Goal: Task Accomplishment & Management: Manage account settings

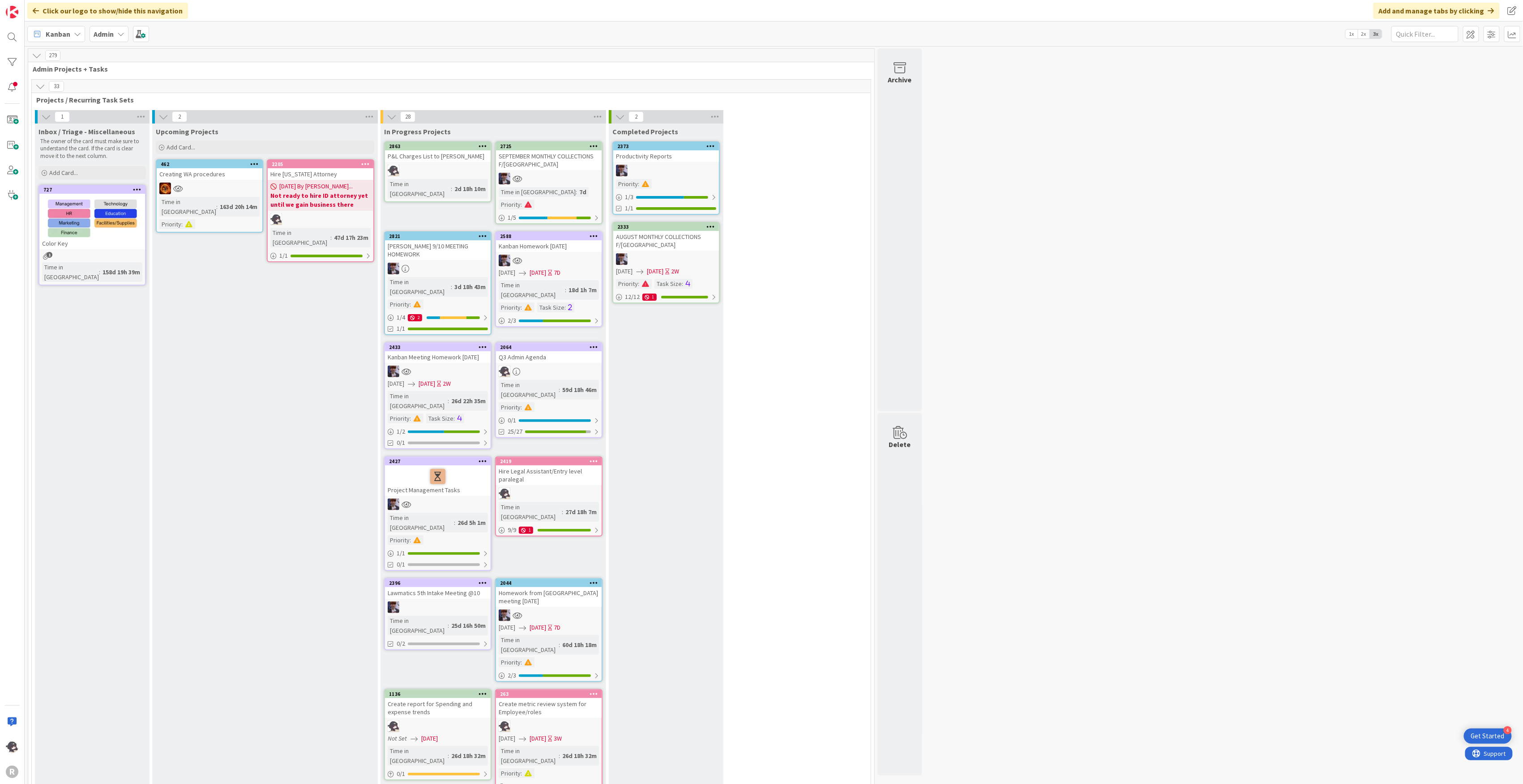
scroll to position [1432, 0]
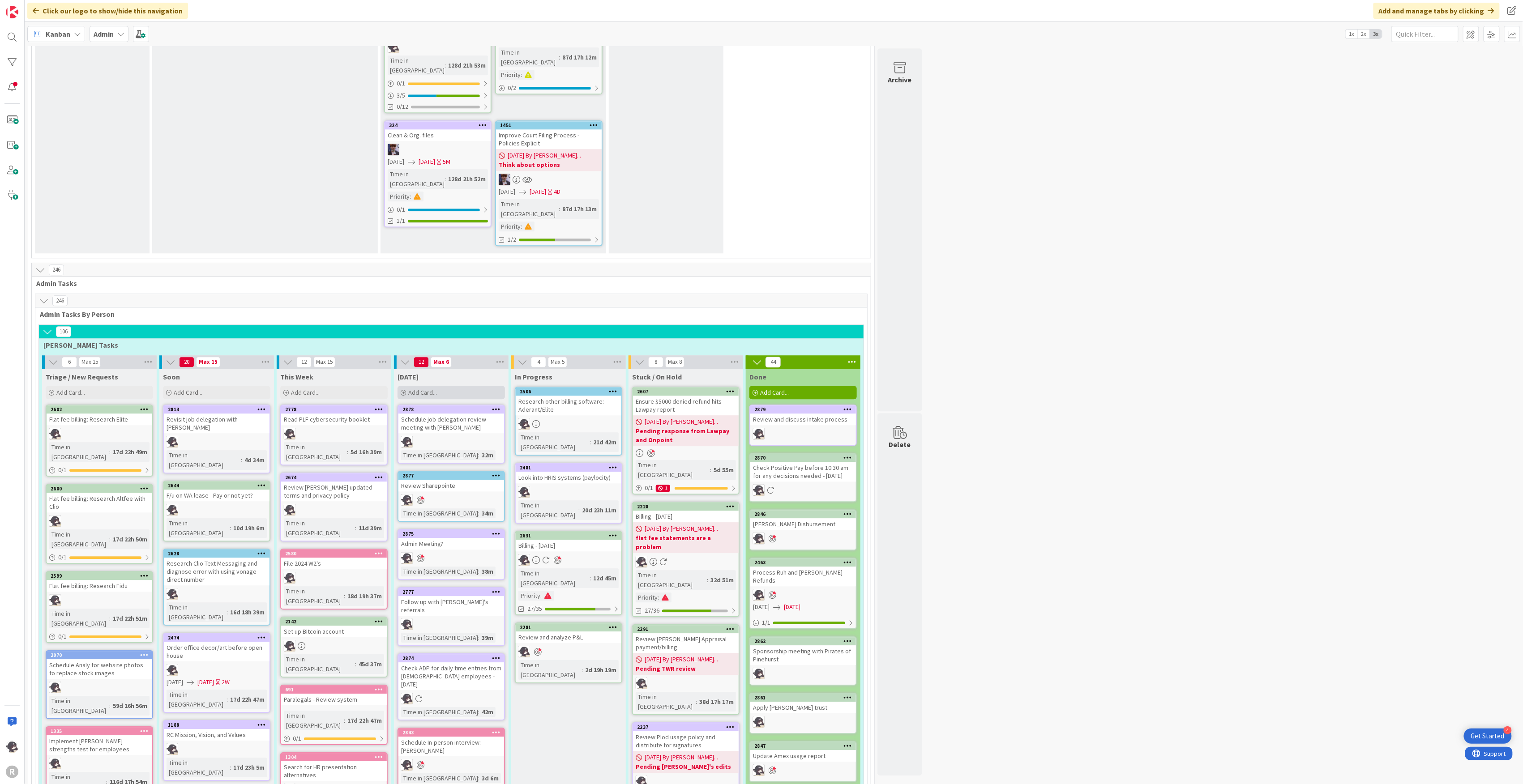
click at [442, 385] on div "Add Card..." at bounding box center [451, 392] width 107 height 14
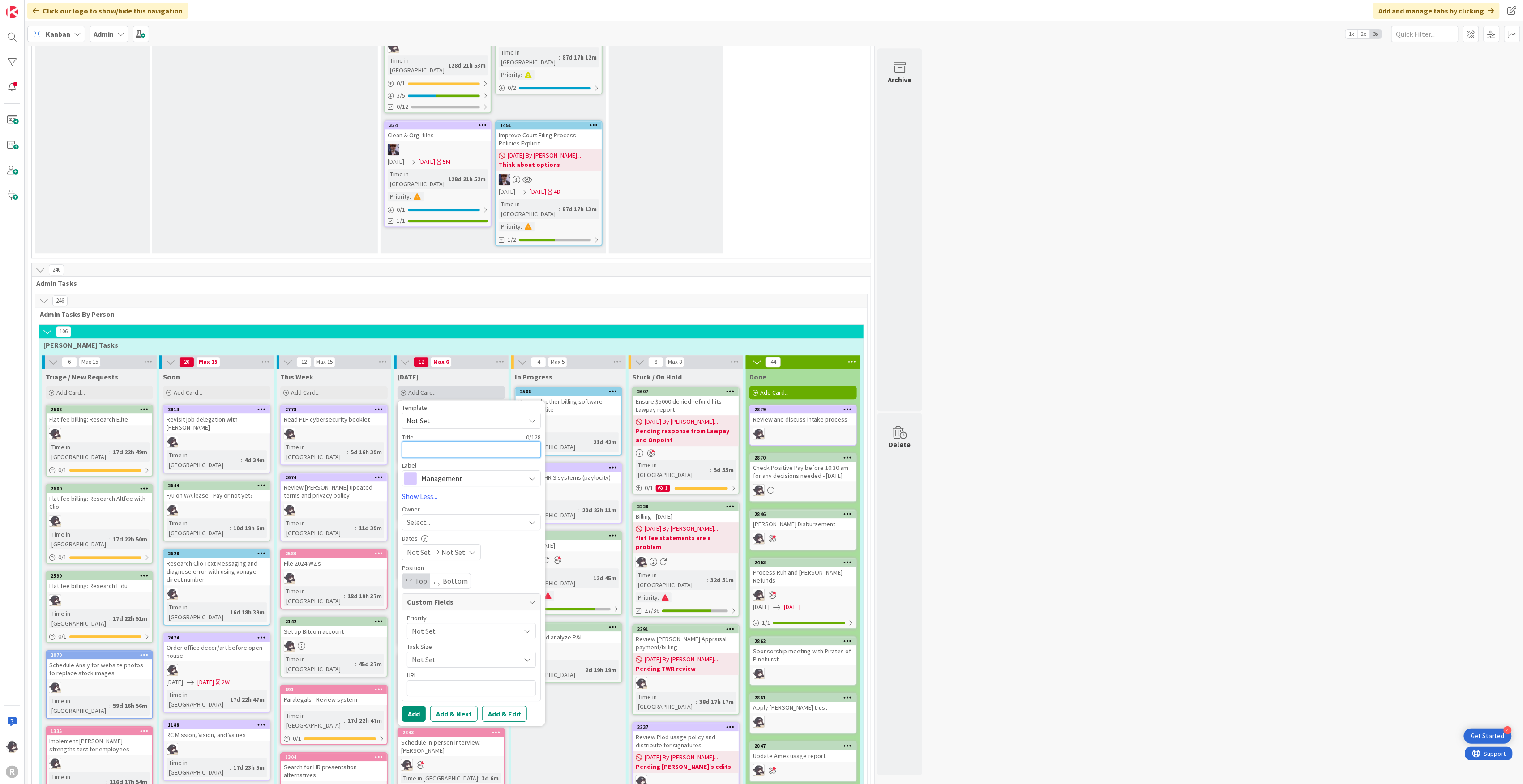
type textarea "R"
type textarea "x"
type textarea "Re"
type textarea "x"
type textarea "Rev"
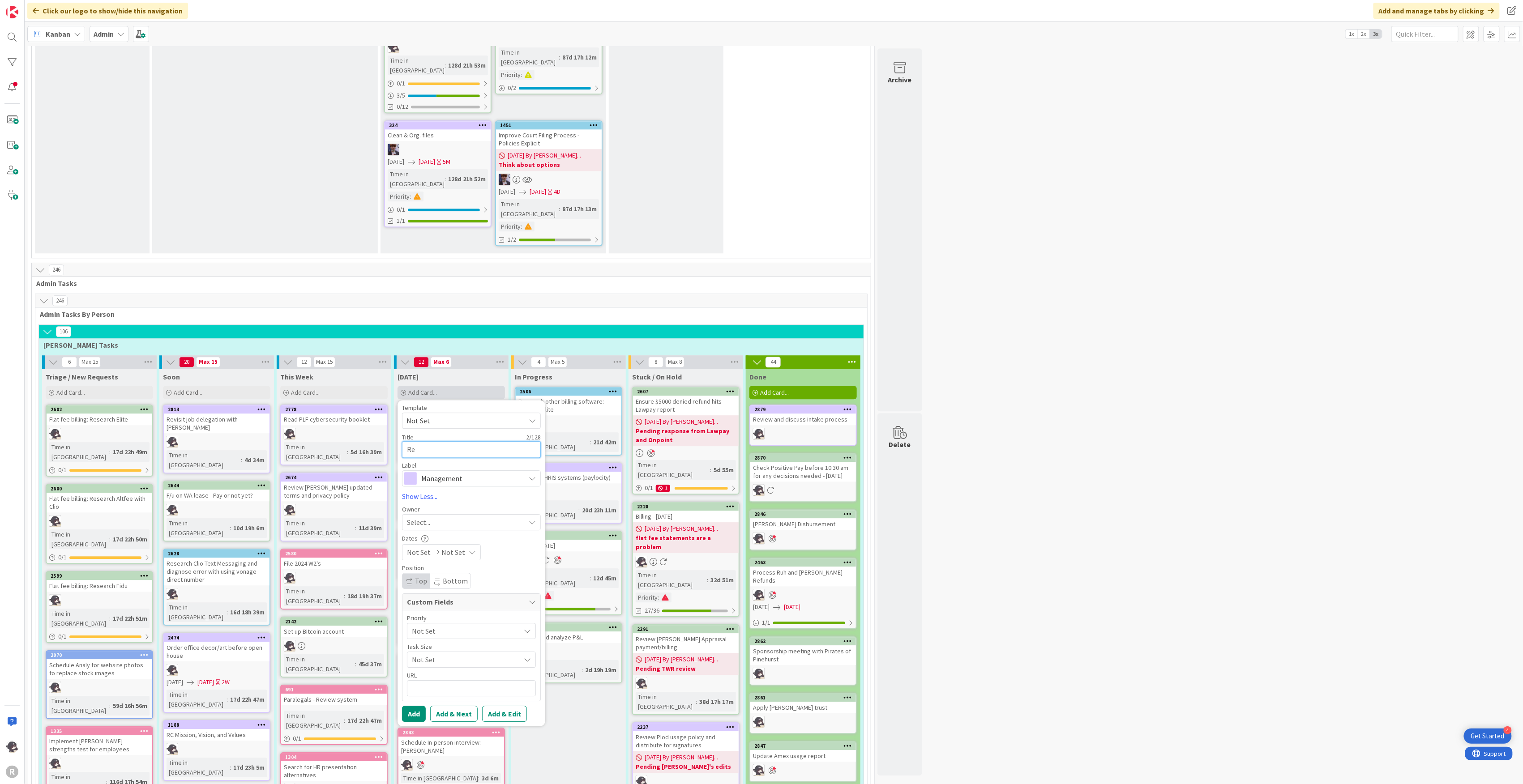
type textarea "x"
type textarea "Revi"
type textarea "x"
type textarea "Revie"
type textarea "x"
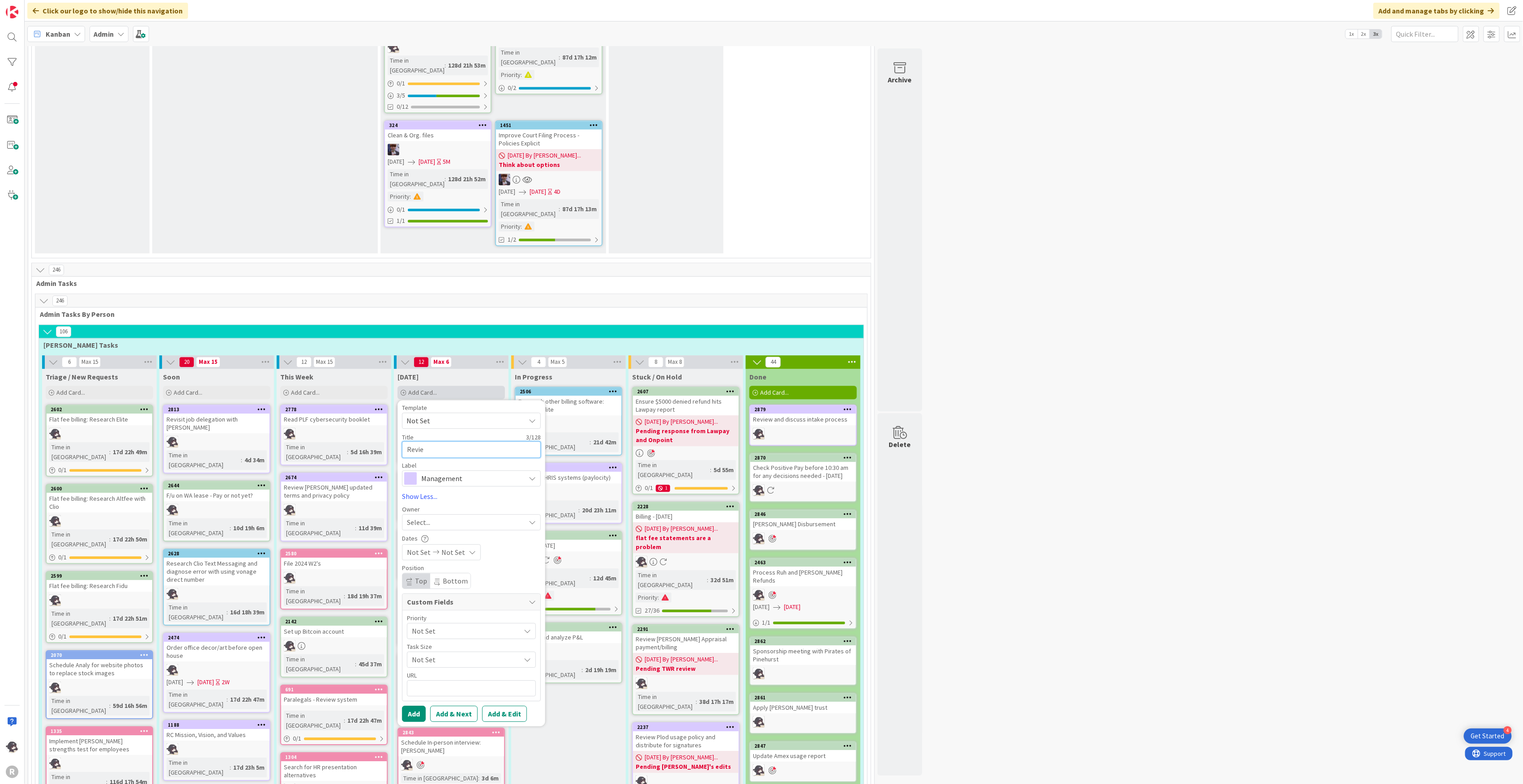
type textarea "Review"
type textarea "x"
type textarea "Review"
type textarea "x"
type textarea "Review i"
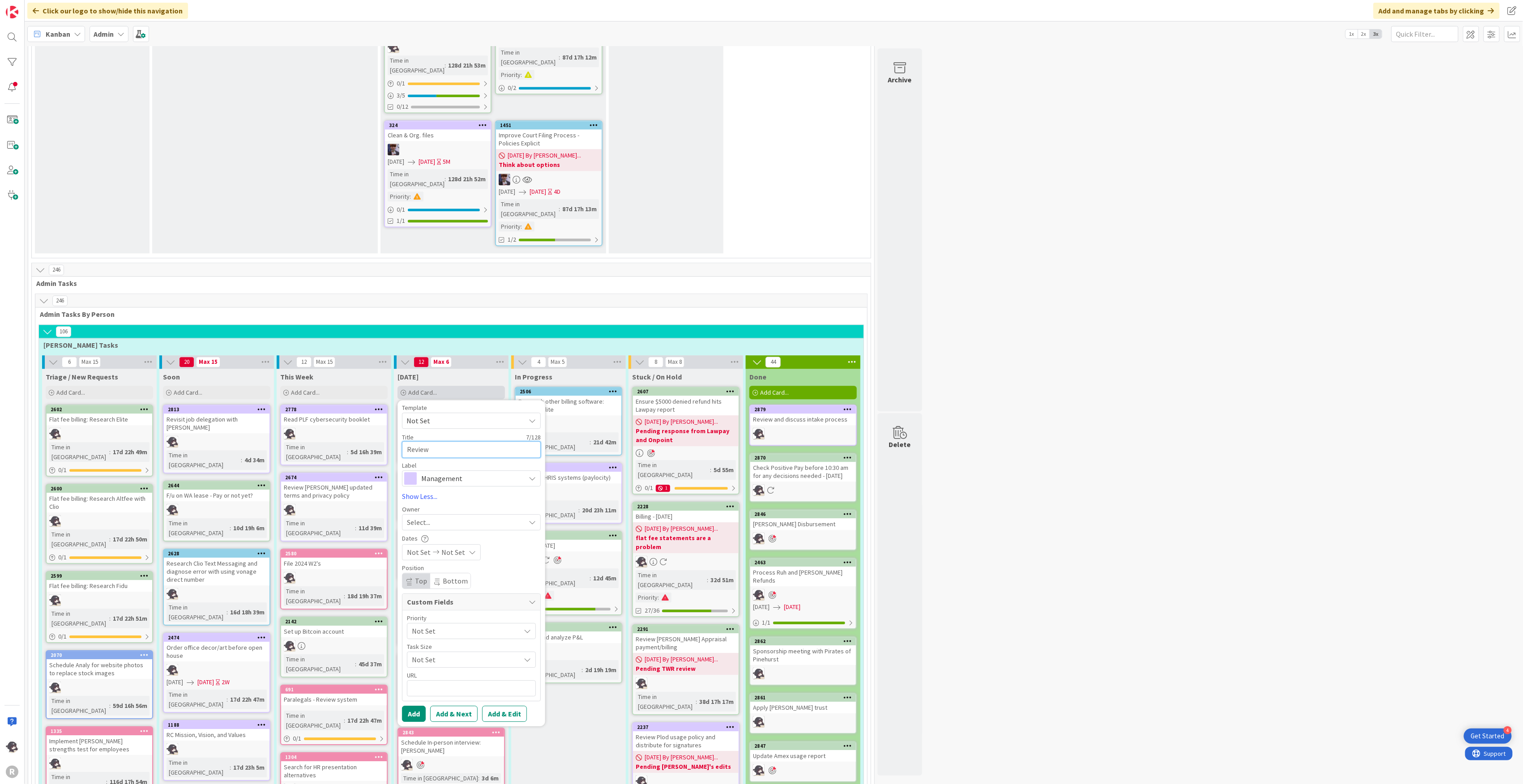
type textarea "x"
type textarea "Review it"
type textarea "x"
type textarea "Review ita"
type textarea "x"
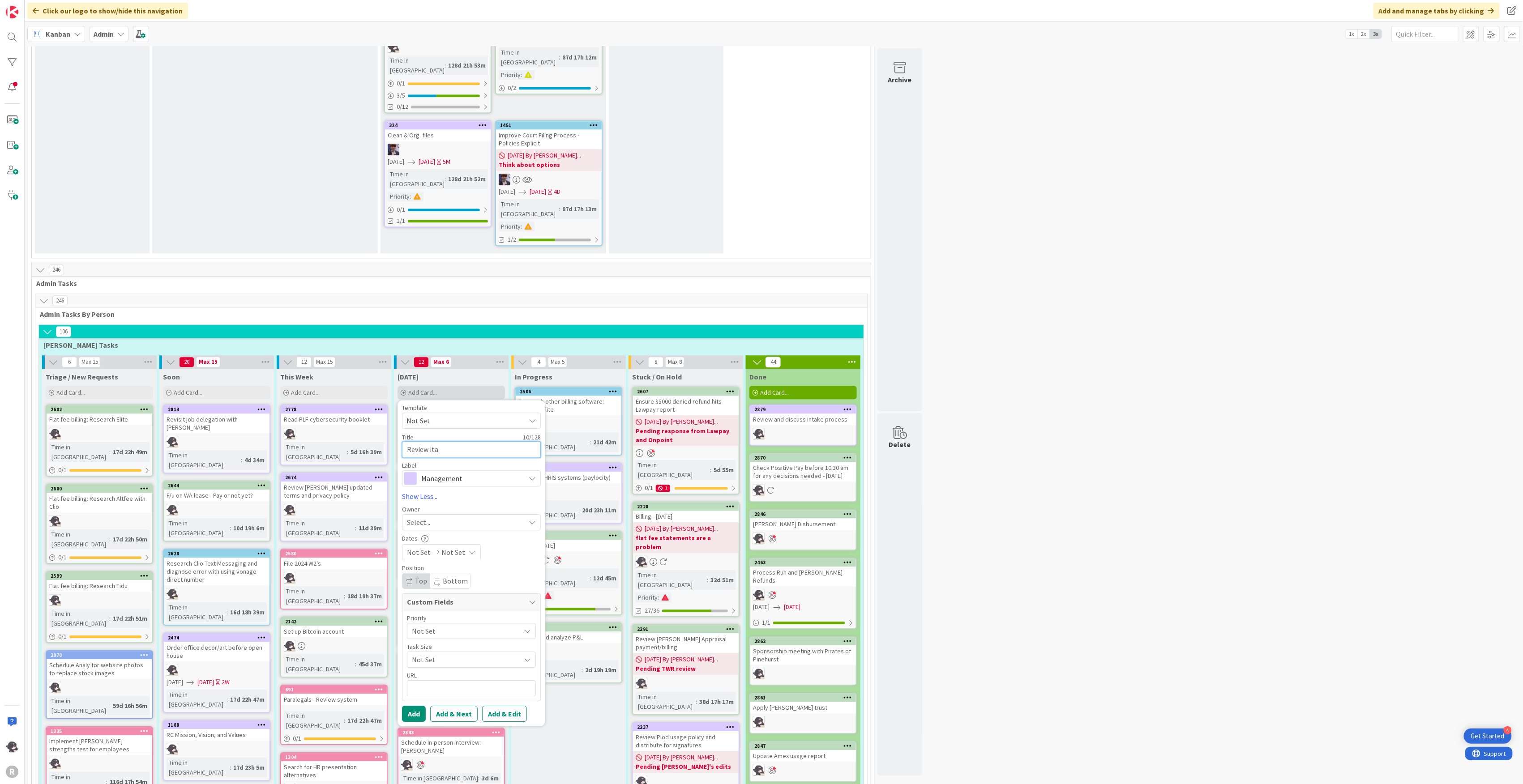
type textarea "Review it"
type textarea "x"
type textarea "Review i"
type textarea "x"
type textarea "Review in"
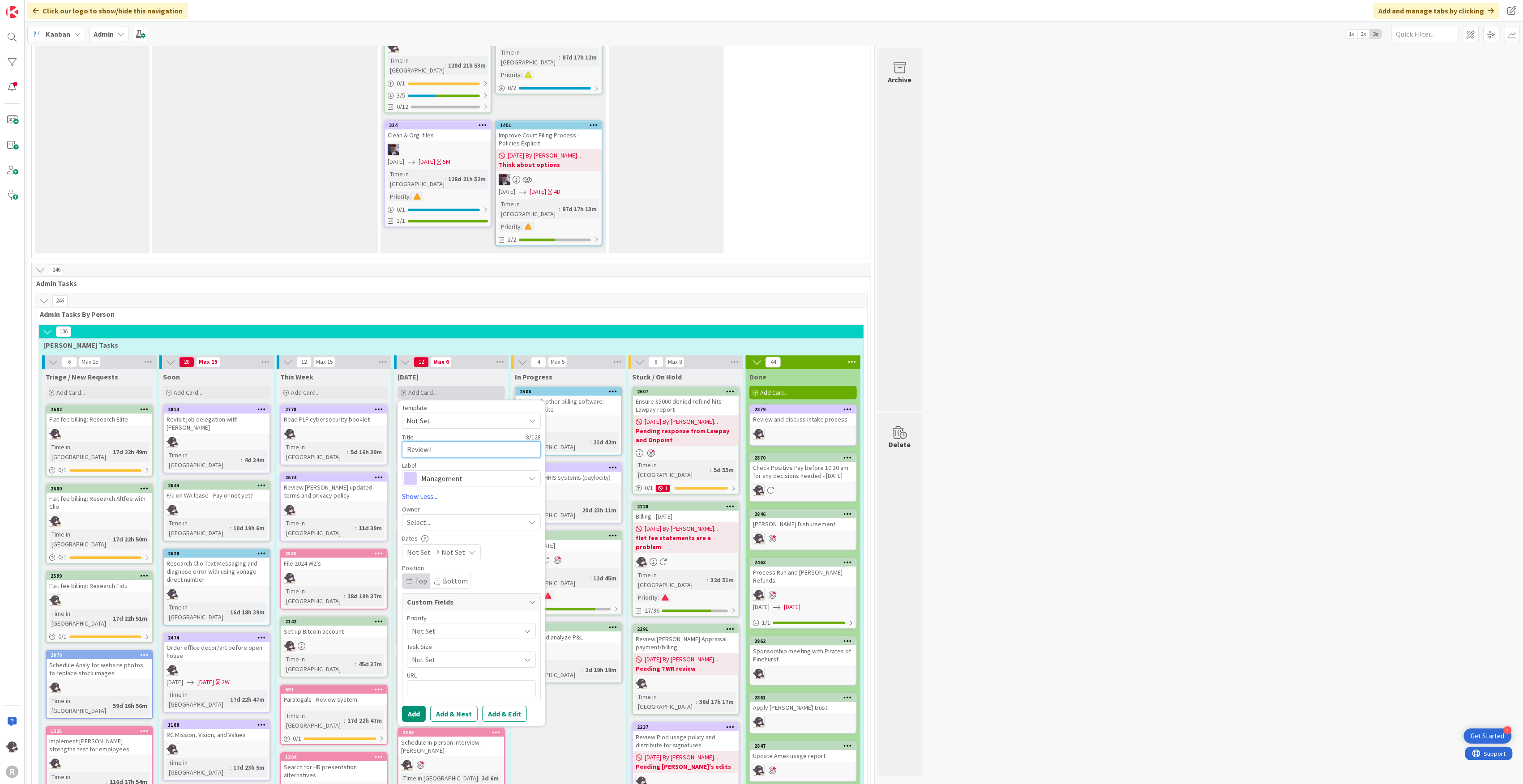
type textarea "x"
type textarea "Review int"
type textarea "x"
type textarea "Review inta"
type textarea "x"
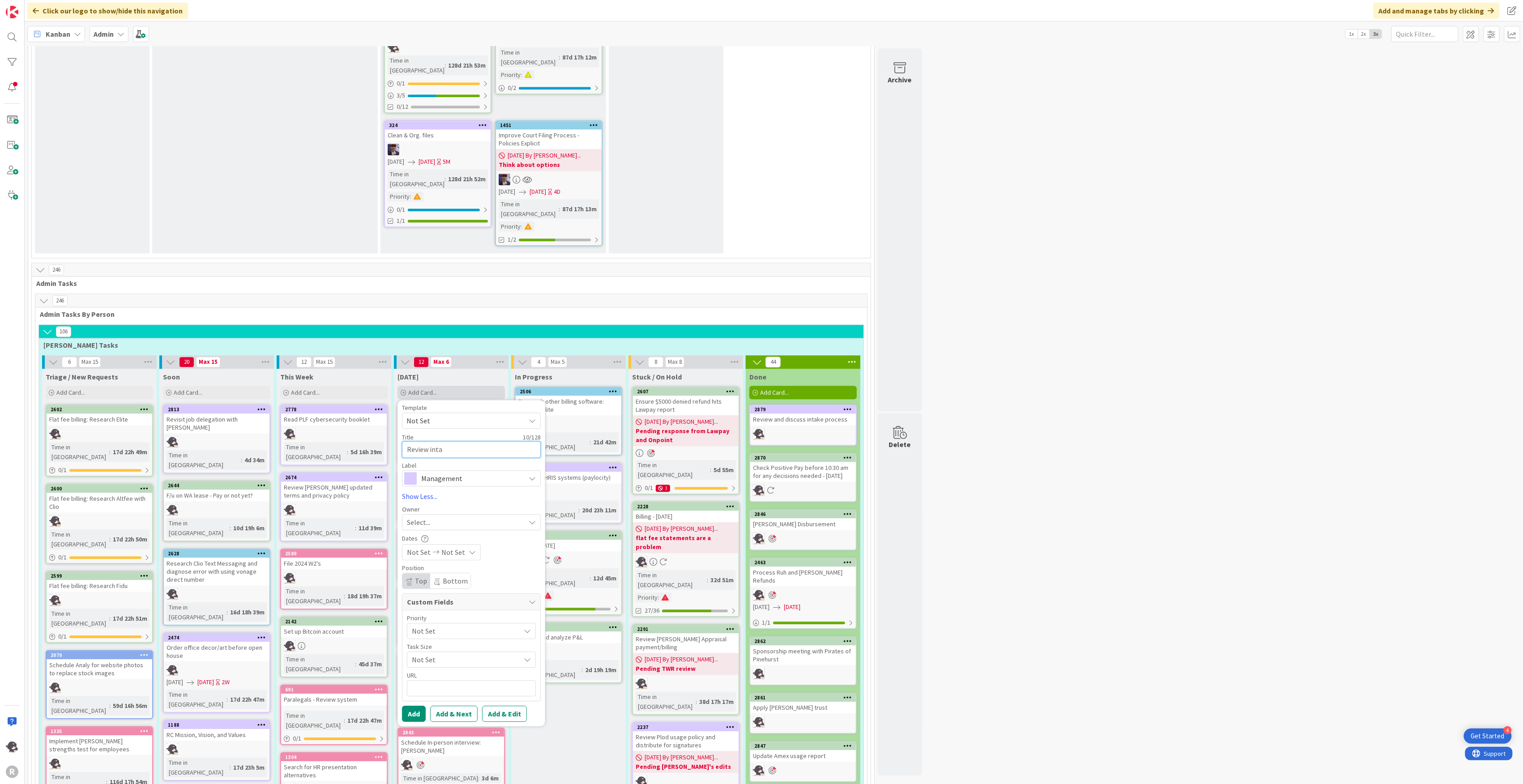
type textarea "Review intak"
type textarea "x"
type textarea "Review intake"
type textarea "x"
type textarea "Review intake"
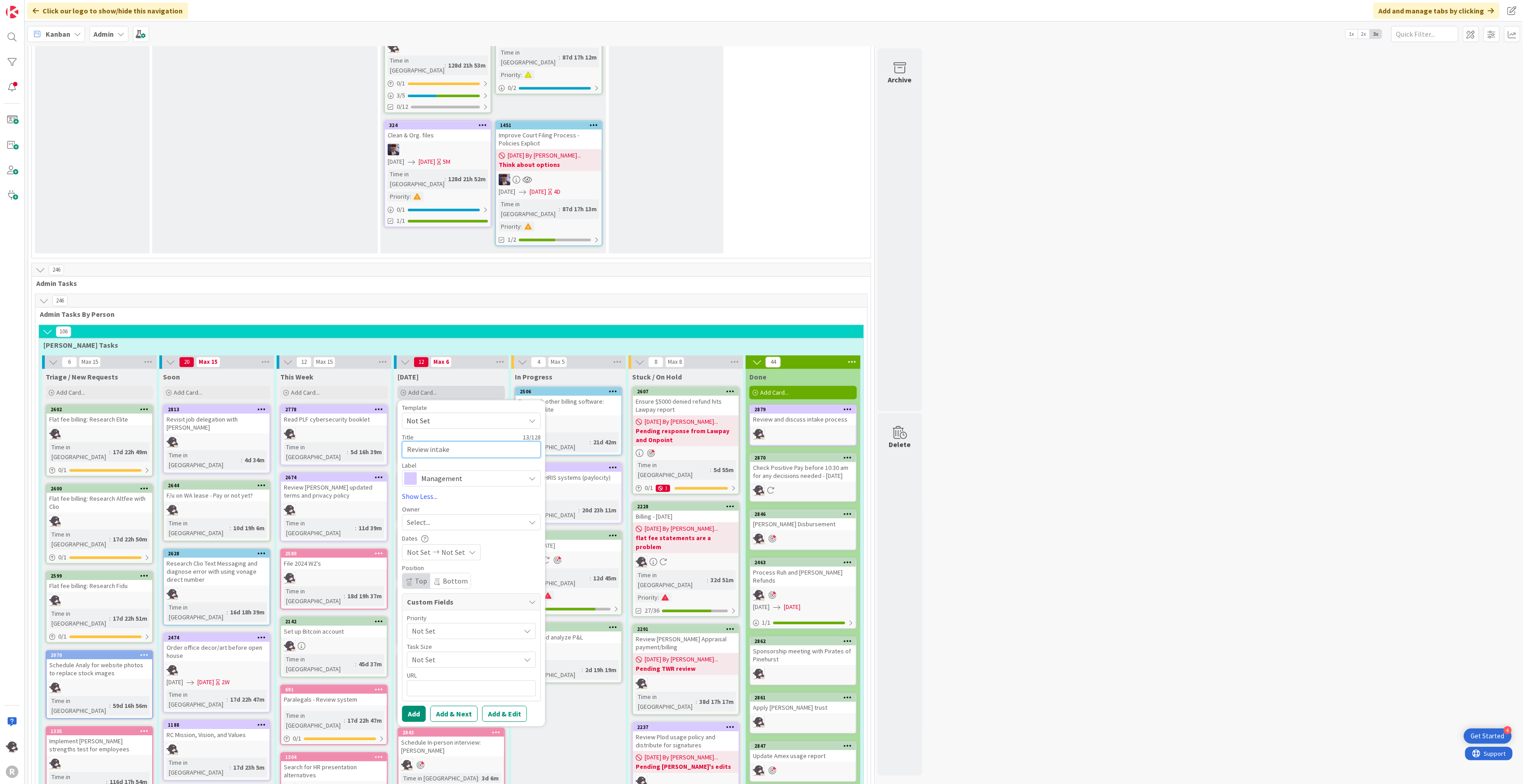
type textarea "x"
type textarea "Review intake p"
type textarea "x"
type textarea "Review intake pr"
type textarea "x"
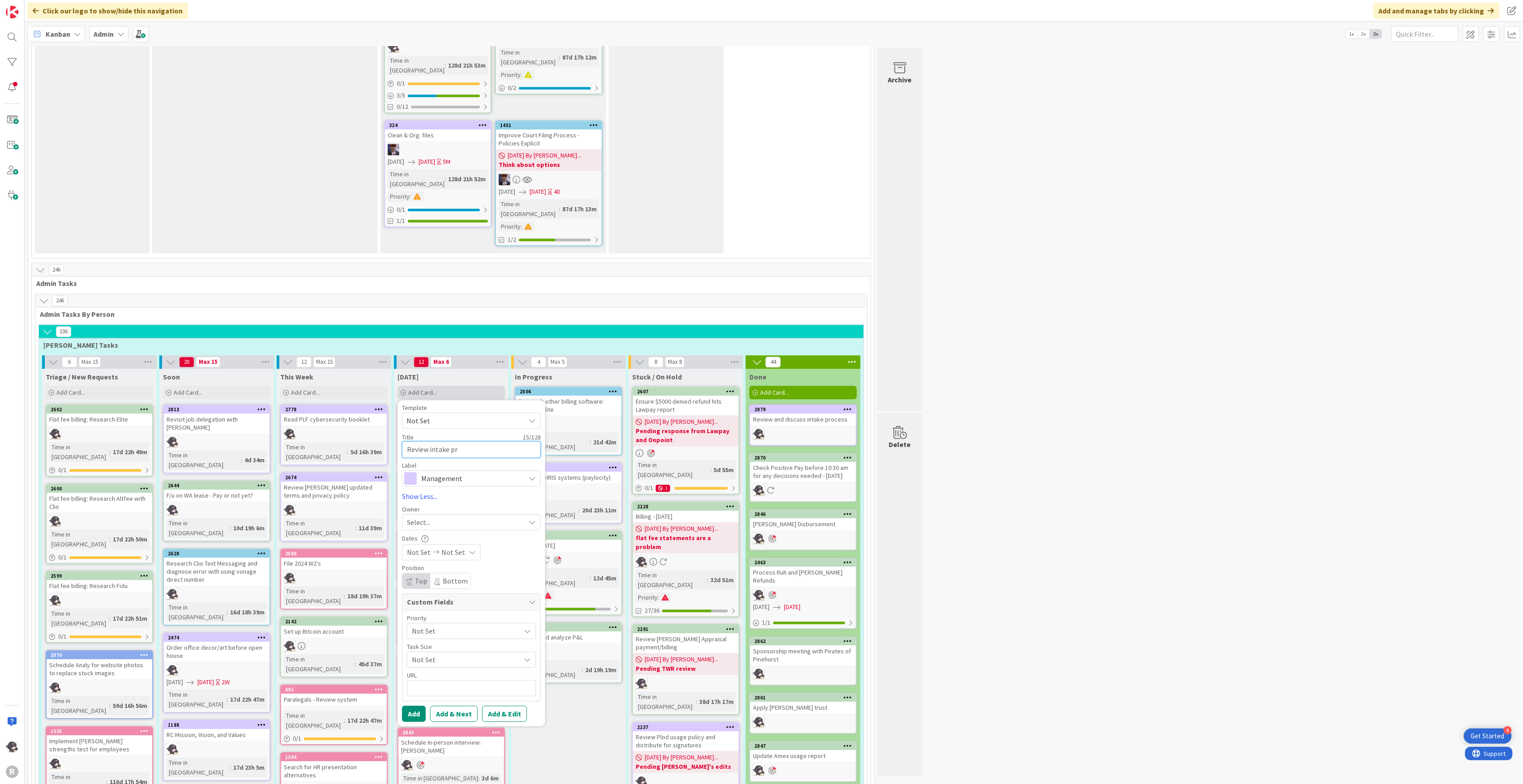
type textarea "Review intake pro"
type textarea "x"
type textarea "Review intake proc"
type textarea "x"
type textarea "Review intake proce"
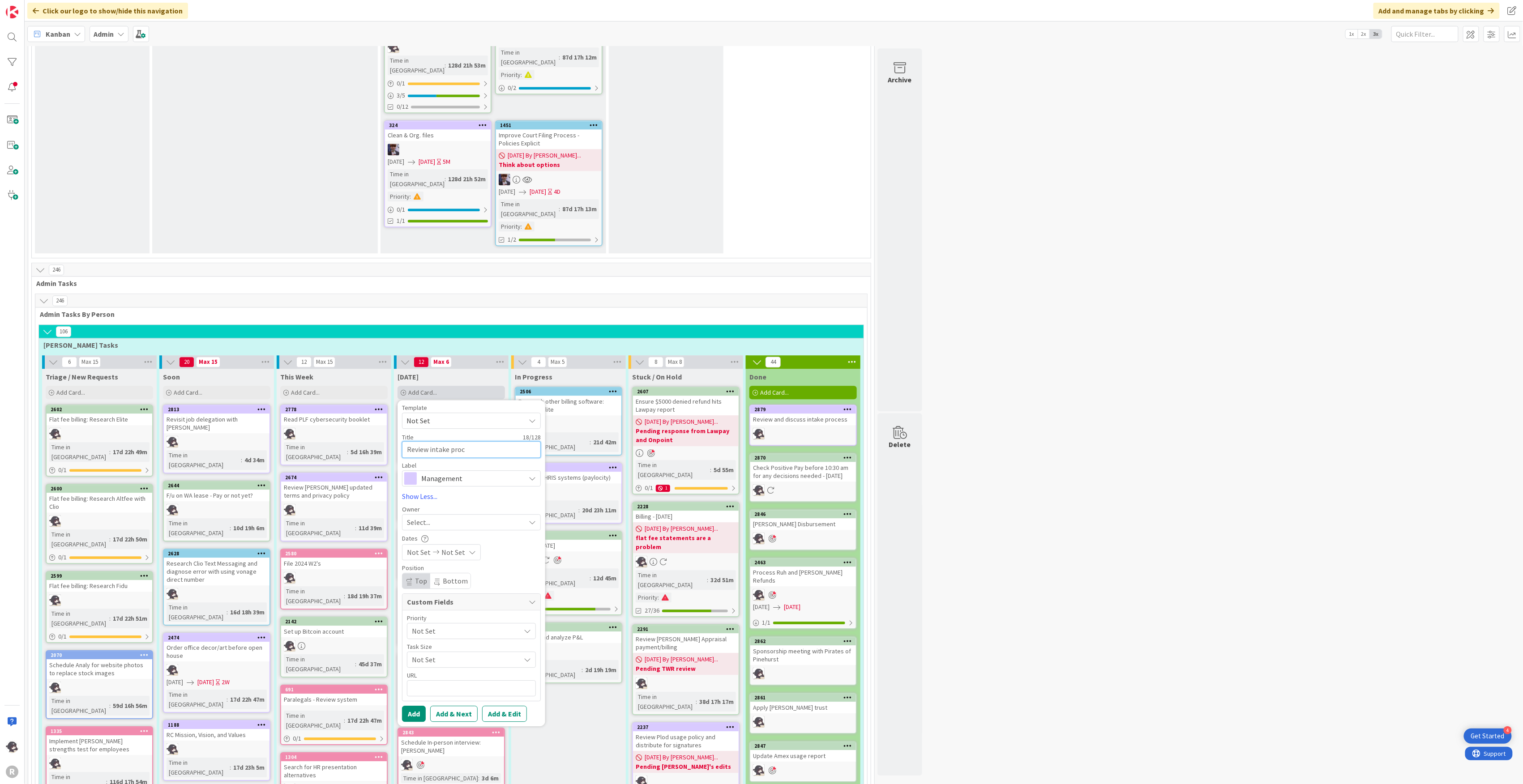
type textarea "x"
type textarea "Review intake proces"
type textarea "x"
type textarea "Review intake process"
type textarea "x"
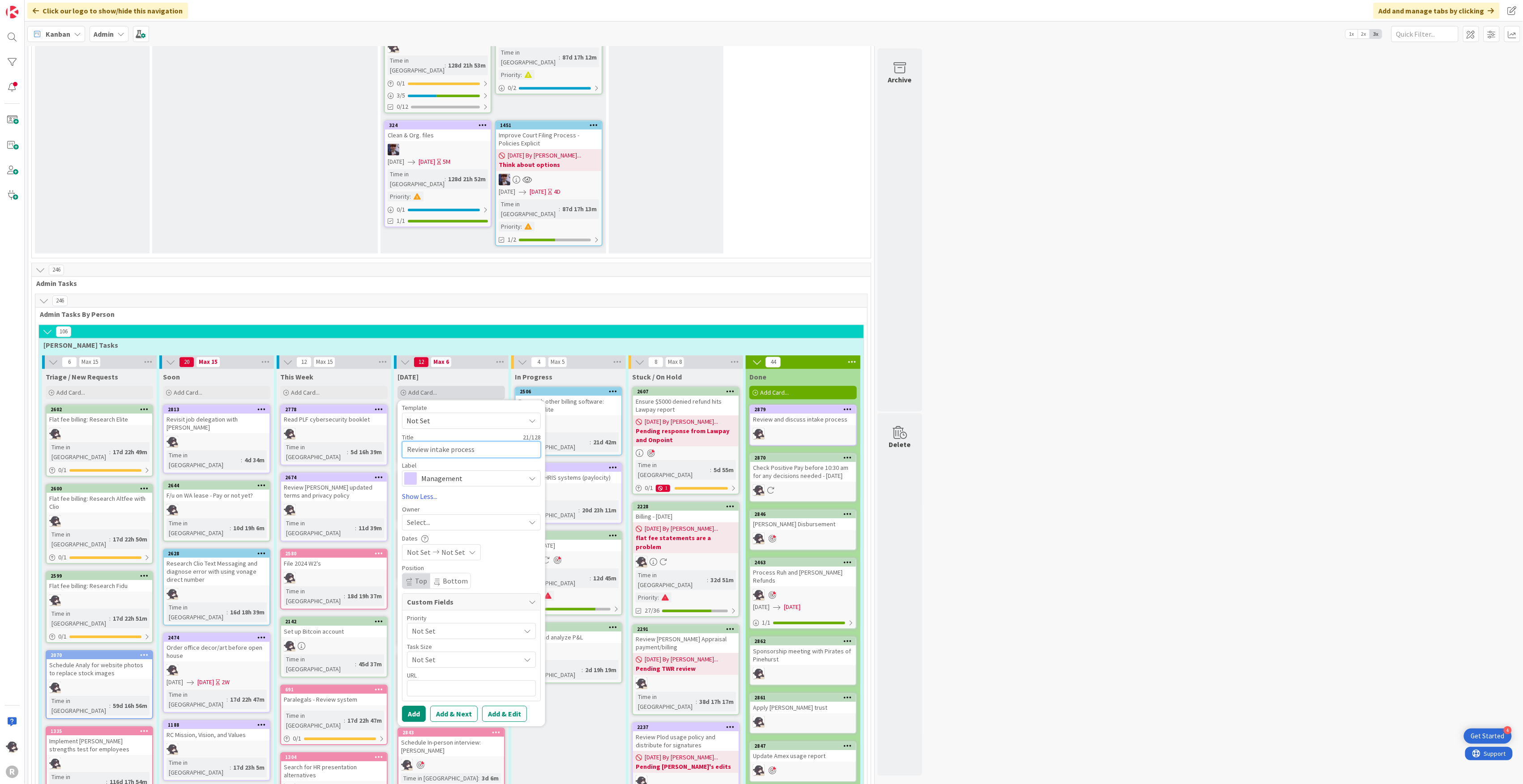
type textarea "Review intake process"
type textarea "x"
type textarea "Review intake process u"
type textarea "x"
type textarea "Review intake process up"
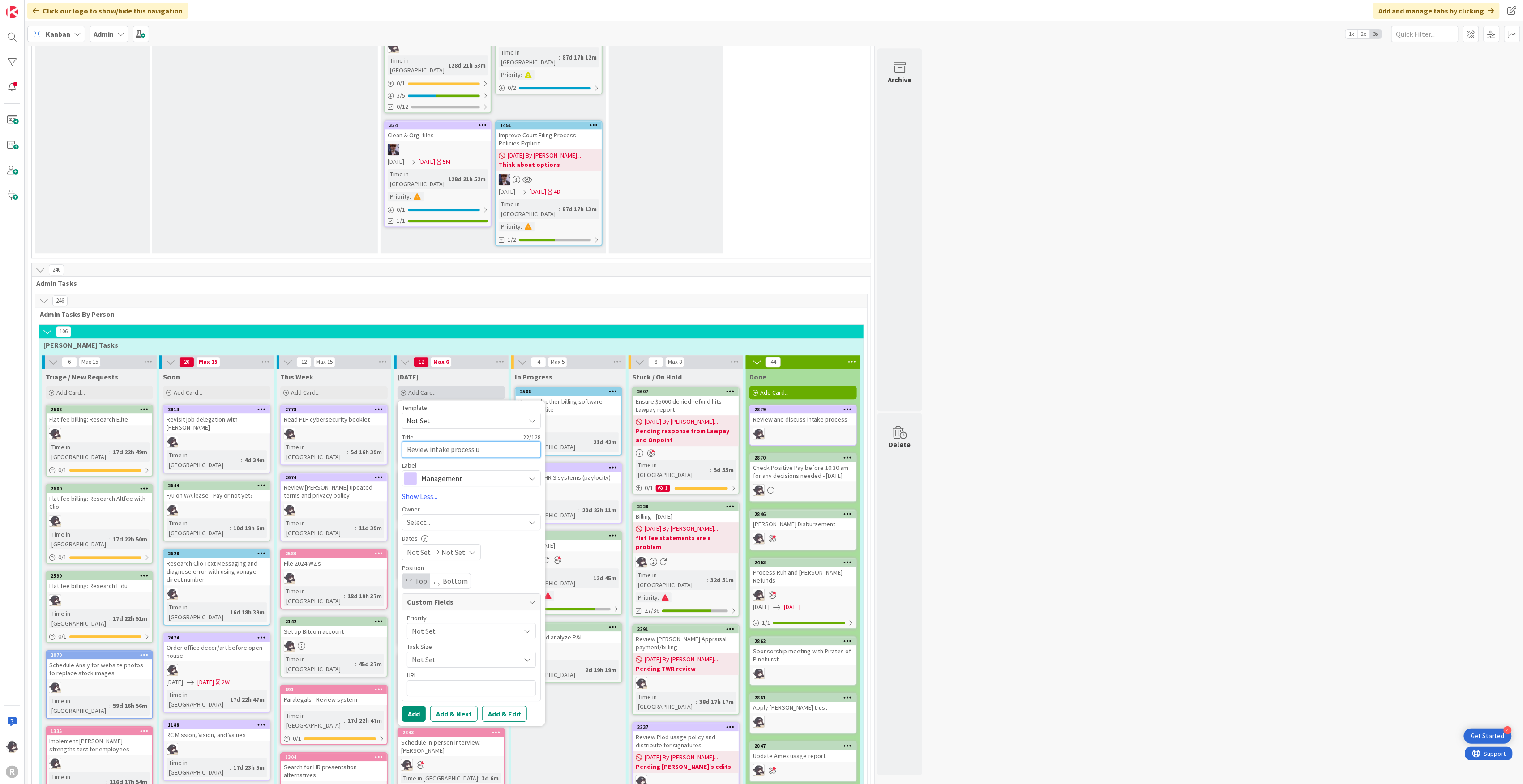
type textarea "x"
type textarea "Review intake process upd"
type textarea "x"
type textarea "Review intake process upda"
type textarea "x"
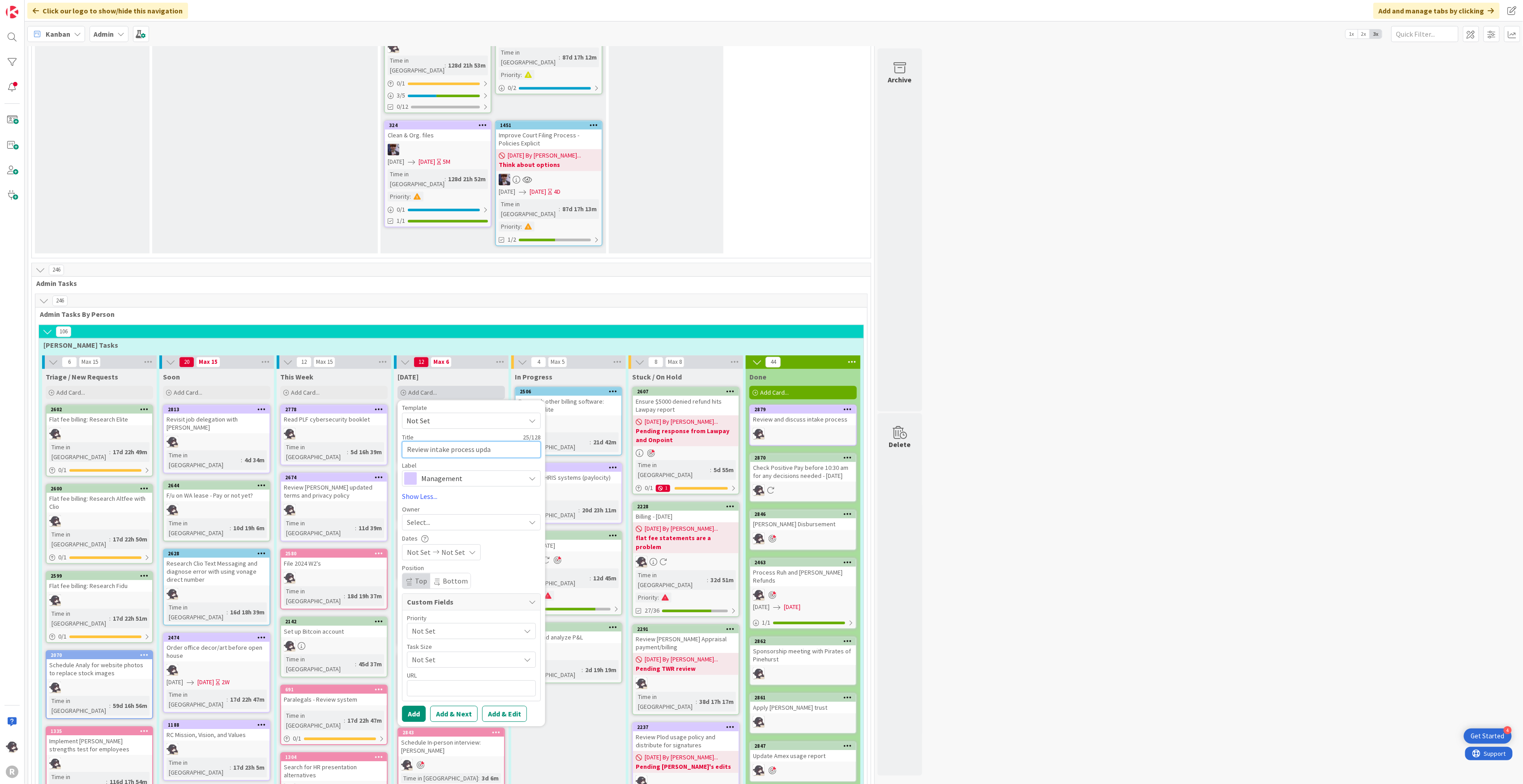
type textarea "Review intake process updat"
type textarea "x"
type textarea "Review intake process update"
type textarea "x"
type textarea "Review intake process updates"
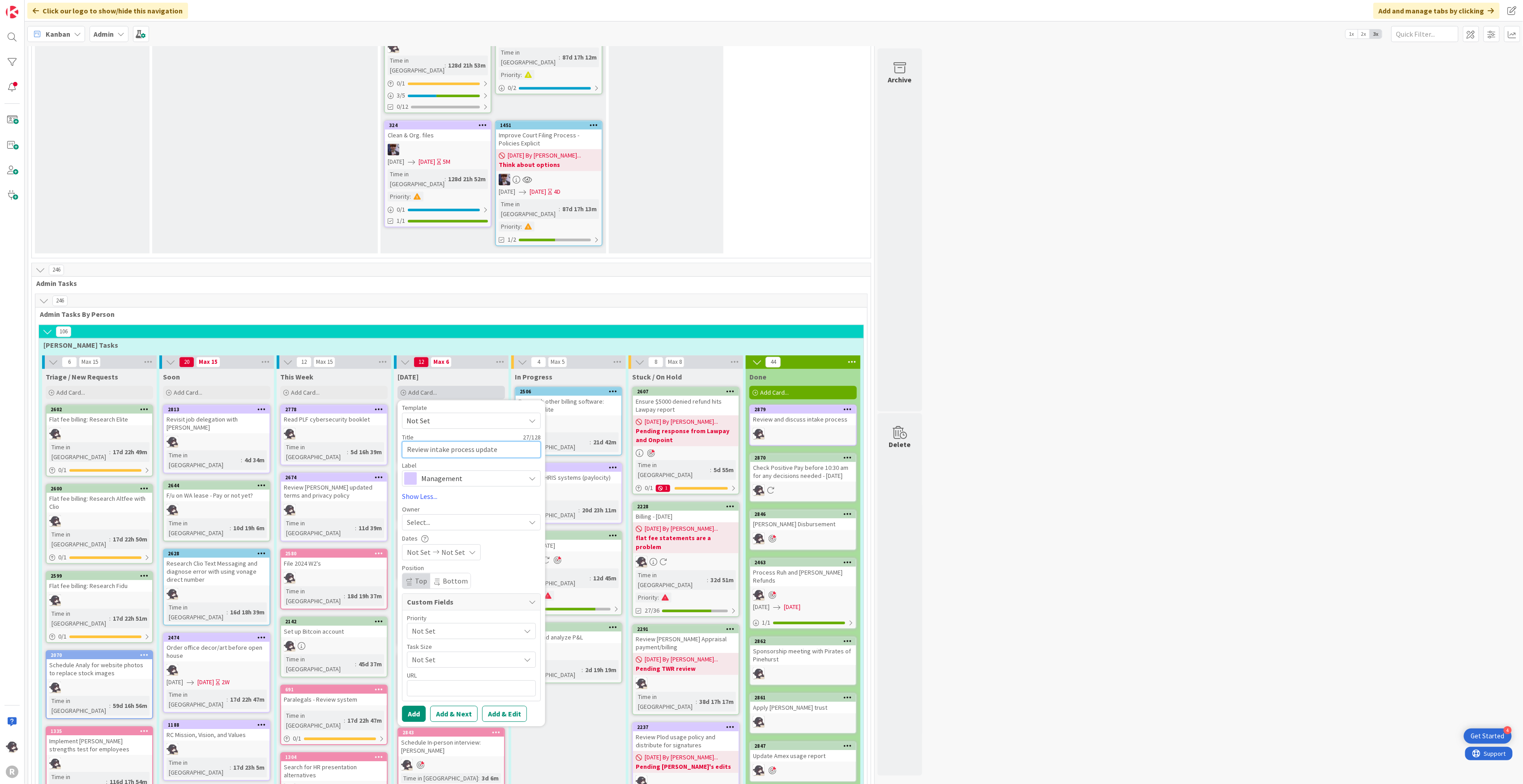
type textarea "x"
type textarea "Review intake process updates"
click at [466, 472] on span "Management" at bounding box center [470, 478] width 99 height 12
click at [450, 493] on span "Management" at bounding box center [490, 500] width 109 height 14
click at [427, 517] on span "Select..." at bounding box center [418, 522] width 23 height 11
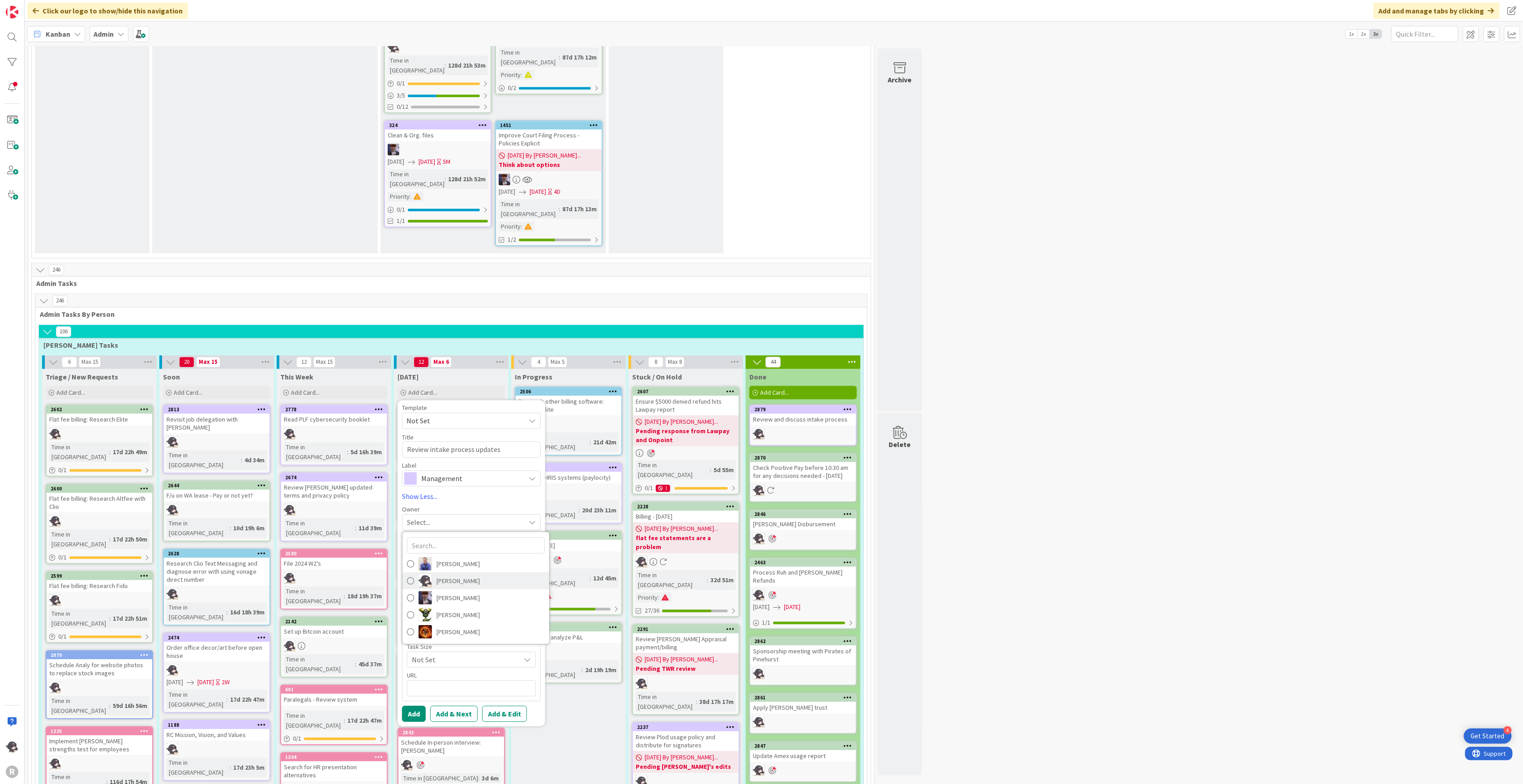
click at [452, 574] on span "[PERSON_NAME]" at bounding box center [458, 581] width 44 height 14
click at [420, 705] on button "Add" at bounding box center [414, 714] width 24 height 16
type textarea "x"
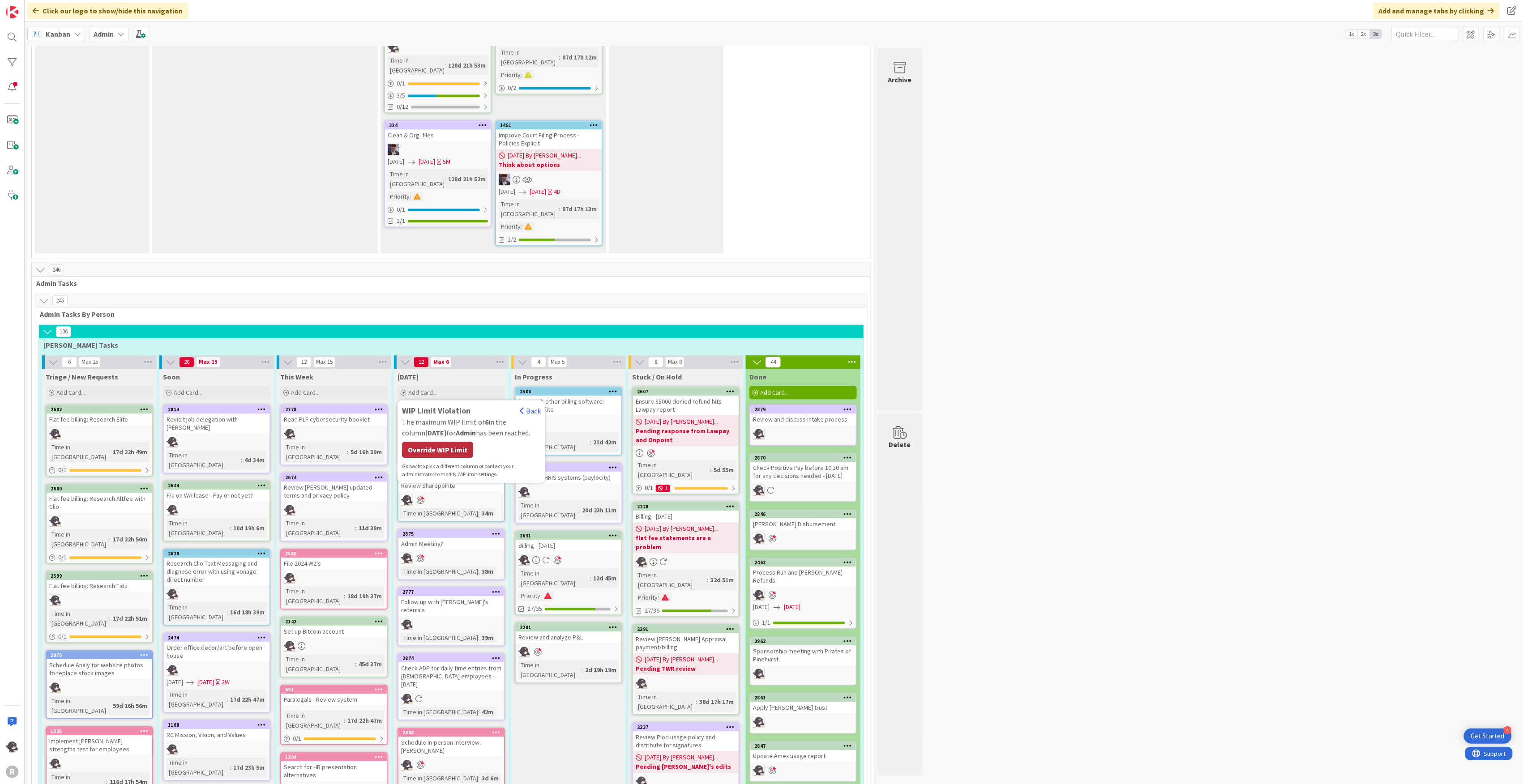
click at [439, 442] on div "Override WIP Limit" at bounding box center [437, 450] width 71 height 16
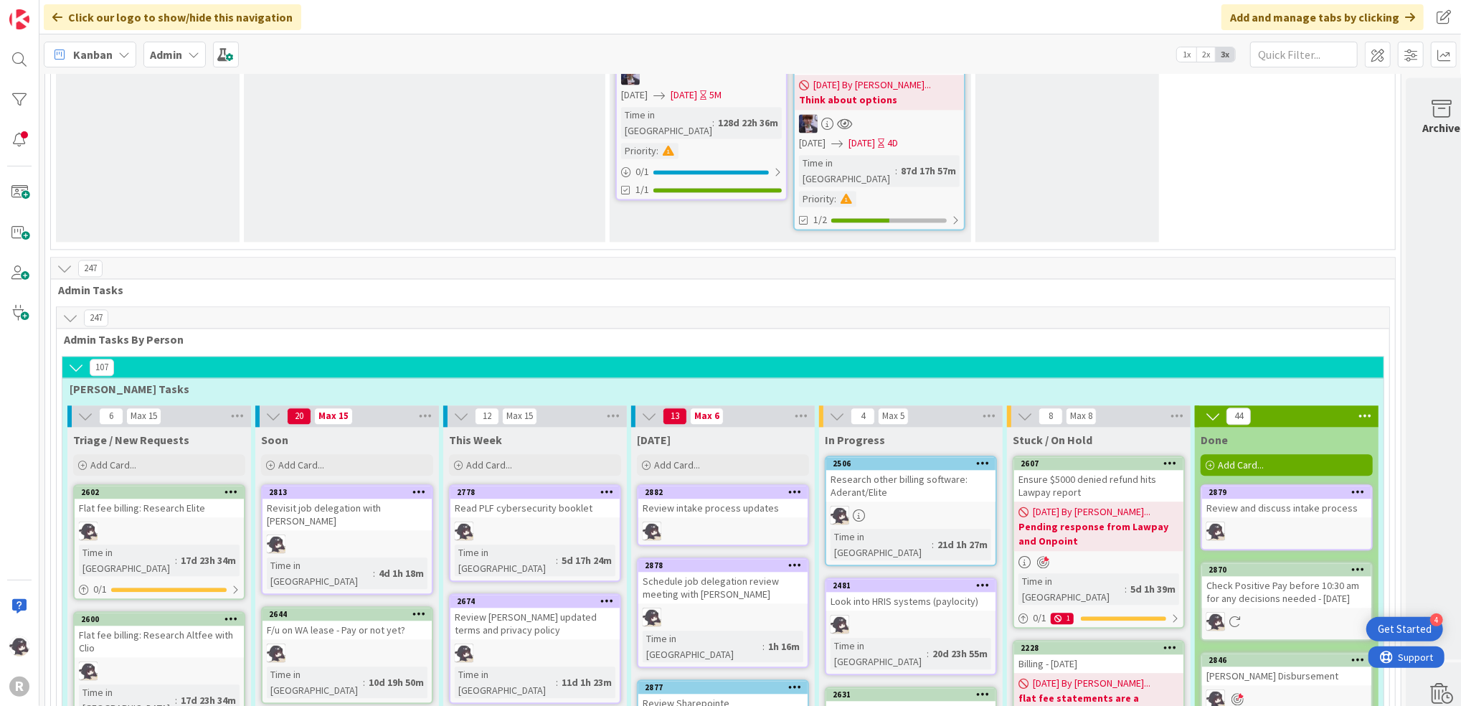
scroll to position [2486, 0]
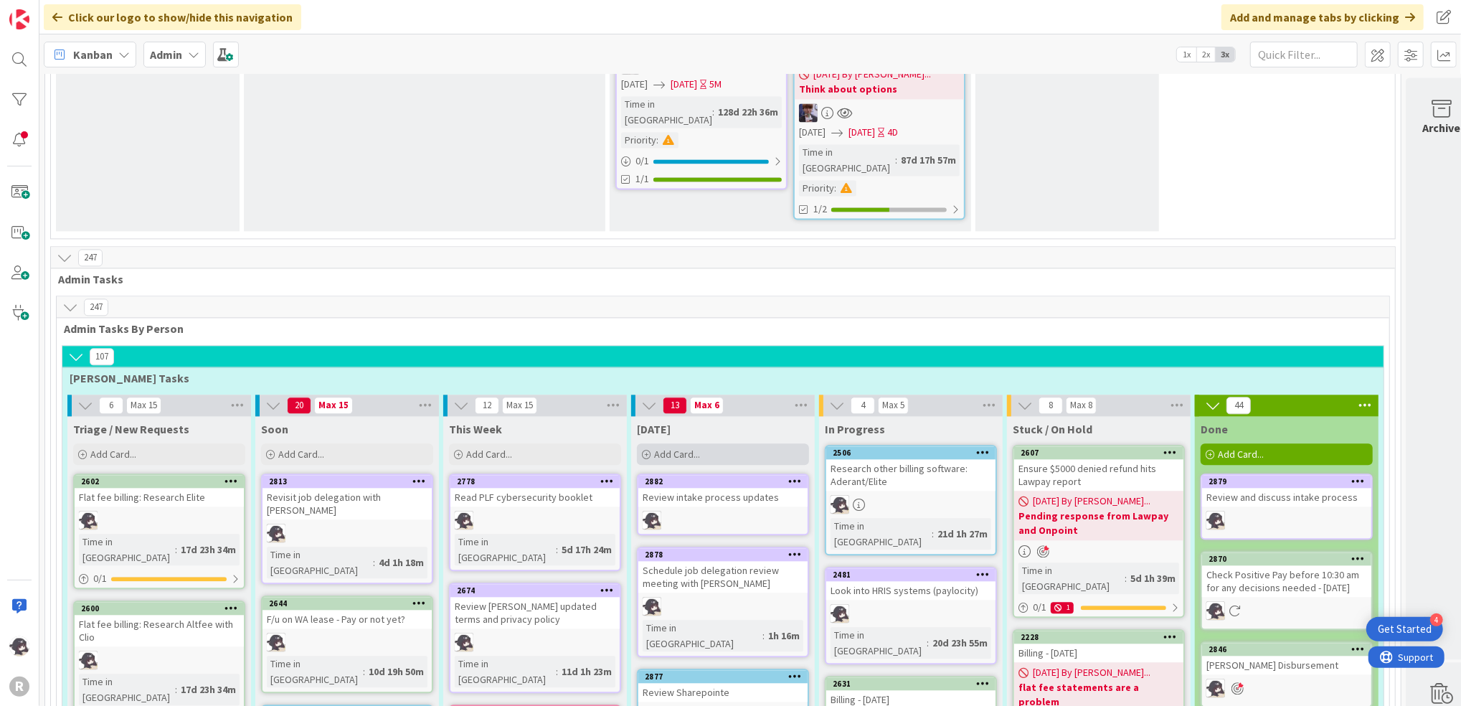
click at [706, 443] on div "Add Card..." at bounding box center [723, 454] width 172 height 22
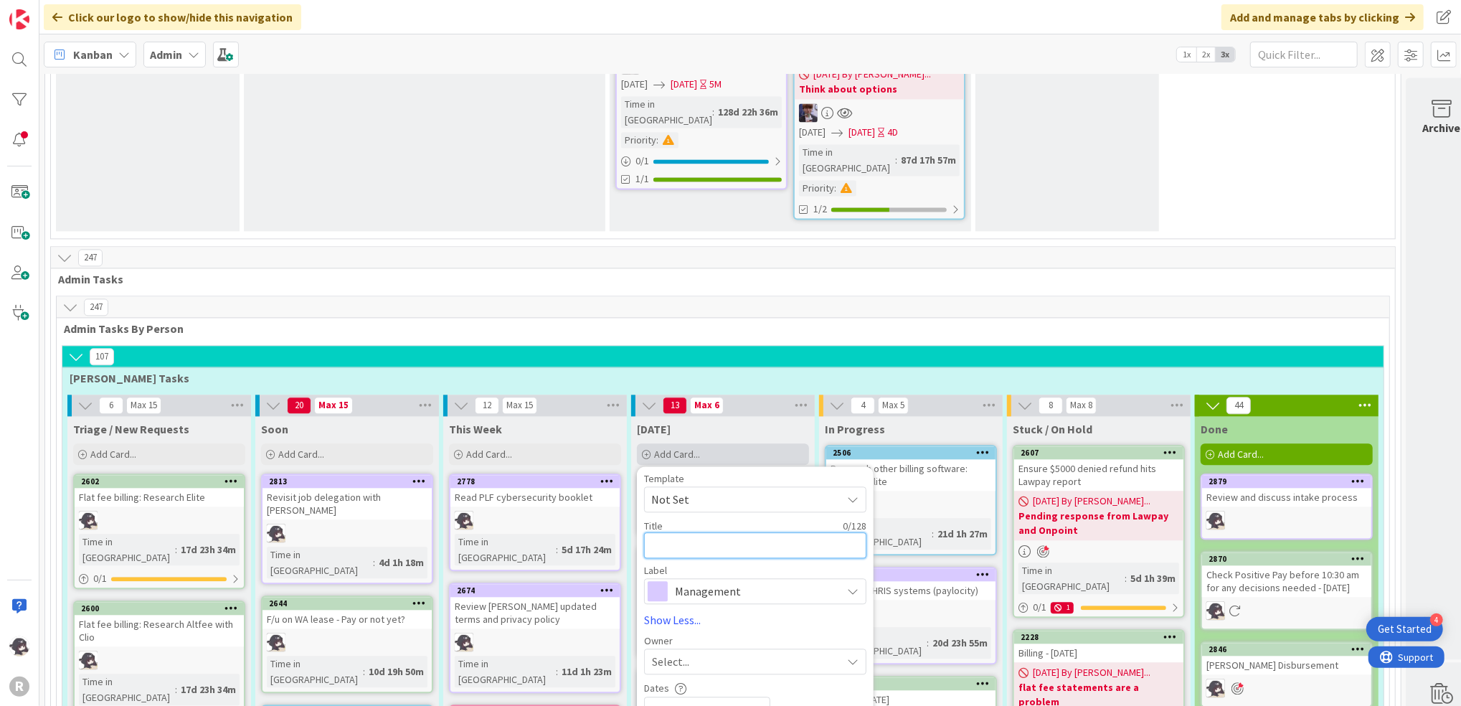
type textarea "R"
type textarea "x"
type textarea "Re"
type textarea "x"
type textarea "Rev"
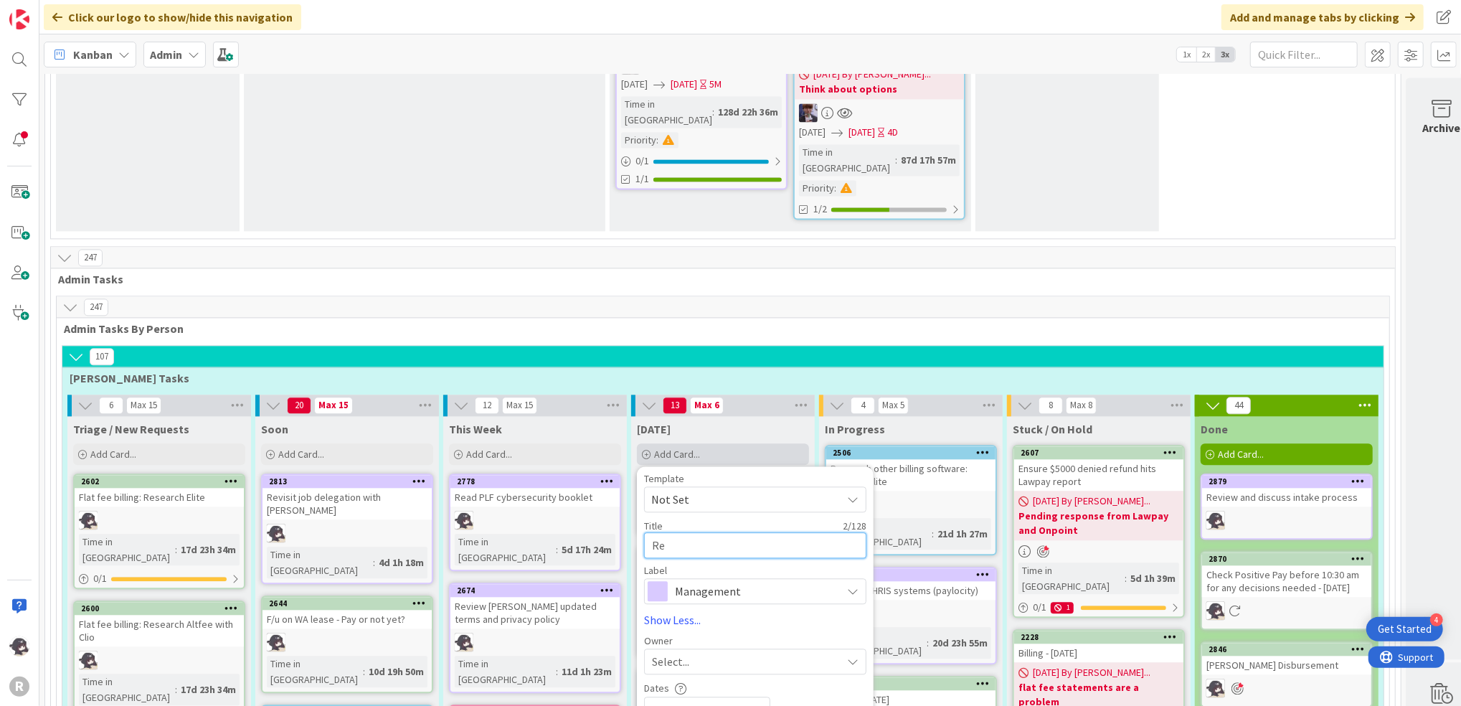
type textarea "x"
type textarea "Revi"
type textarea "x"
type textarea "Revie"
type textarea "x"
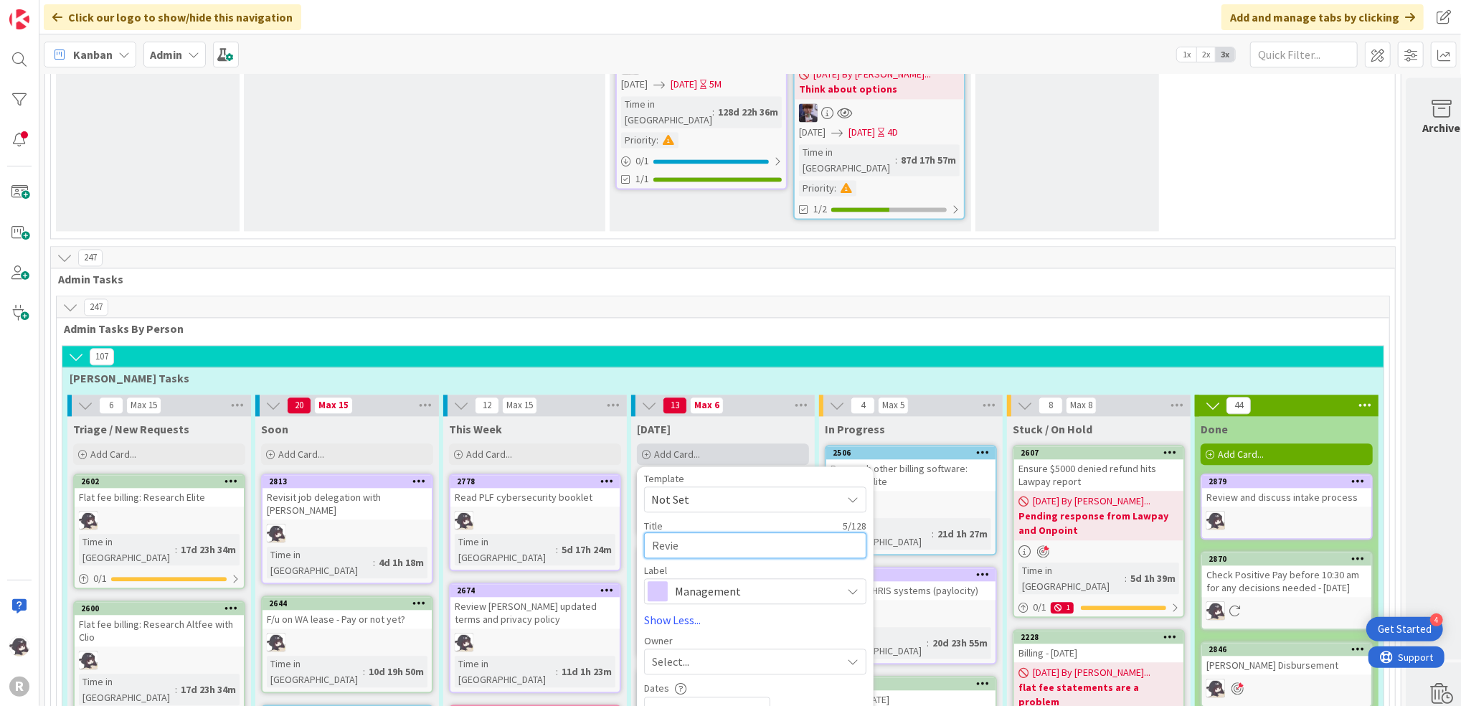
type textarea "Review"
type textarea "x"
type textarea "Review"
type textarea "x"
type textarea "Review o"
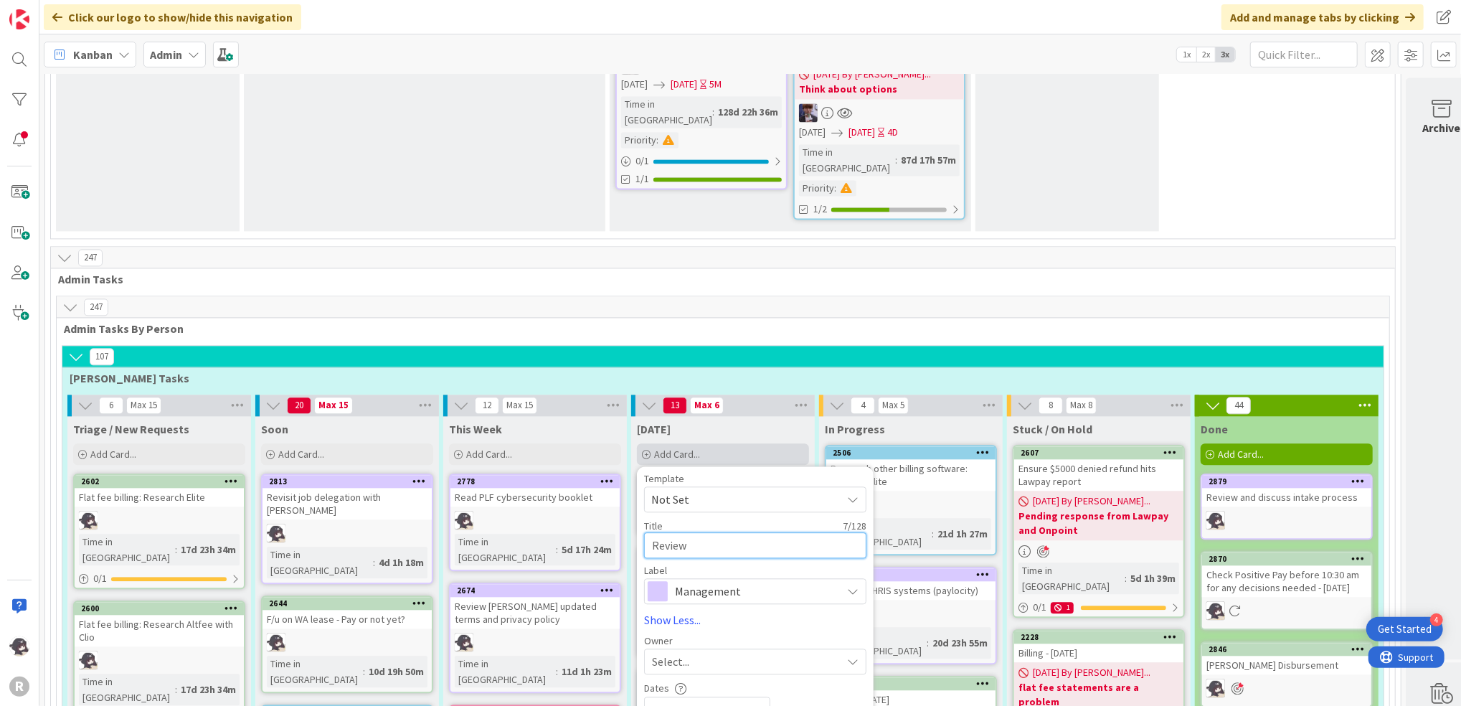
type textarea "x"
type textarea "Review op"
type textarea "x"
type textarea "Review ope"
type textarea "x"
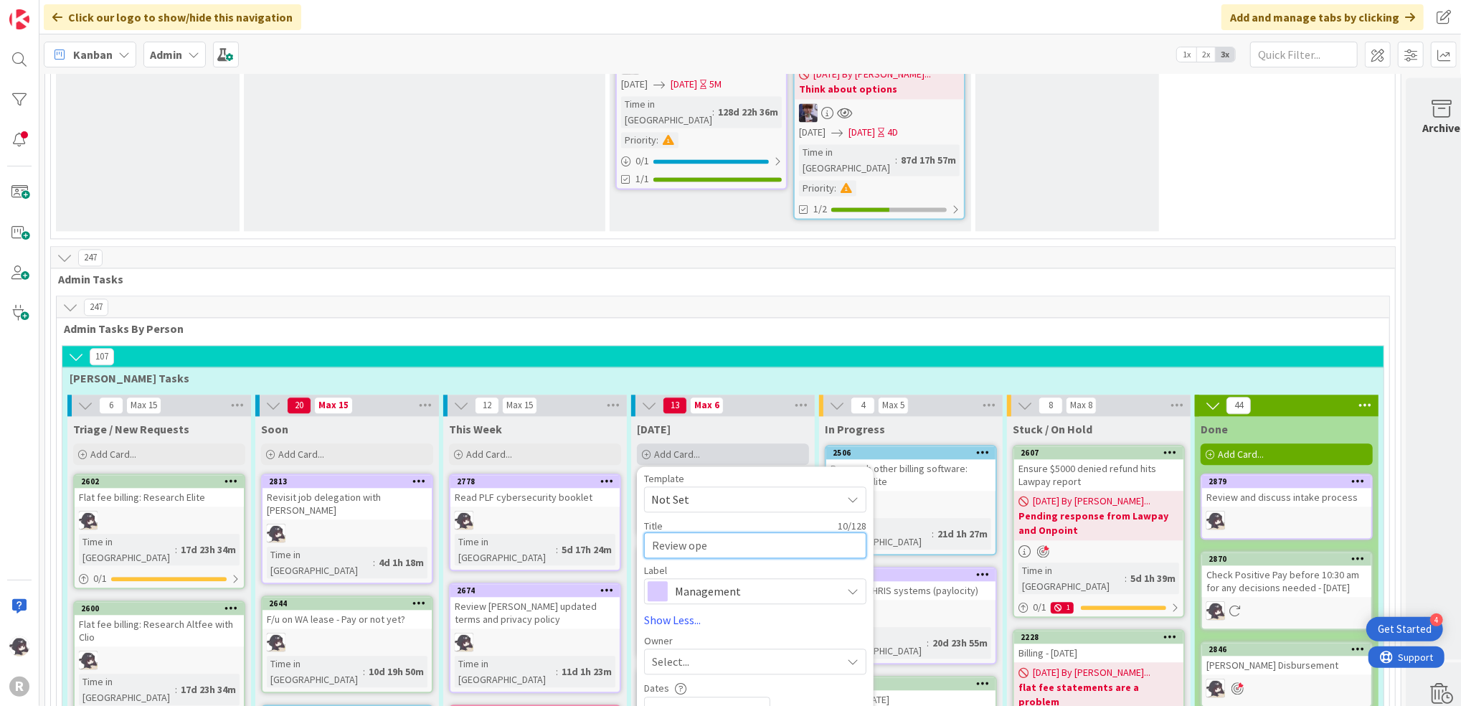
type textarea "Review open"
type textarea "x"
type textarea "Review open"
type textarea "x"
type textarea "Review open h"
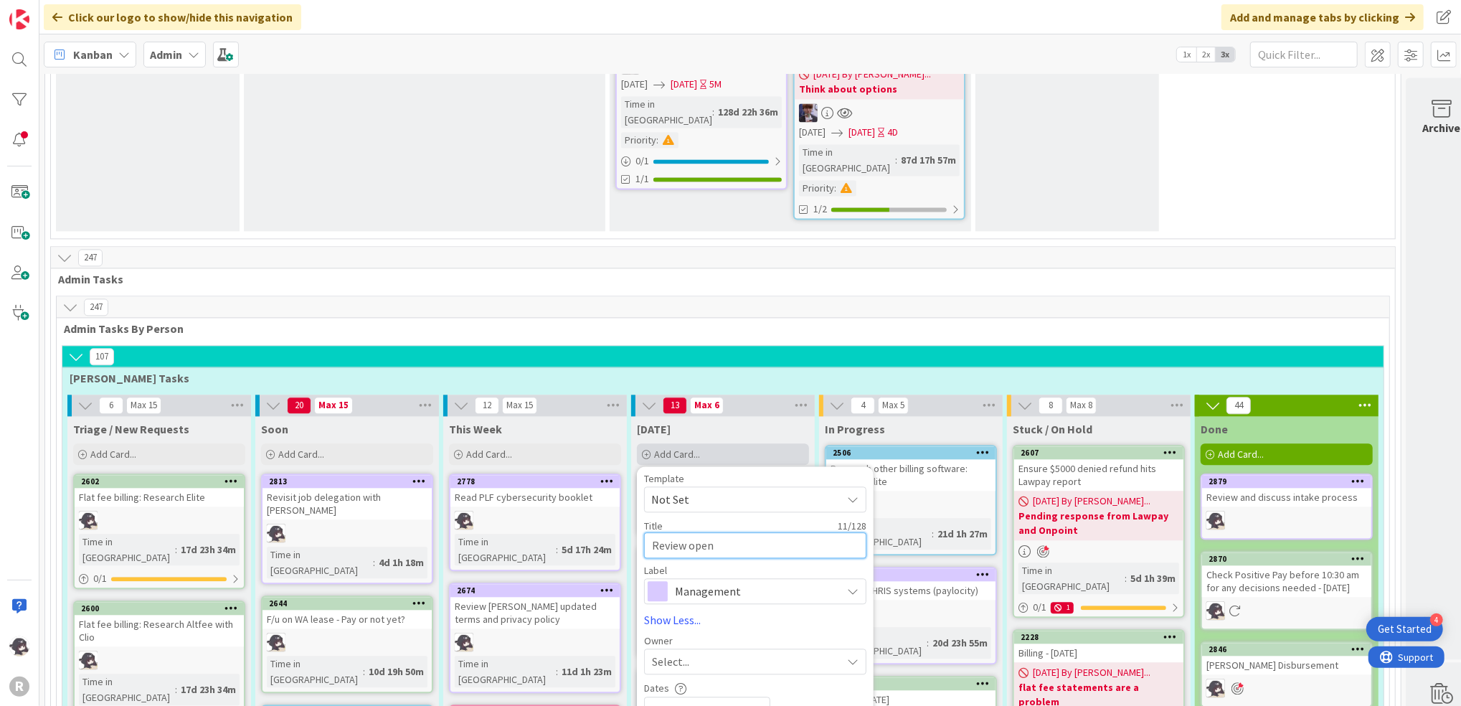
type textarea "x"
type textarea "Review open ho"
type textarea "x"
type textarea "Review open hou"
type textarea "x"
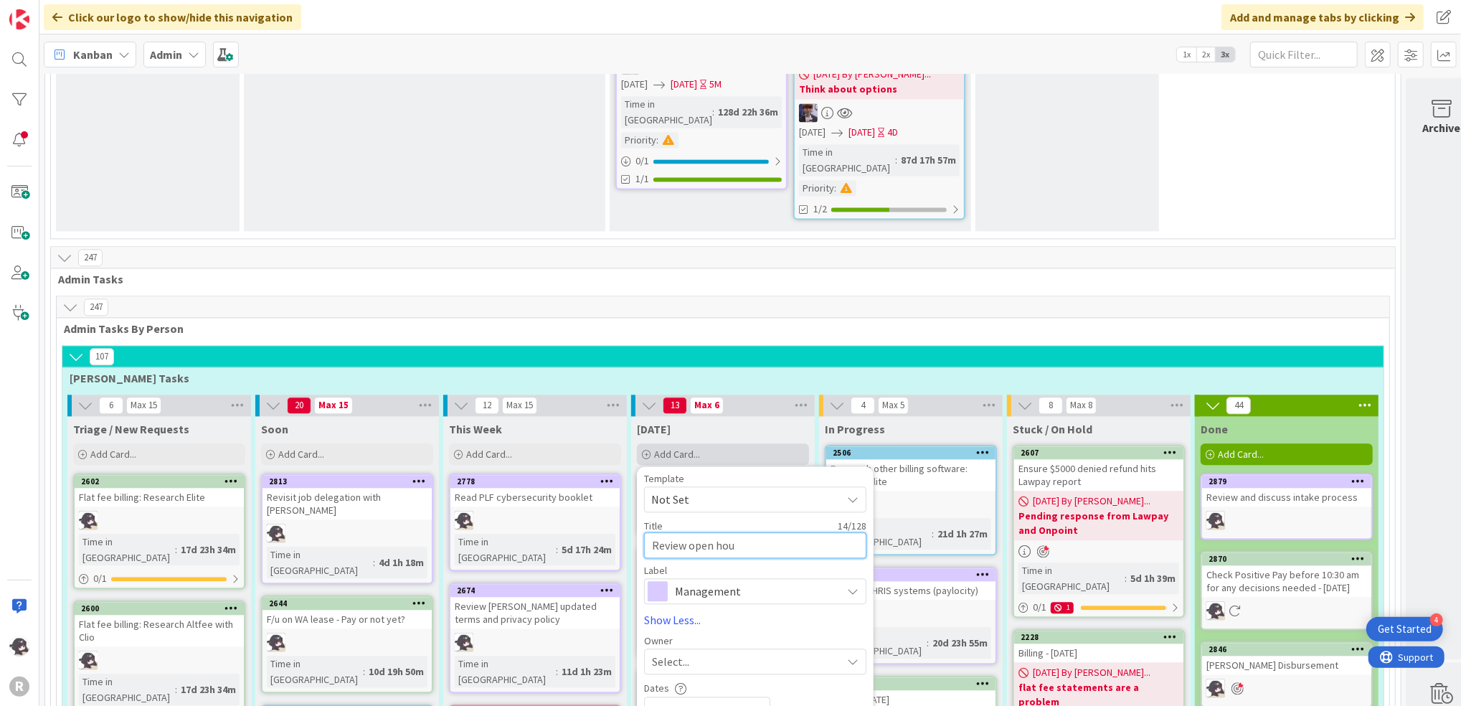
type textarea "Review open hous"
type textarea "x"
type textarea "Review open house"
type textarea "x"
type textarea "Review open house"
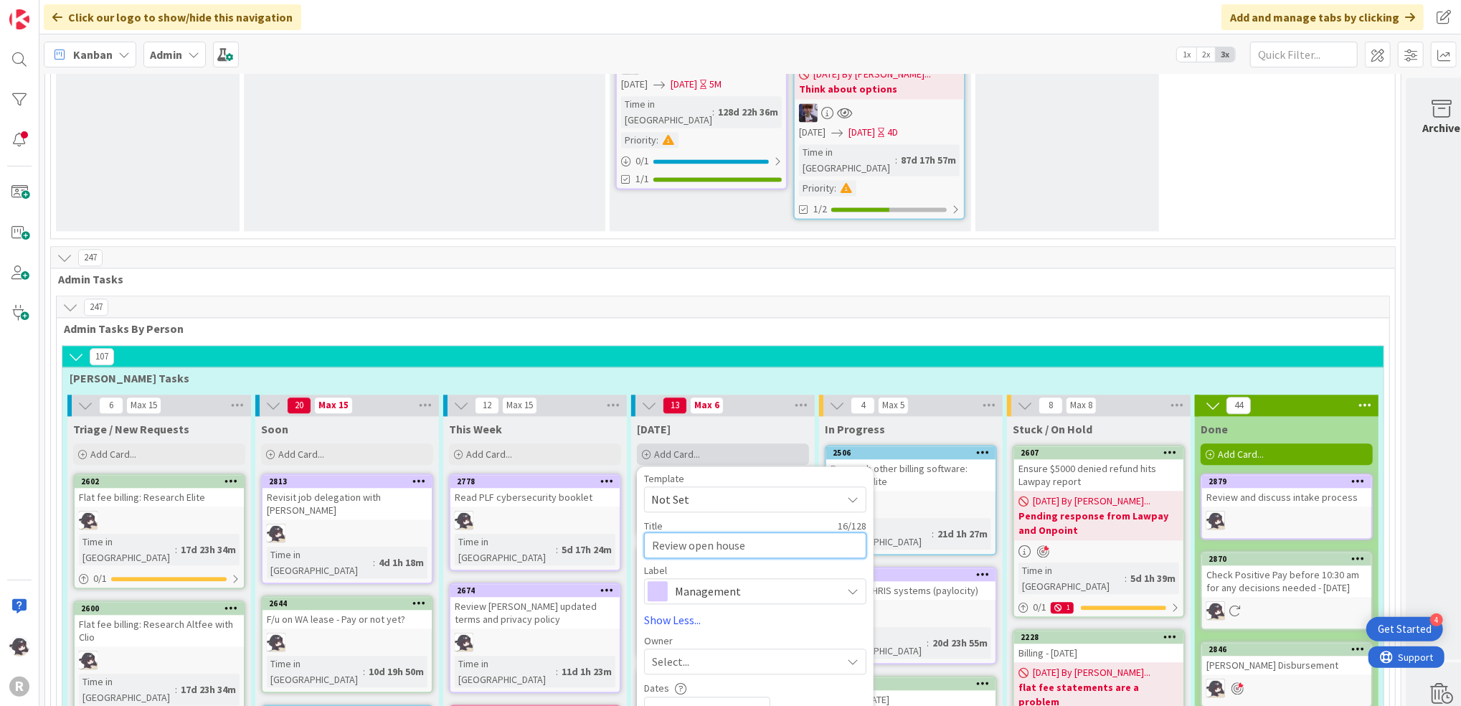
type textarea "x"
type textarea "Review open house b"
type textarea "x"
type textarea "Review open house br"
type textarea "x"
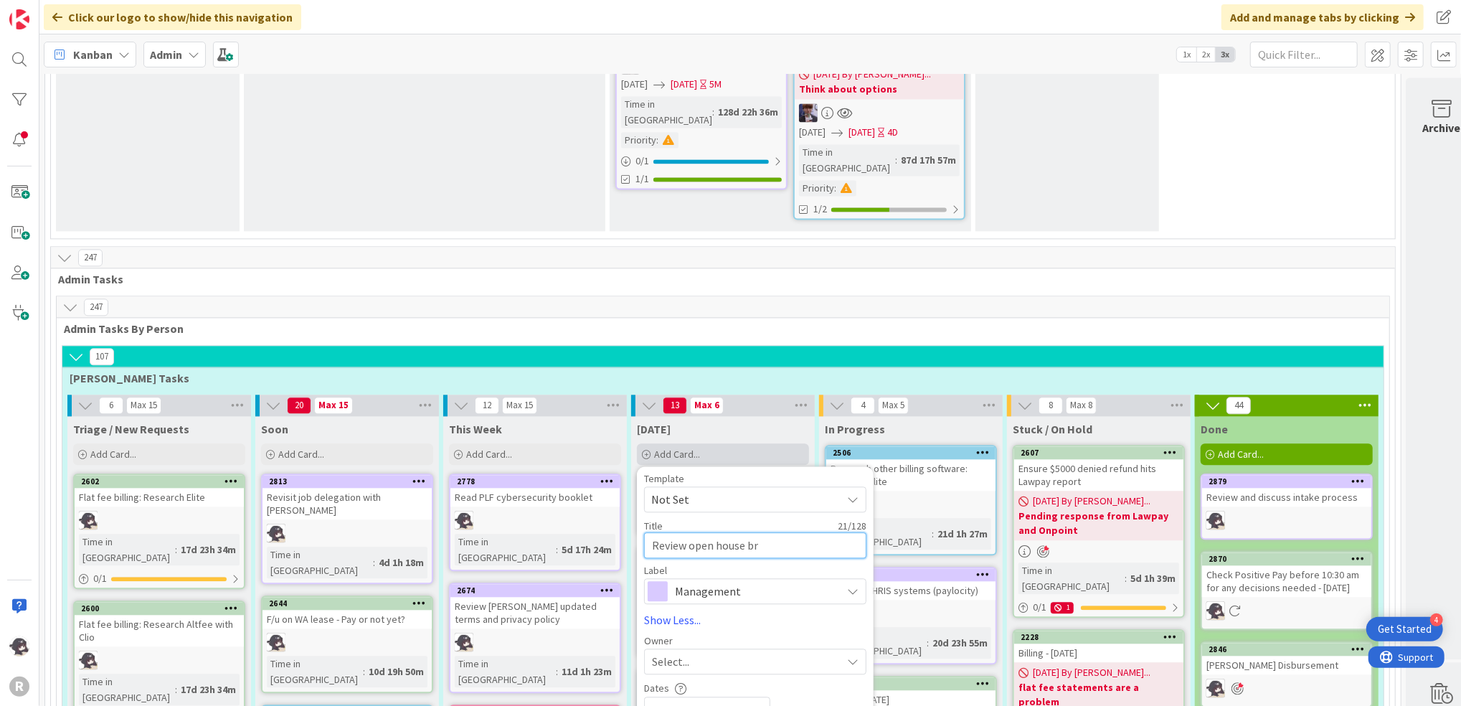
type textarea "Review open house brf"
type textarea "x"
type textarea "Review open house brfo"
type textarea "x"
type textarea "Review open house brfoc"
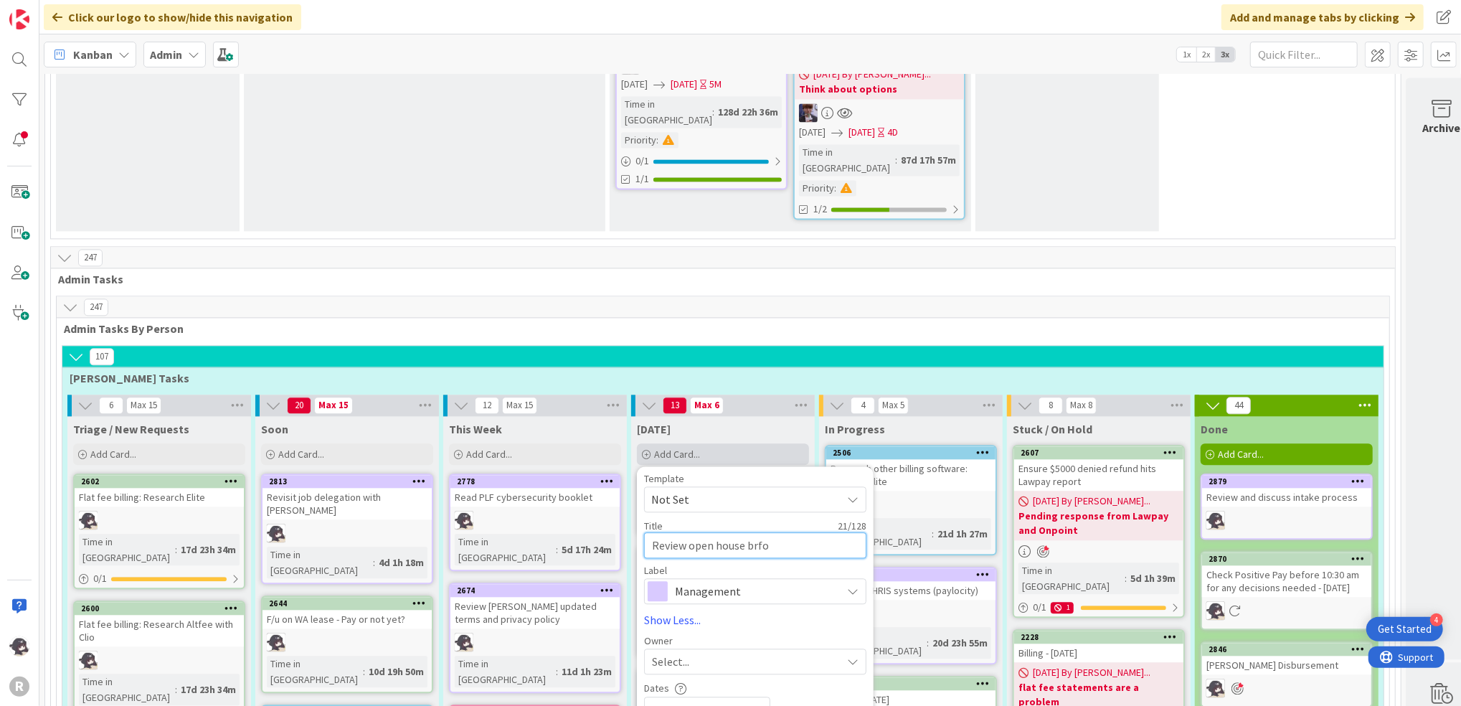
type textarea "x"
type textarea "Review open house brfo"
type textarea "x"
type textarea "Review open house brf"
type textarea "x"
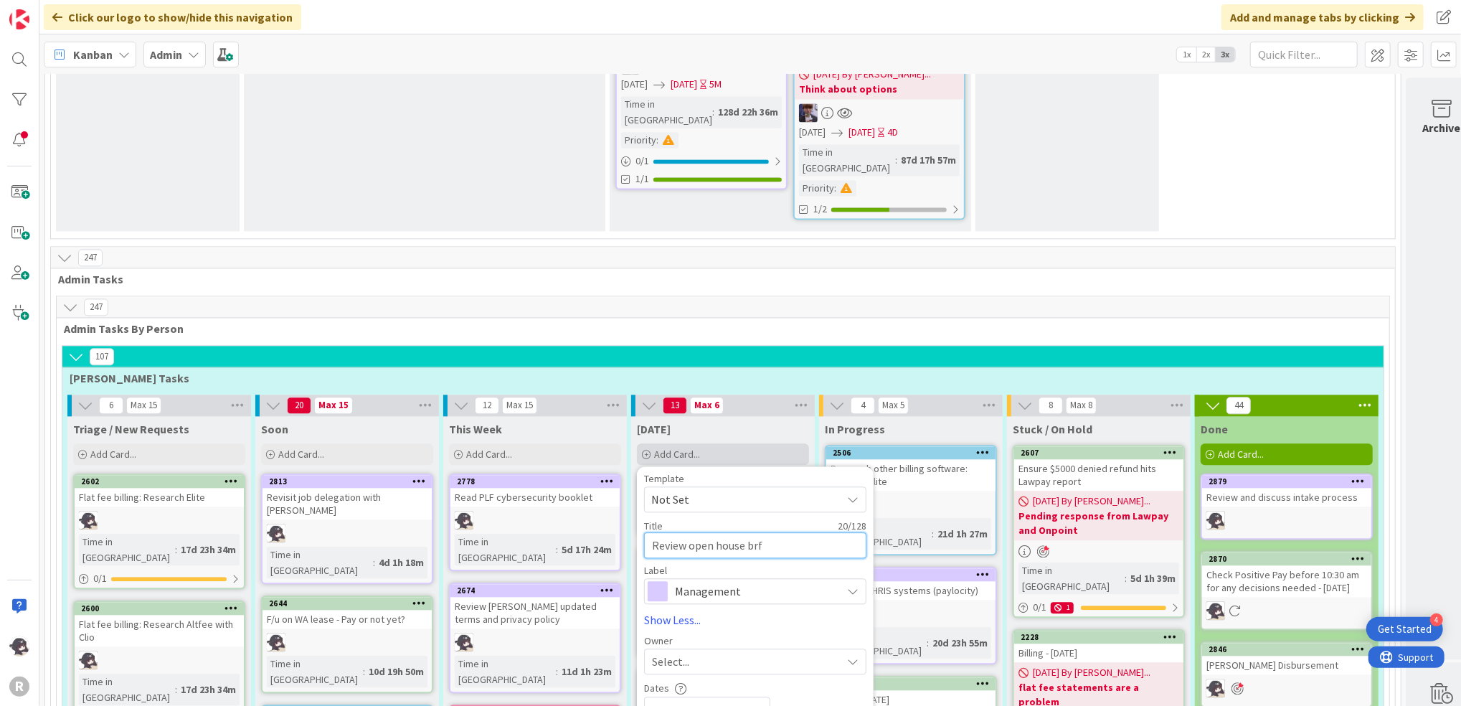
type textarea "Review open house br"
type textarea "x"
type textarea "Review open house bro"
type textarea "x"
type textarea "Review open house broc"
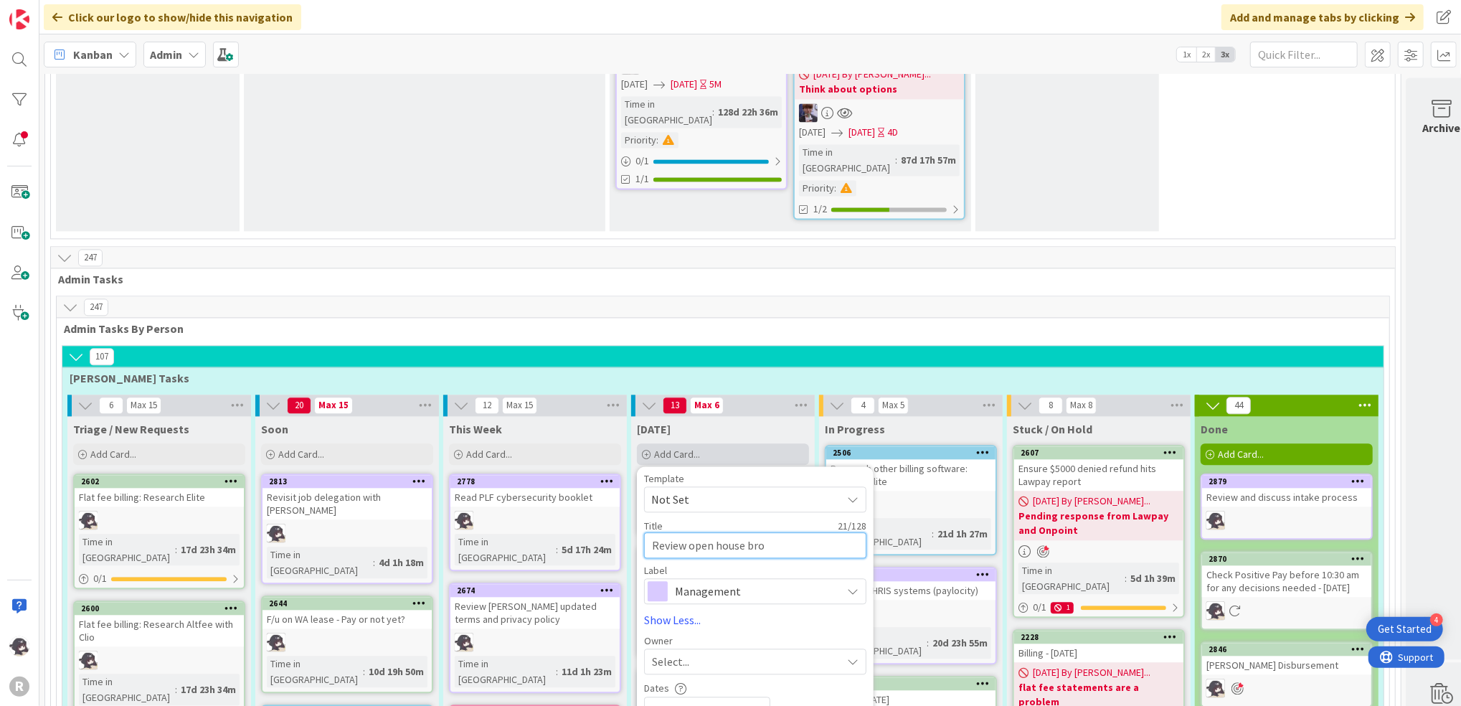
type textarea "x"
type textarea "Review open house broch"
type textarea "x"
type textarea "Review open house [PERSON_NAME]"
type textarea "x"
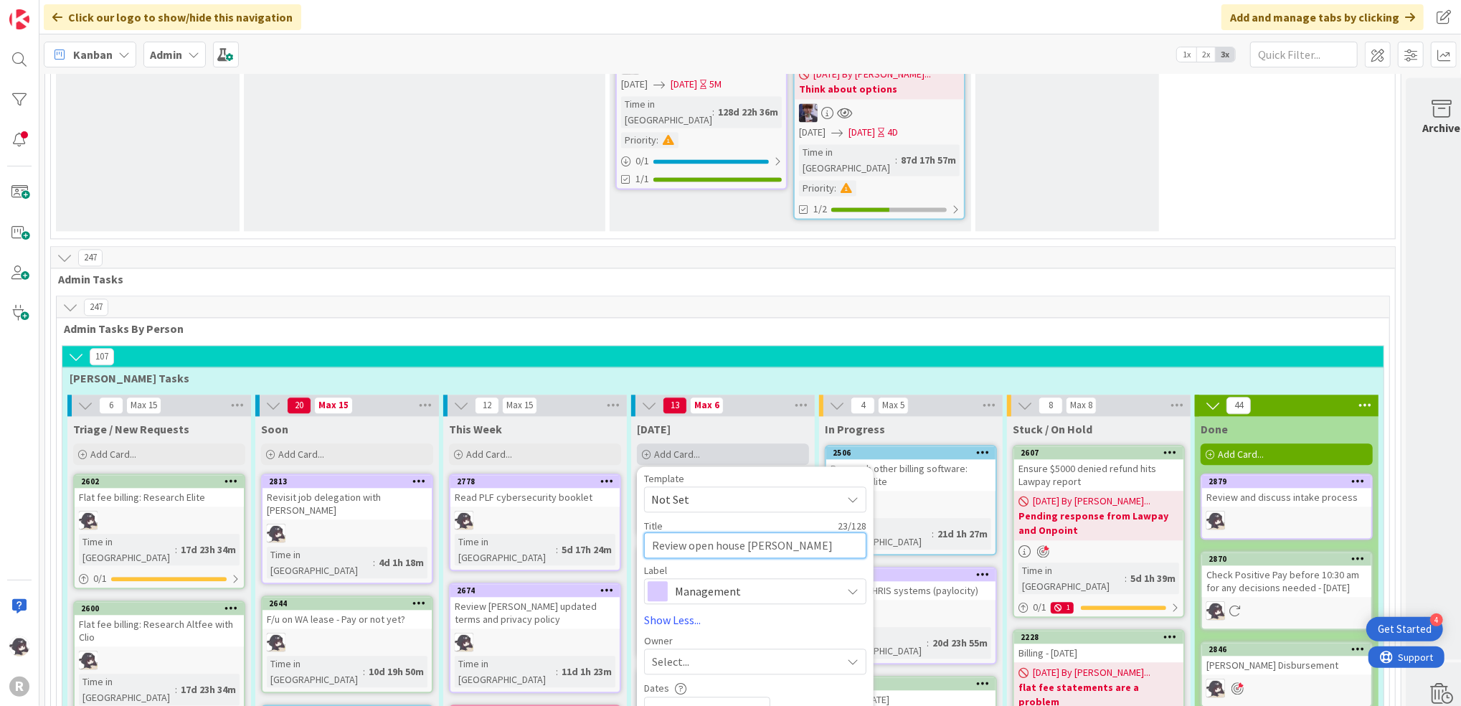
type textarea "Review open house brochur"
type textarea "x"
type textarea "Review open house brochure"
type textarea "x"
type textarea "Review open house brochures"
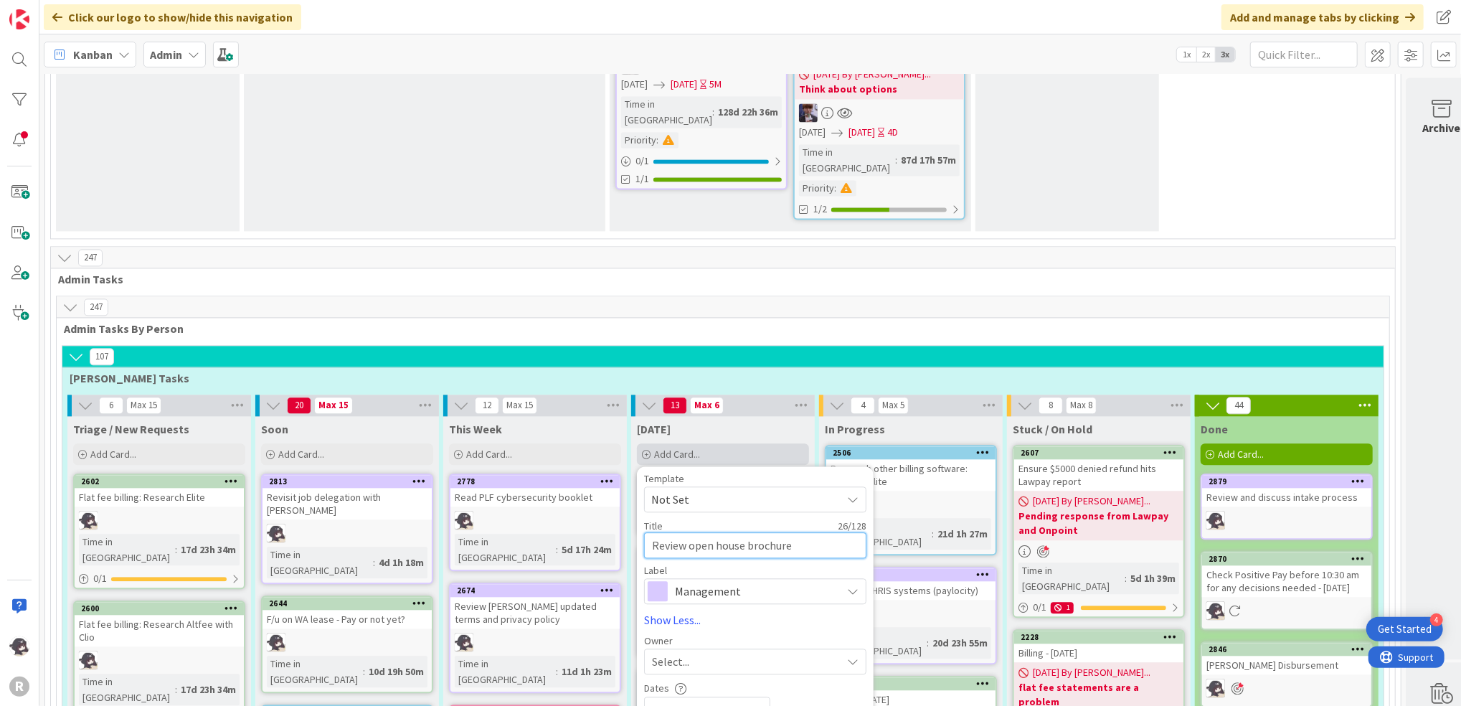
type textarea "x"
click at [689, 532] on textarea "Review open house brochures" at bounding box center [755, 545] width 222 height 26
type textarea "Review aopen house brochures"
type textarea "x"
type textarea "Review anopen house brochures"
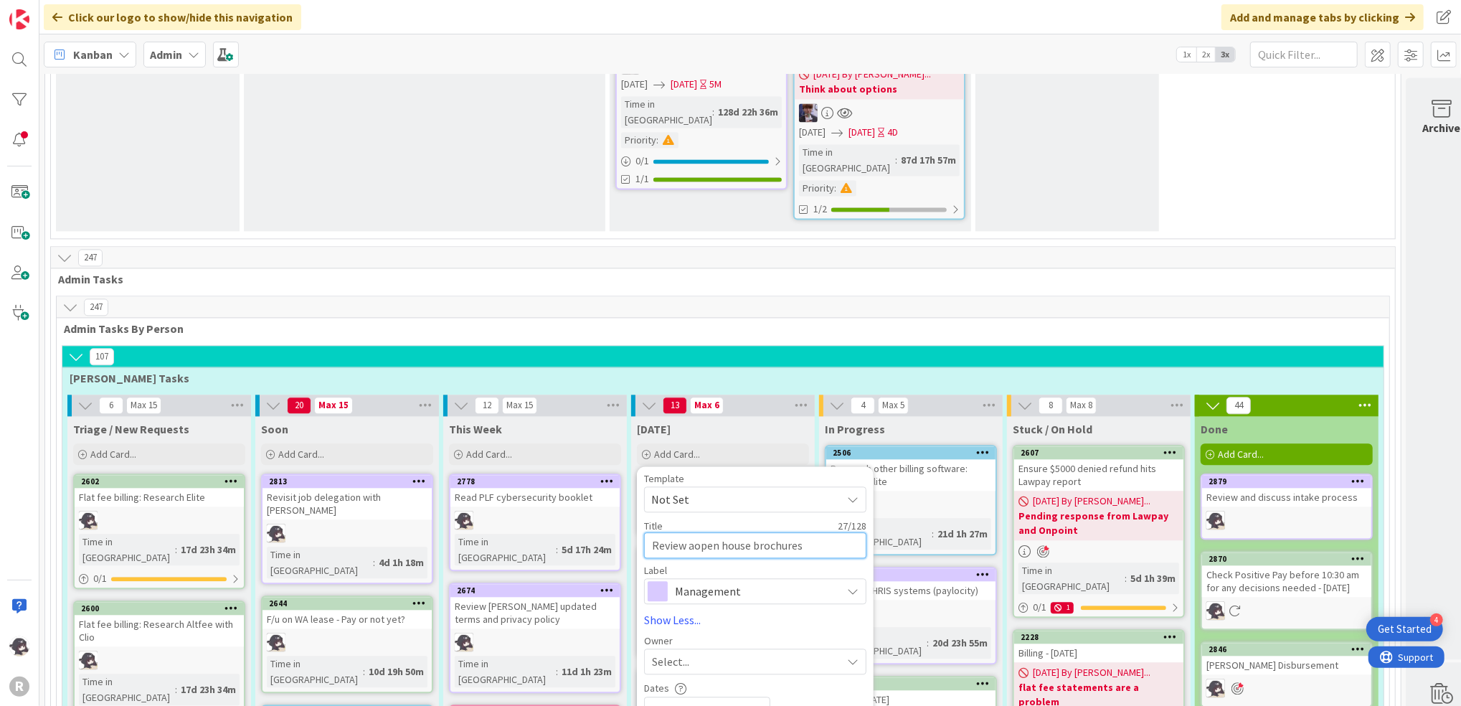
type textarea "x"
type textarea "Review andopen house brochures"
type textarea "x"
type textarea "Review and open house brochures"
type textarea "x"
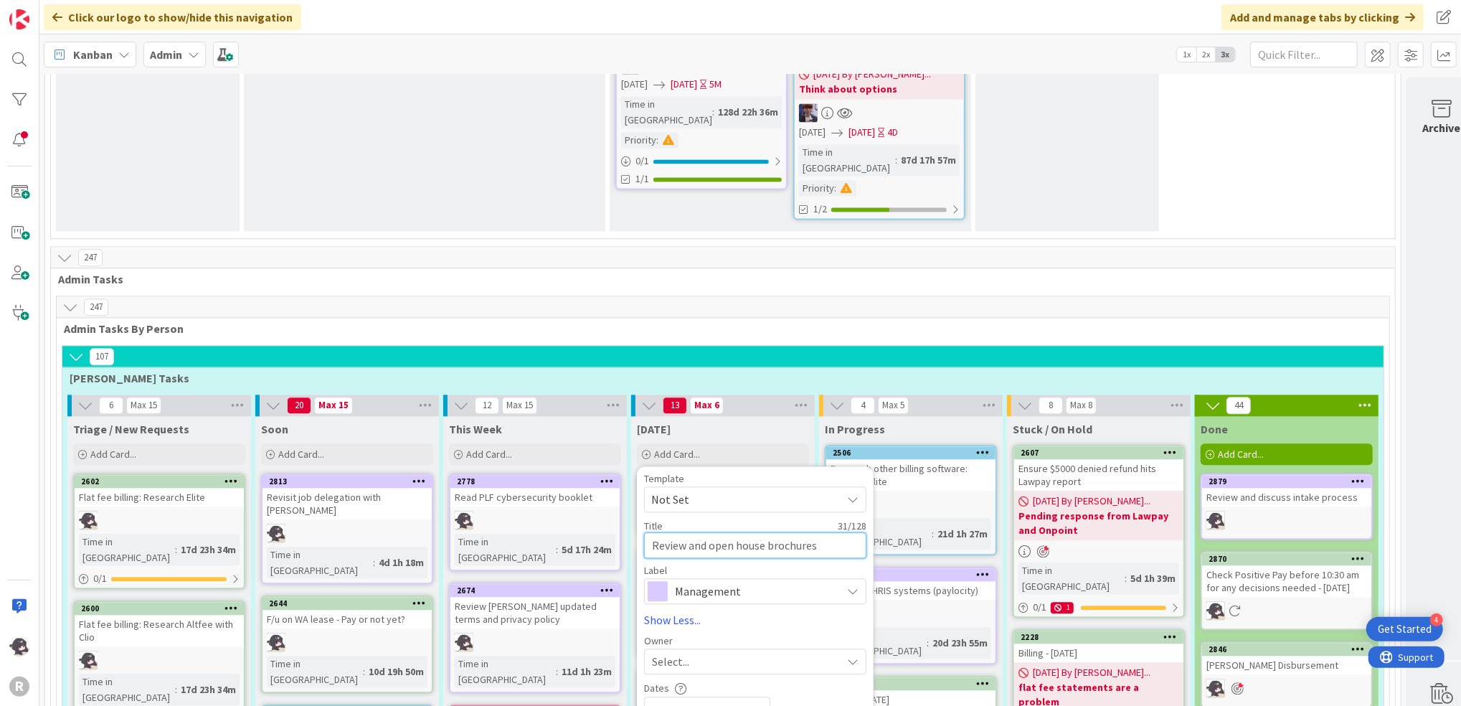
type textarea "Review and fopen house brochures"
type textarea "x"
type textarea "Review and fiopen house brochures"
type textarea "x"
type textarea "Review and fianopen house brochures"
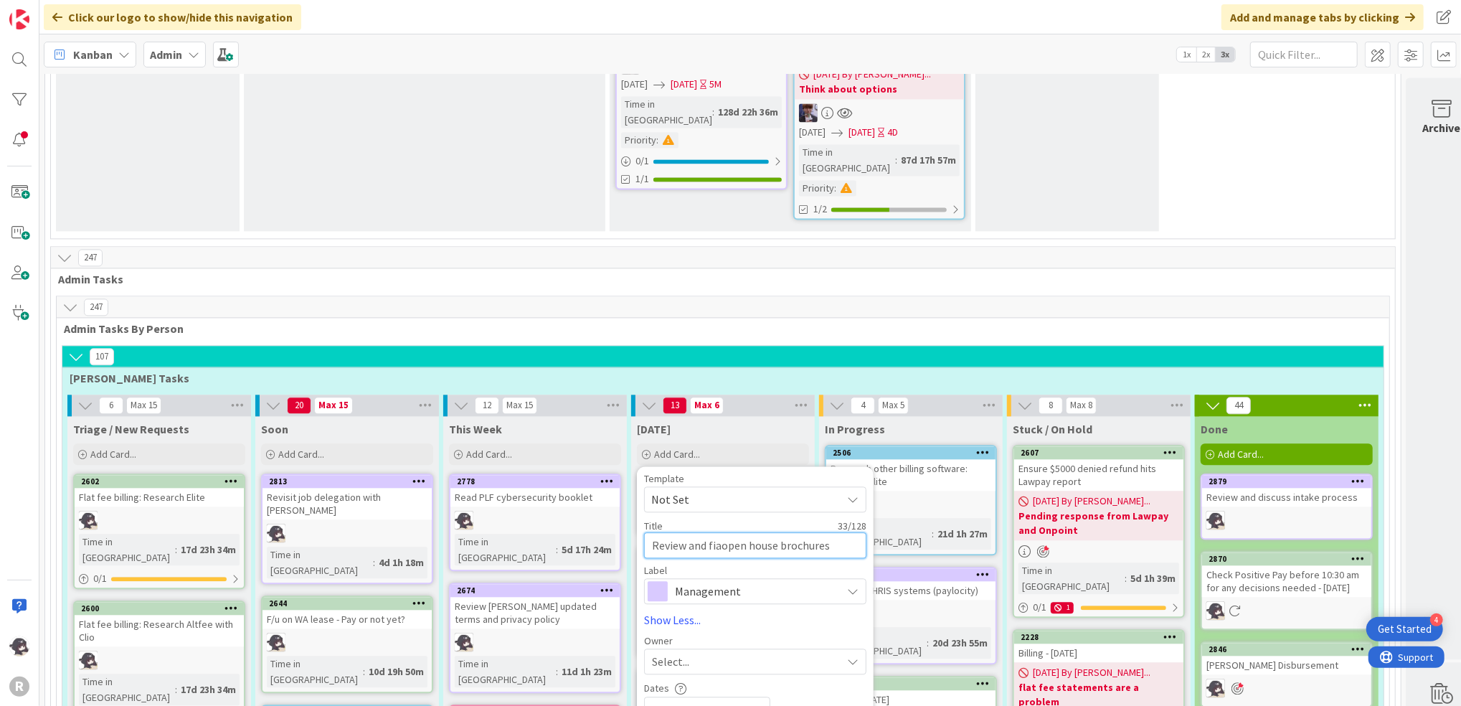
type textarea "x"
type textarea "Review and fianlopen house brochures"
type textarea "x"
type textarea "Review and fianliopen house brochures"
type textarea "x"
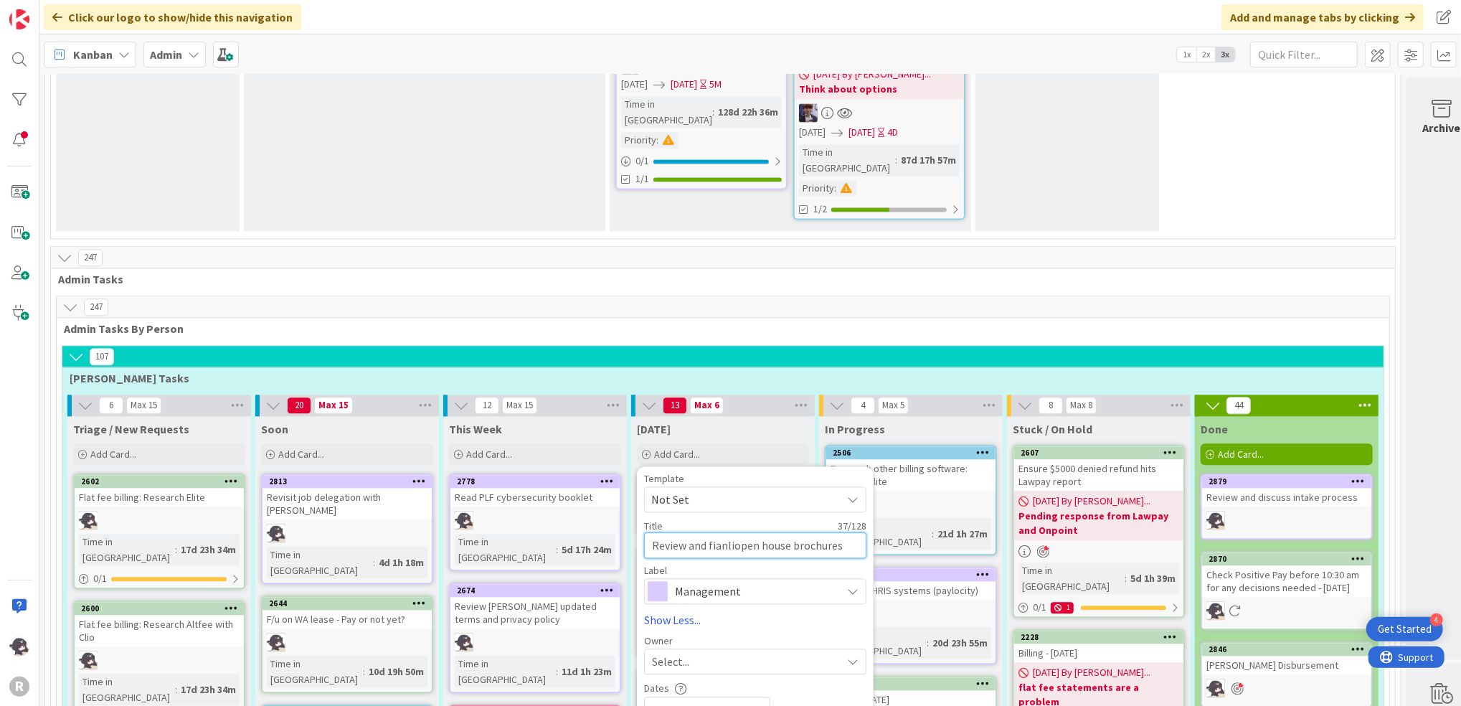
type textarea "Review and fianlizopen house brochures"
type textarea "x"
type textarea "Review and fianliopen house brochures"
type textarea "x"
type textarea "Review and fianlopen house brochures"
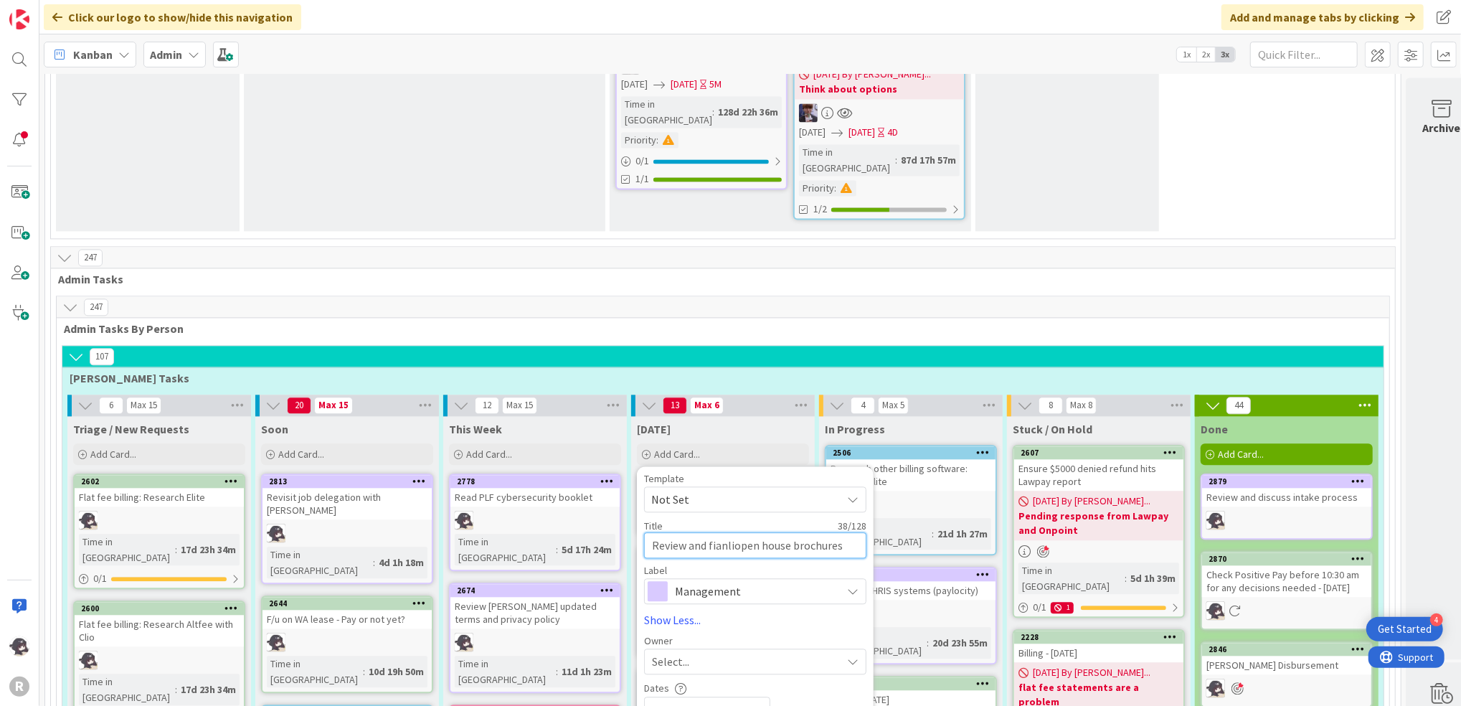
type textarea "x"
type textarea "Review and fianopen house brochures"
type textarea "x"
type textarea "Review and fiaopen house brochures"
type textarea "x"
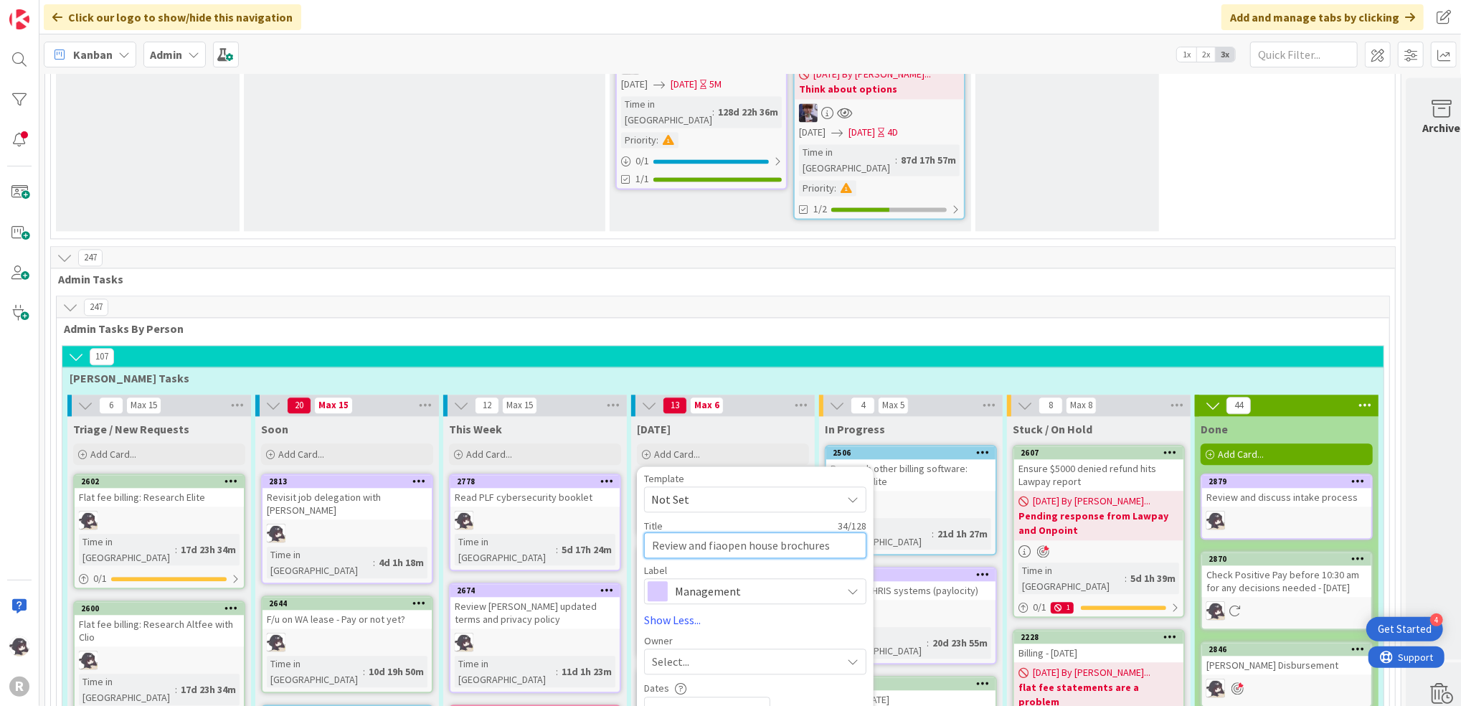
type textarea "Review and fiopen house brochures"
type textarea "x"
type textarea "Review and finopen house brochures"
type textarea "x"
type textarea "Review and finaopen house brochures"
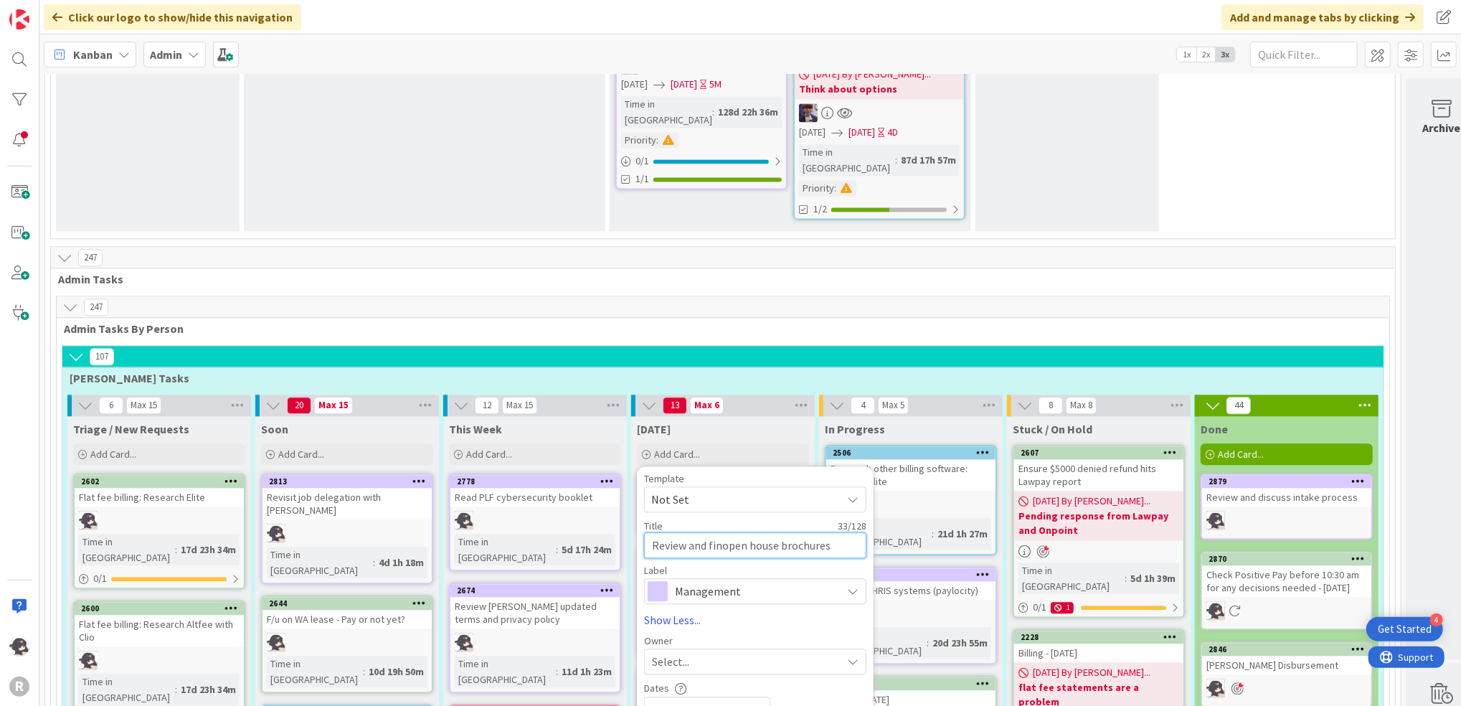
type textarea "x"
type textarea "Review and finalopen house brochures"
type textarea "x"
type textarea "Review and finaliopen house brochures"
type textarea "x"
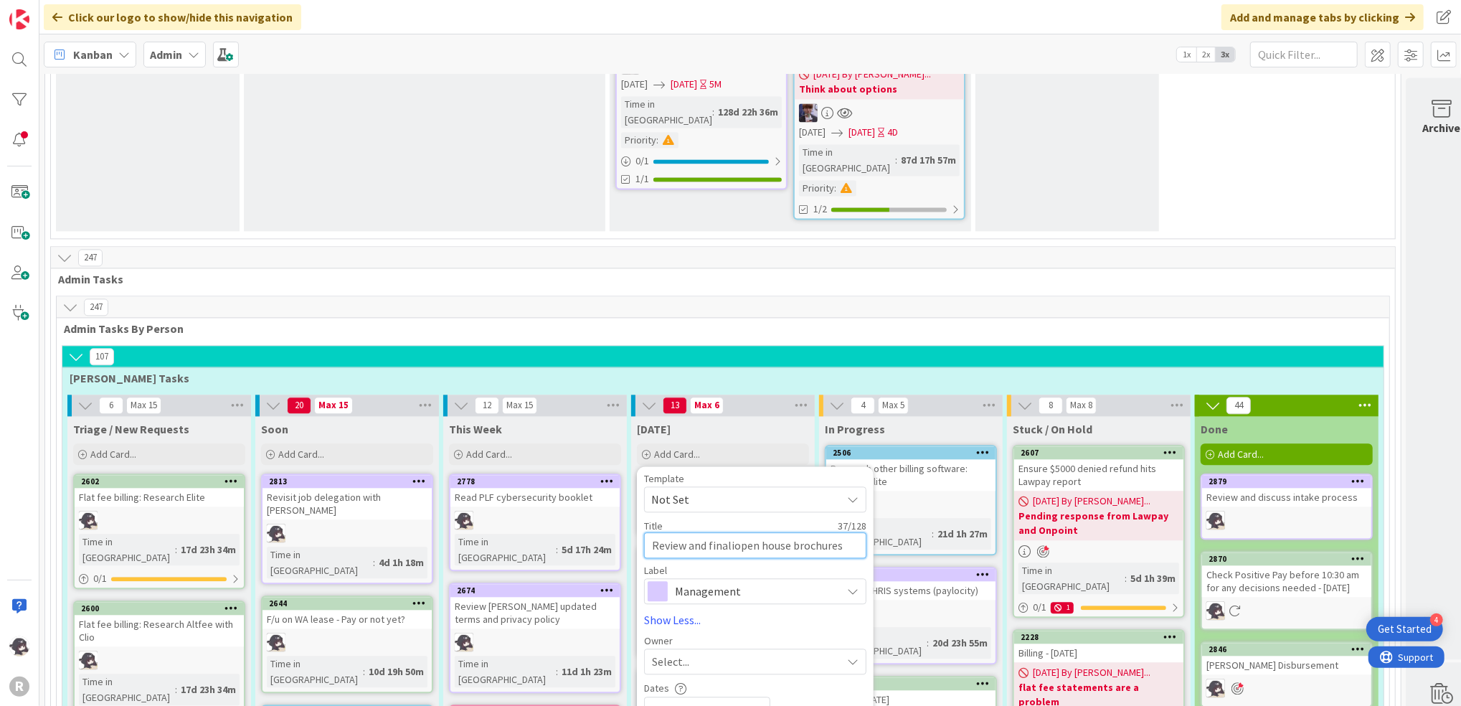
type textarea "Review and finalizopen house brochures"
type textarea "x"
type textarea "Review and finalizeopen house brochures"
type textarea "x"
type textarea "Review and finalize open house brochures"
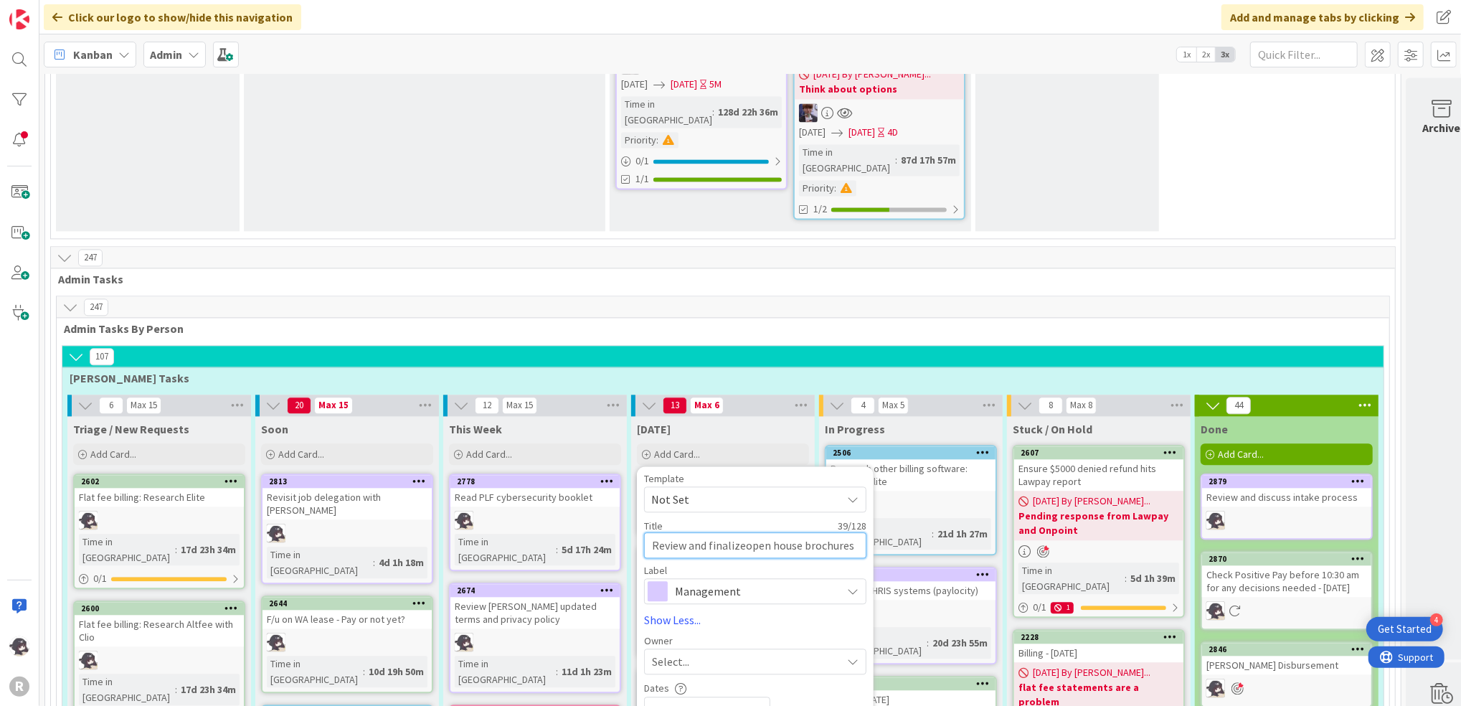
type textarea "x"
type textarea "Review and finalize open house brochures"
click at [702, 653] on div "Select..." at bounding box center [746, 661] width 189 height 17
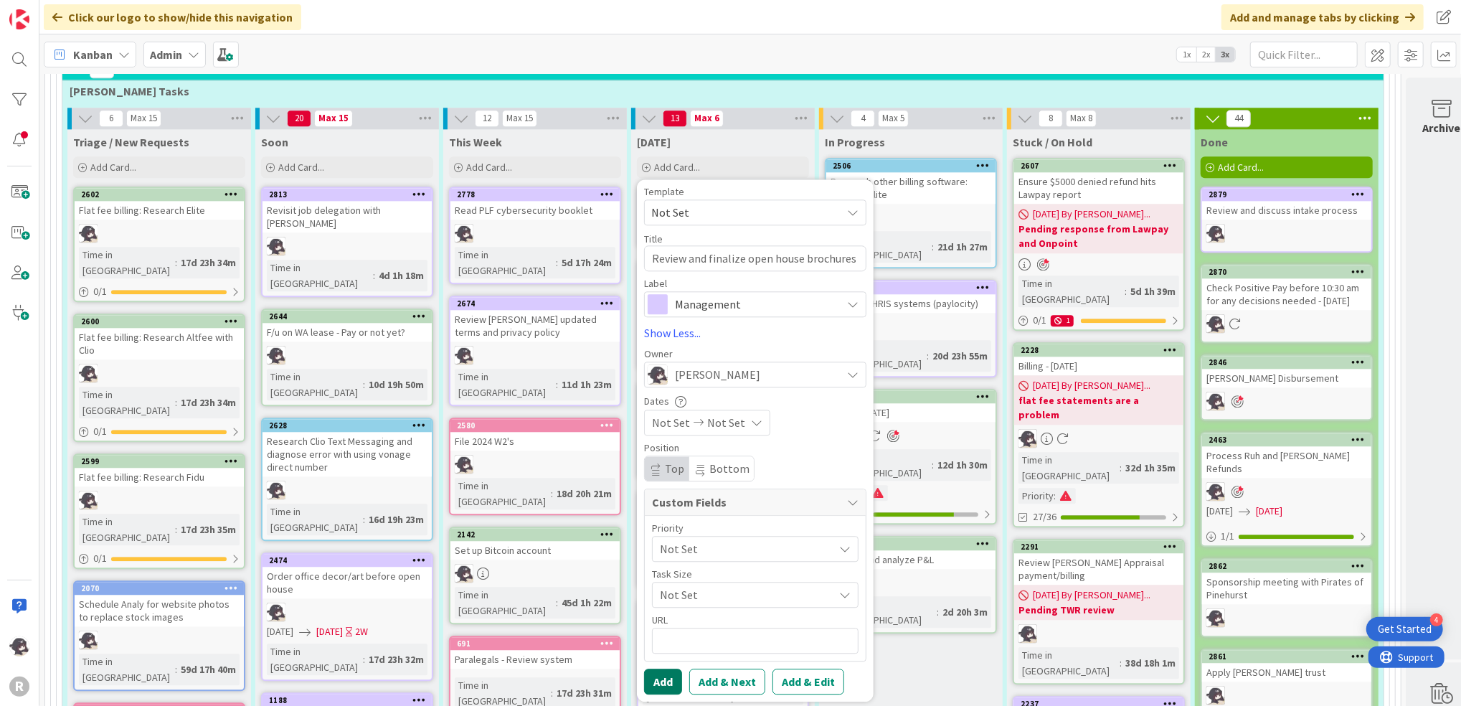
click at [670, 669] on button "Add" at bounding box center [663, 682] width 38 height 26
type textarea "x"
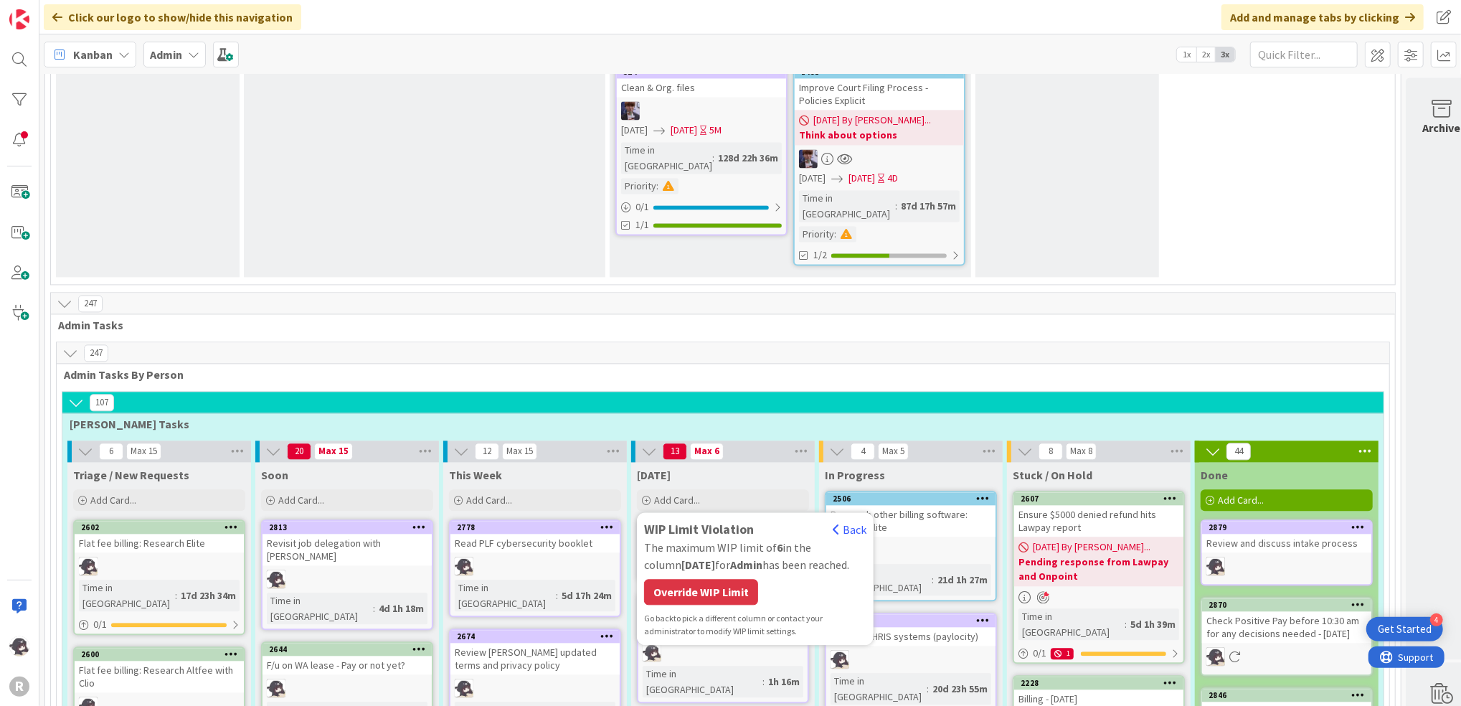
scroll to position [2391, 0]
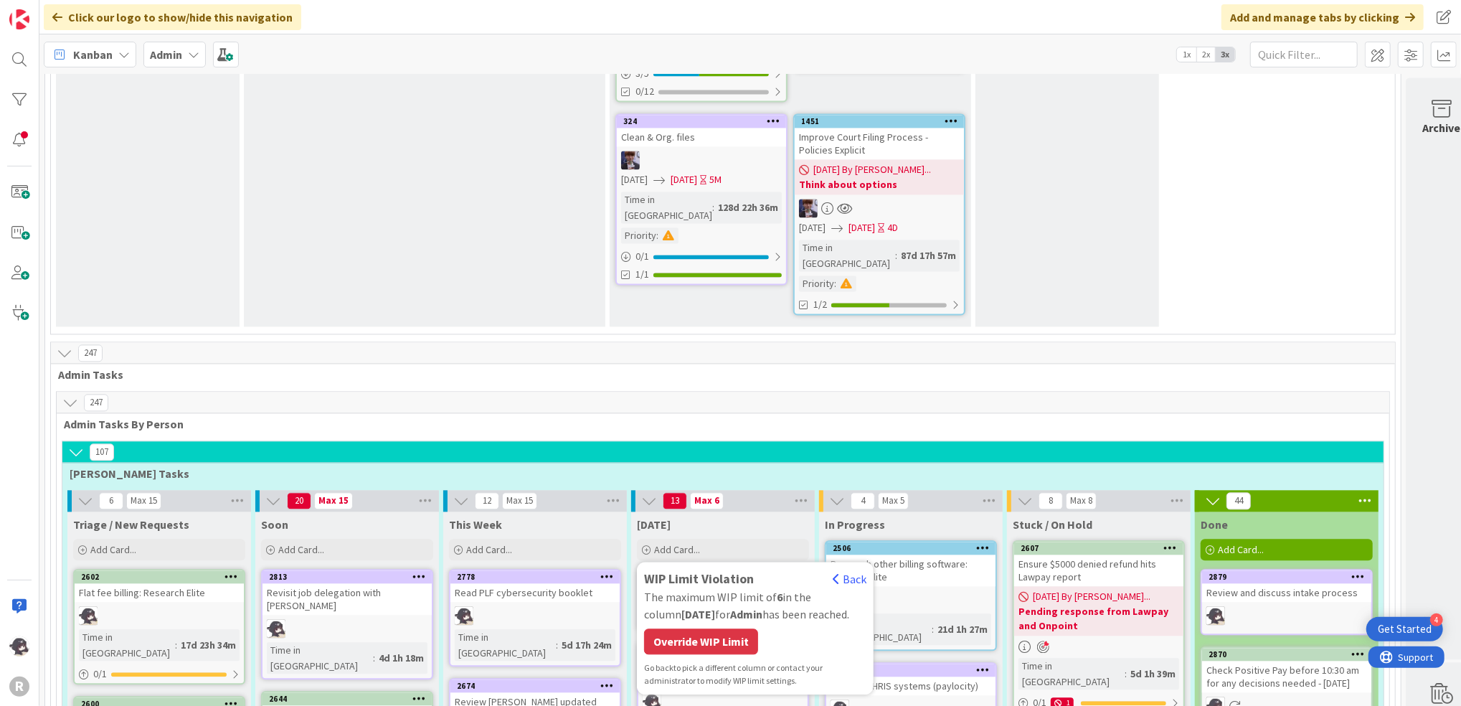
click at [713, 628] on div "Override WIP Limit" at bounding box center [701, 641] width 114 height 26
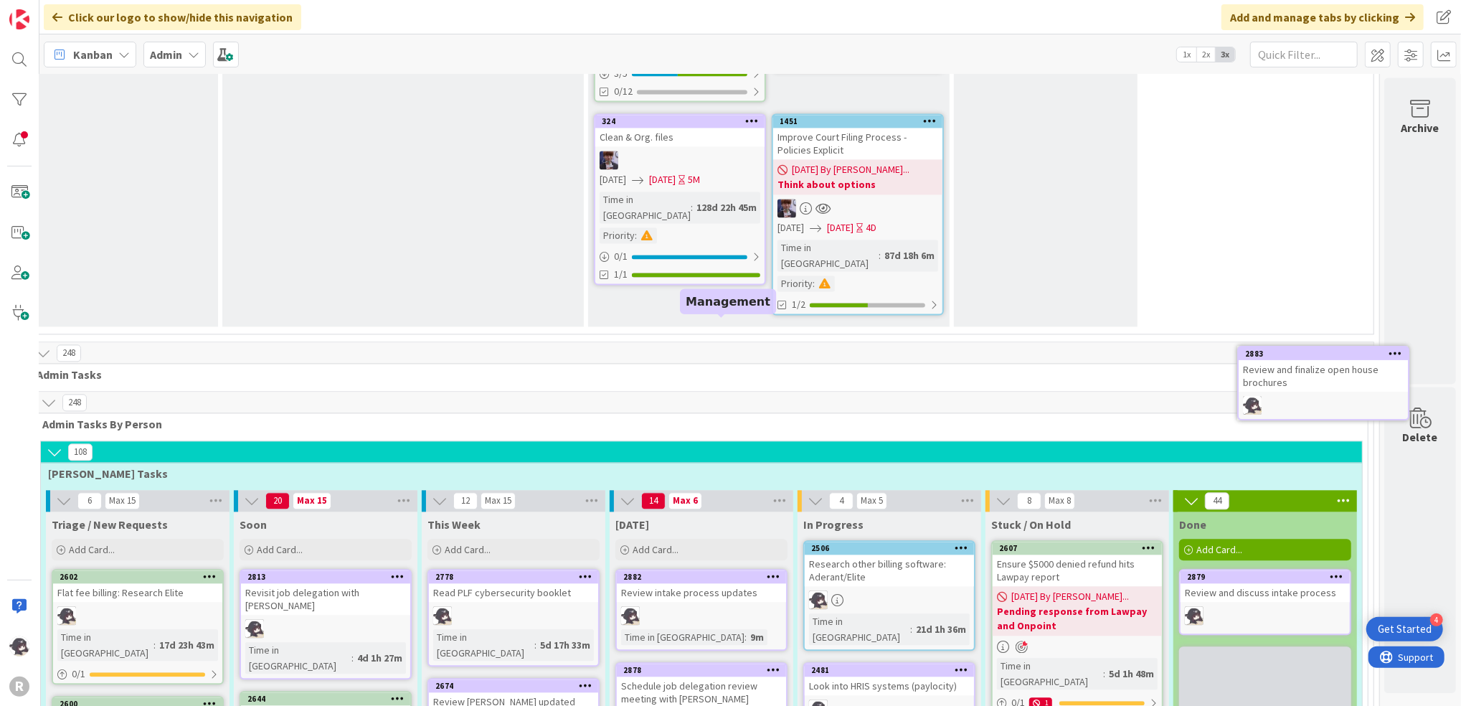
scroll to position [2391, 37]
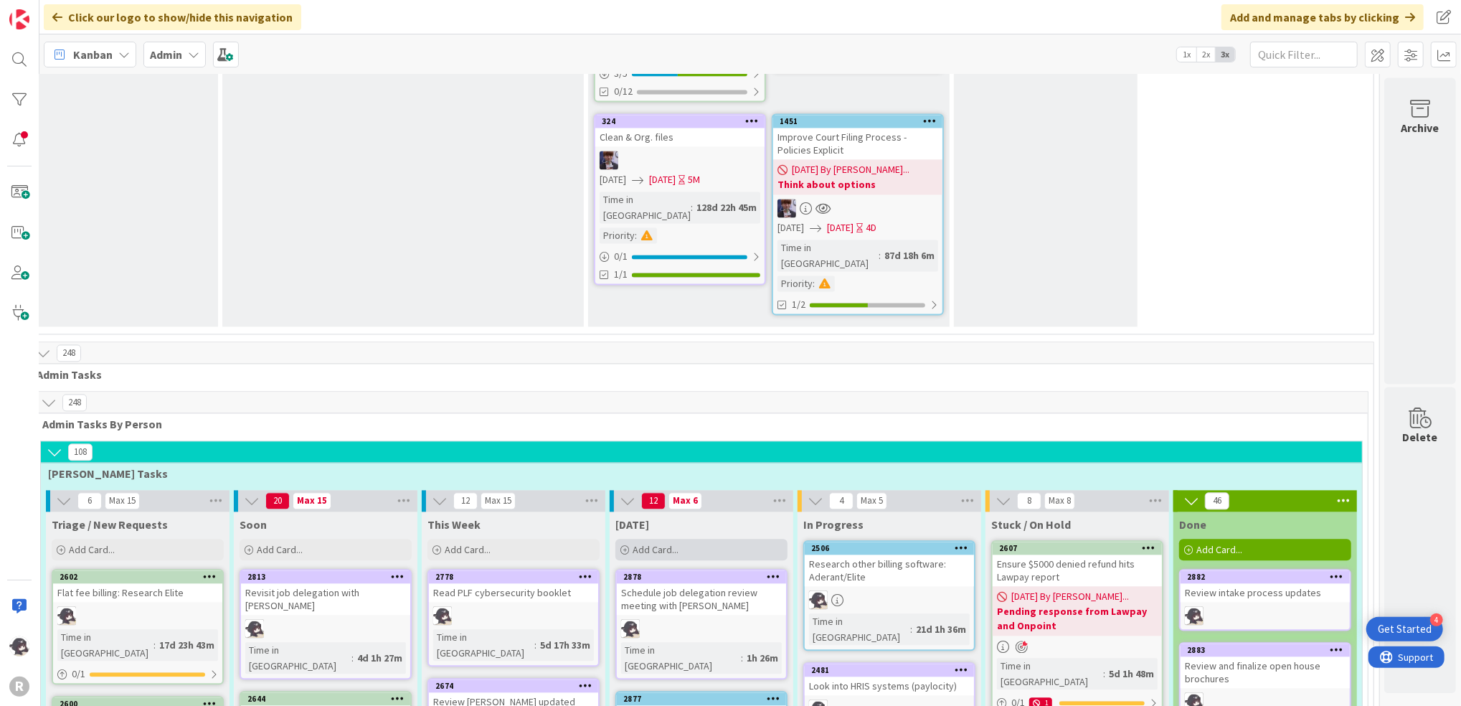
click at [644, 543] on span "Add Card..." at bounding box center [656, 549] width 46 height 13
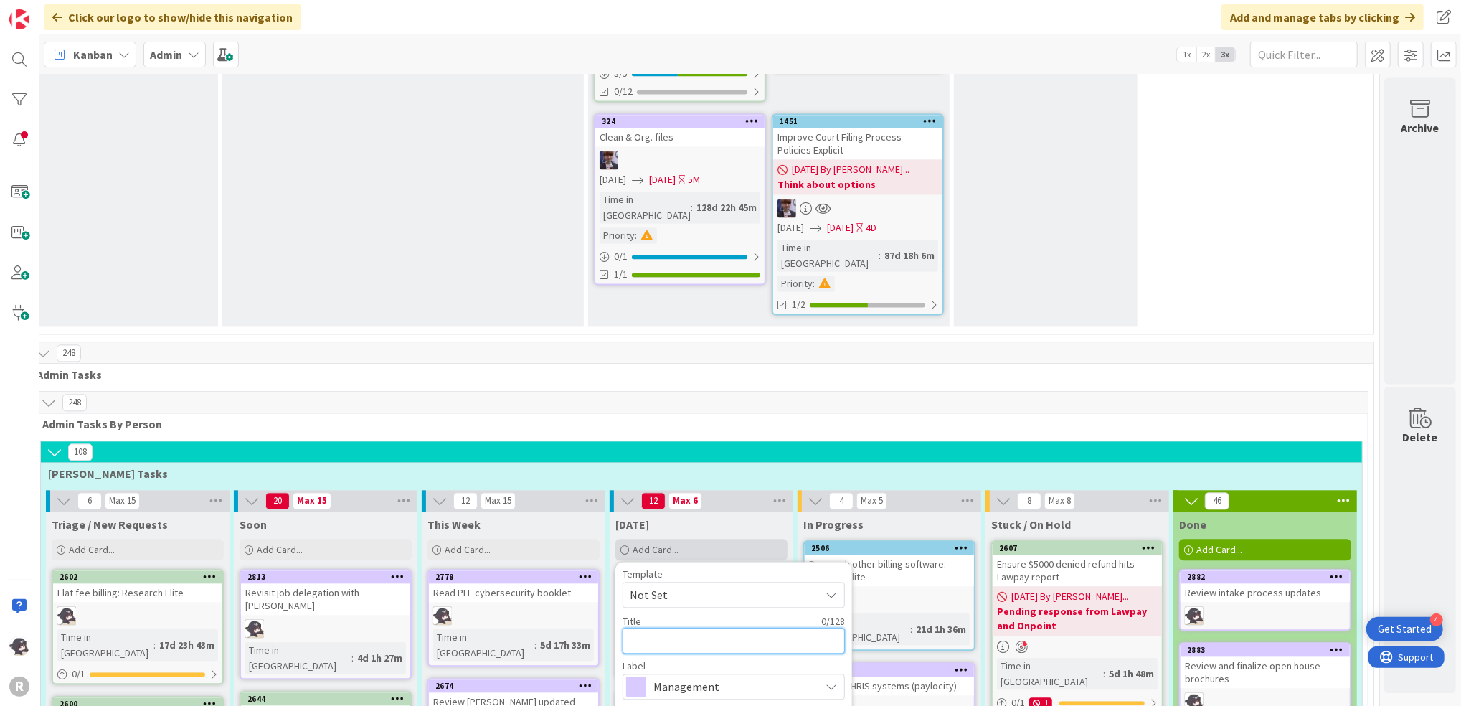
type textarea "P"
type textarea "x"
type textarea "Pa"
type textarea "x"
type textarea "Pay"
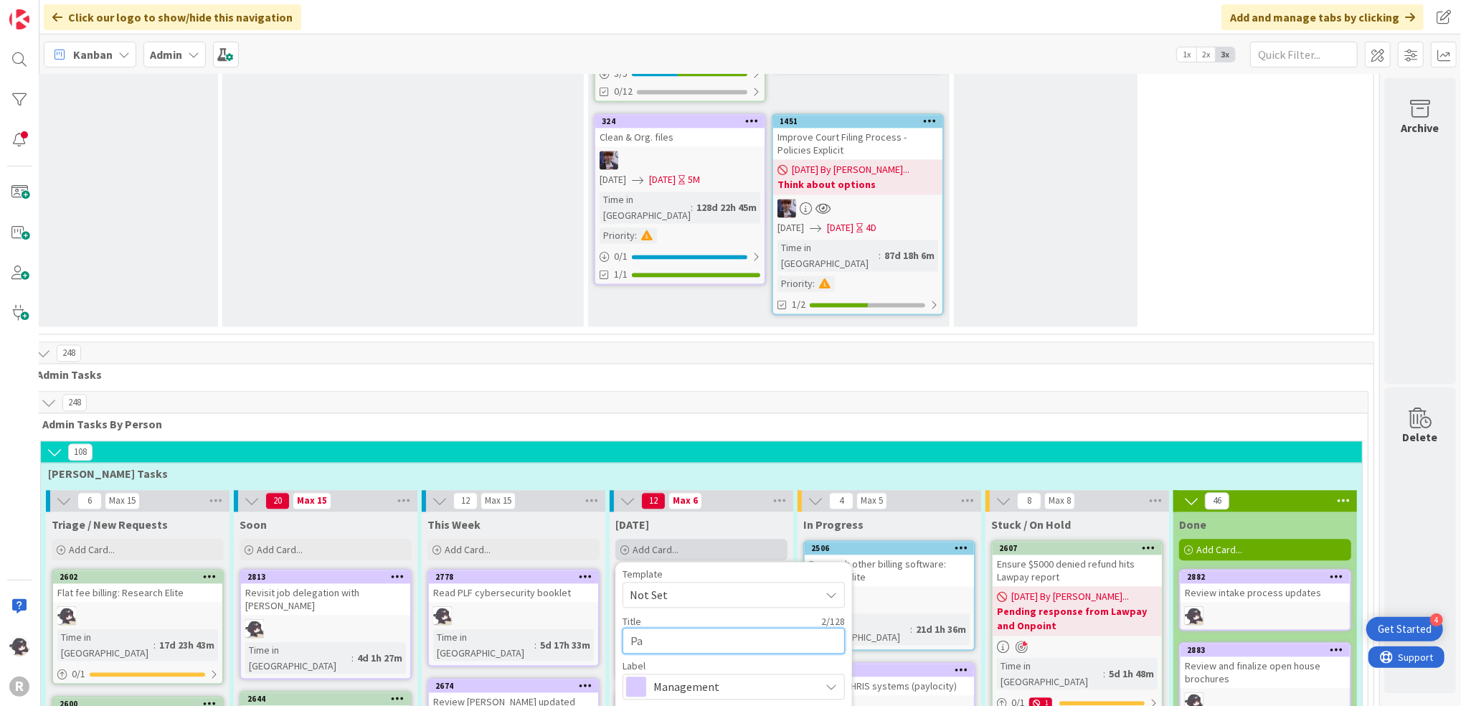
type textarea "x"
type textarea "Pay"
type textarea "x"
type textarea "Pay f"
type textarea "x"
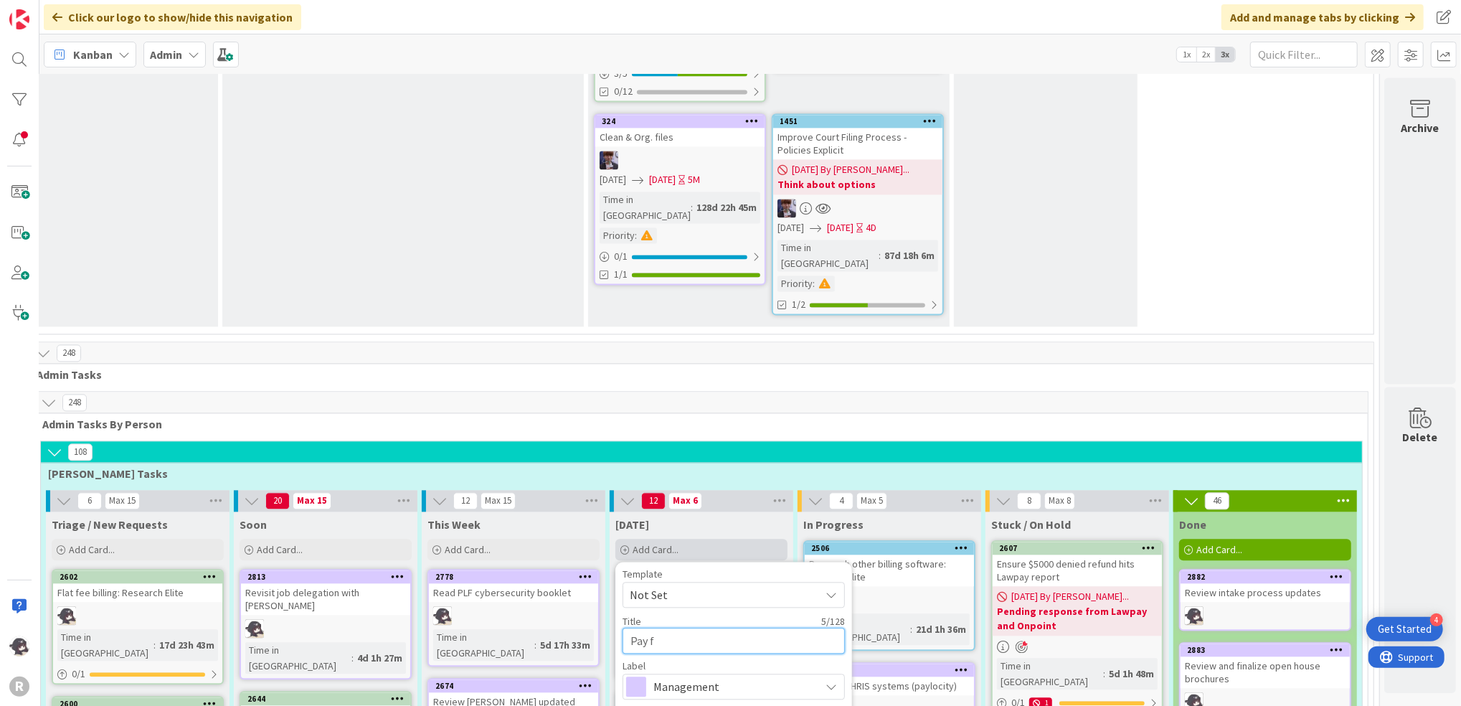
type textarea "Pay fo"
type textarea "x"
type textarea "Pay for"
type textarea "x"
type textarea "Pay for"
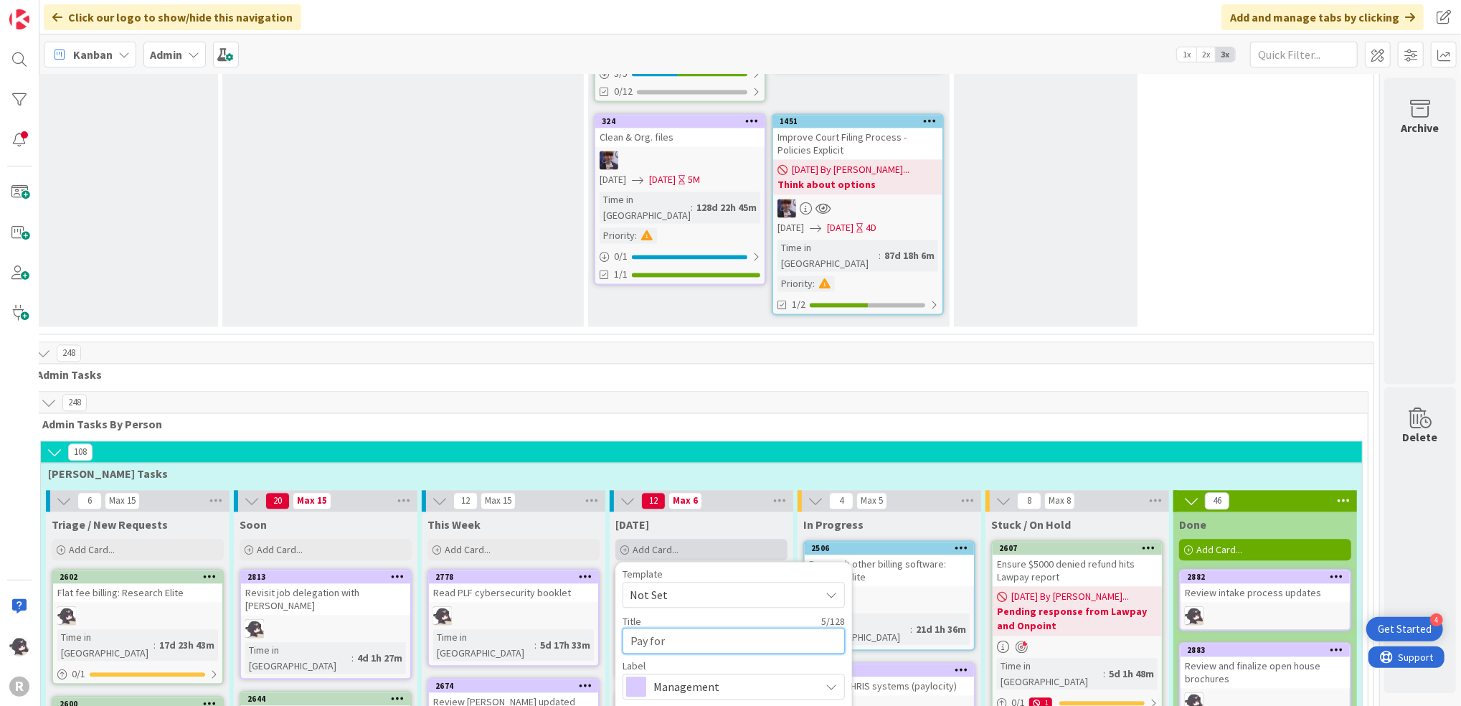
type textarea "x"
type textarea "Pay for c"
type textarea "x"
type textarea "Pay for ca"
type textarea "x"
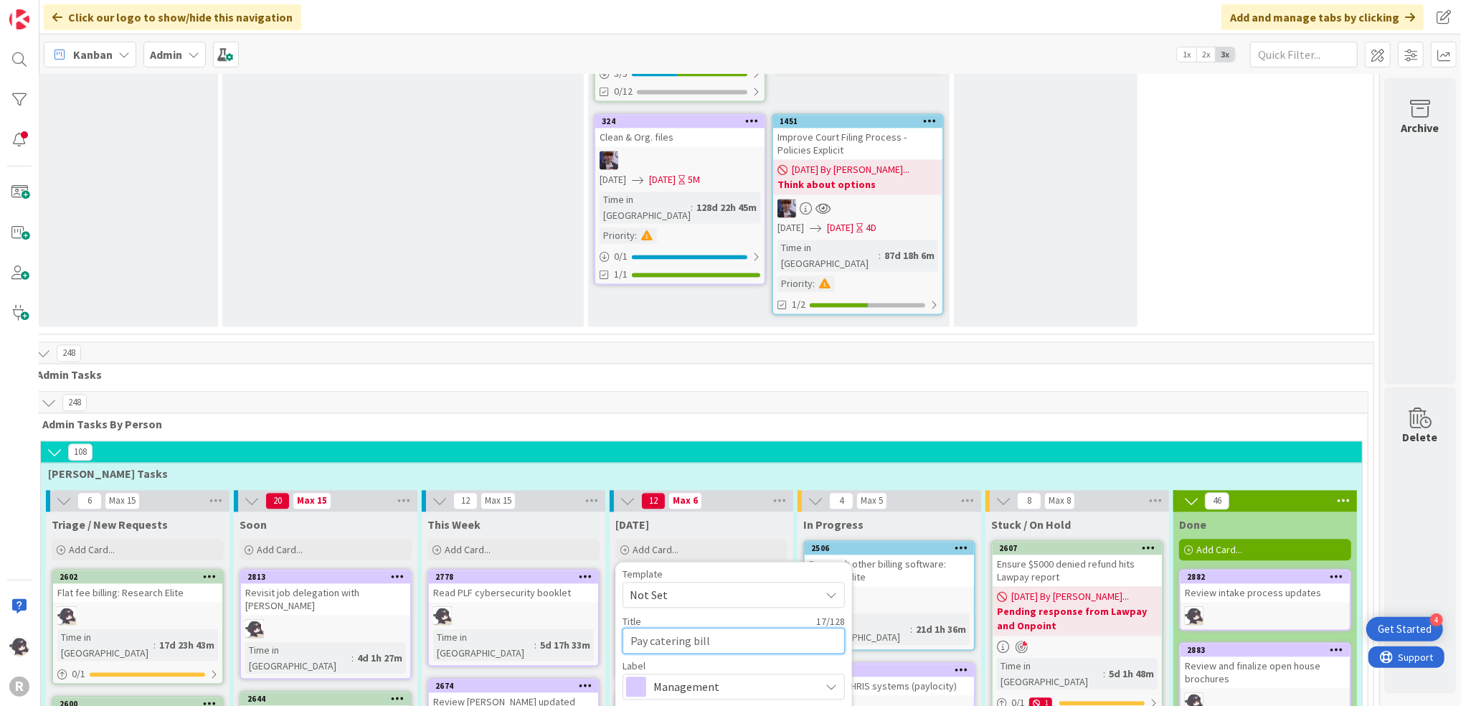
scroll to position [2486, 36]
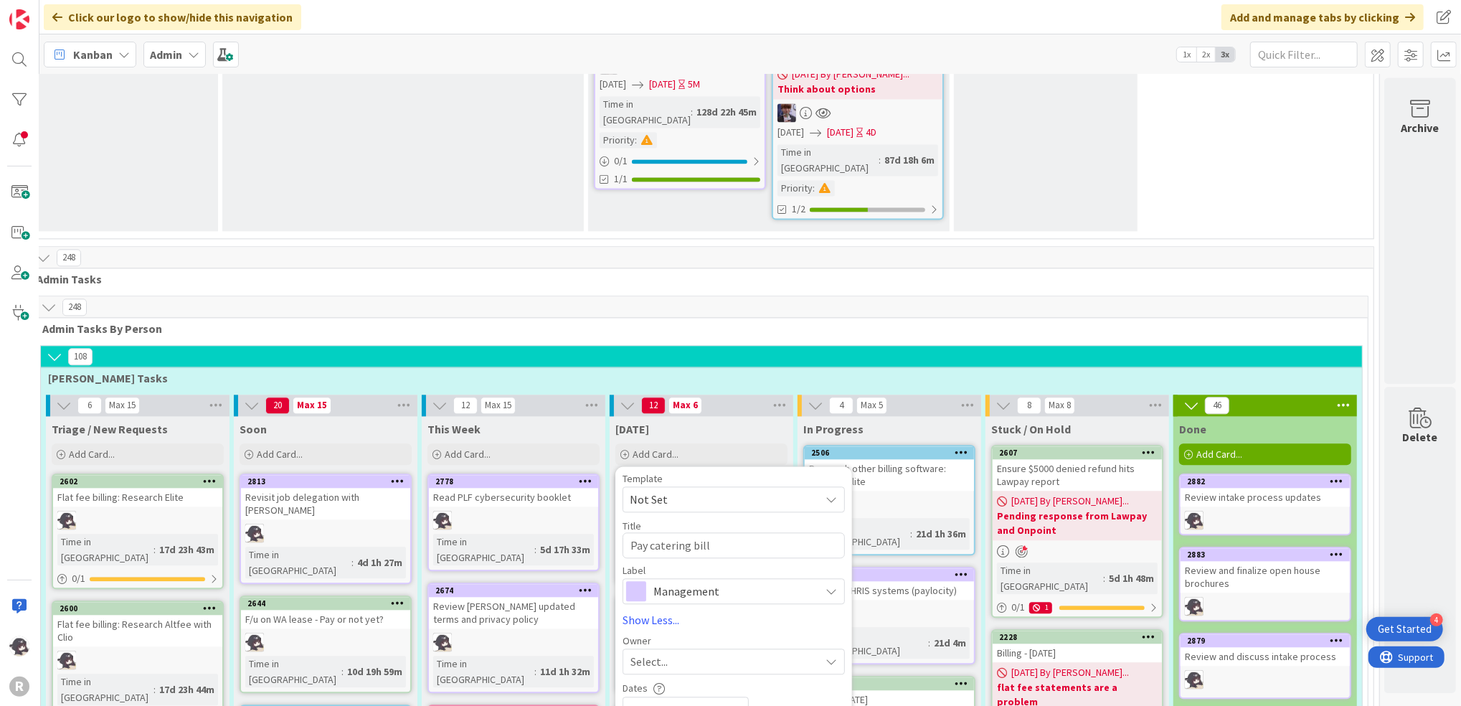
click at [727, 581] on span "Management" at bounding box center [733, 591] width 159 height 20
click at [693, 692] on span "Finance" at bounding box center [763, 703] width 175 height 22
click at [664, 653] on div "Select..." at bounding box center [725, 661] width 189 height 17
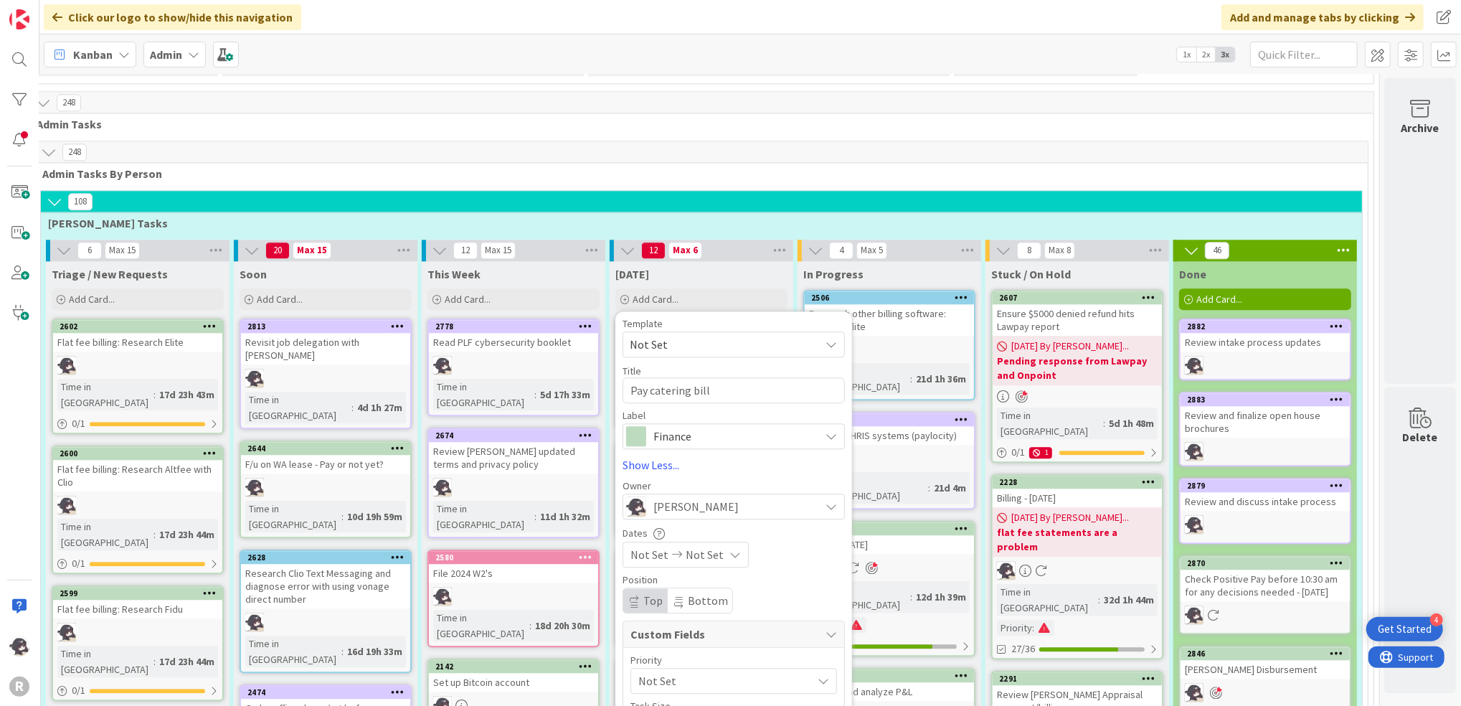
scroll to position [2678, 36]
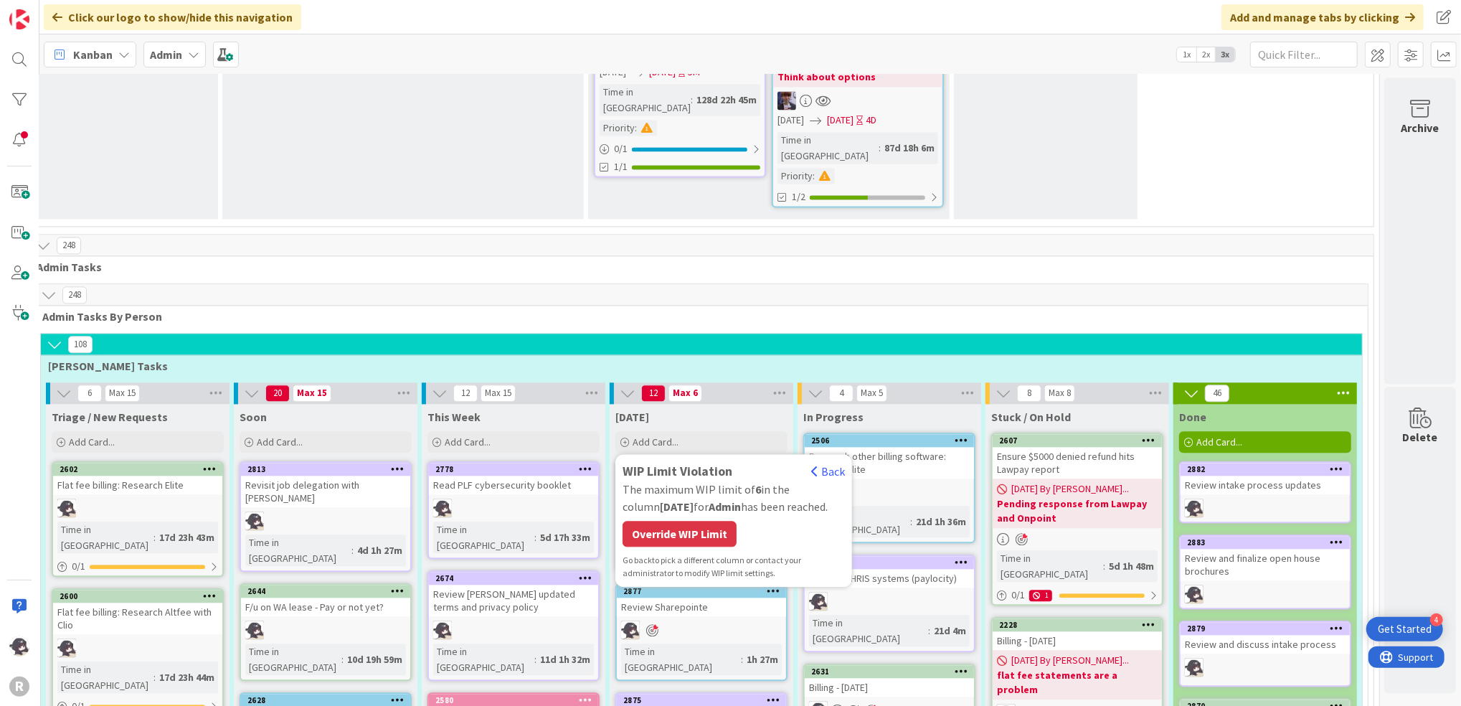
scroll to position [2486, 36]
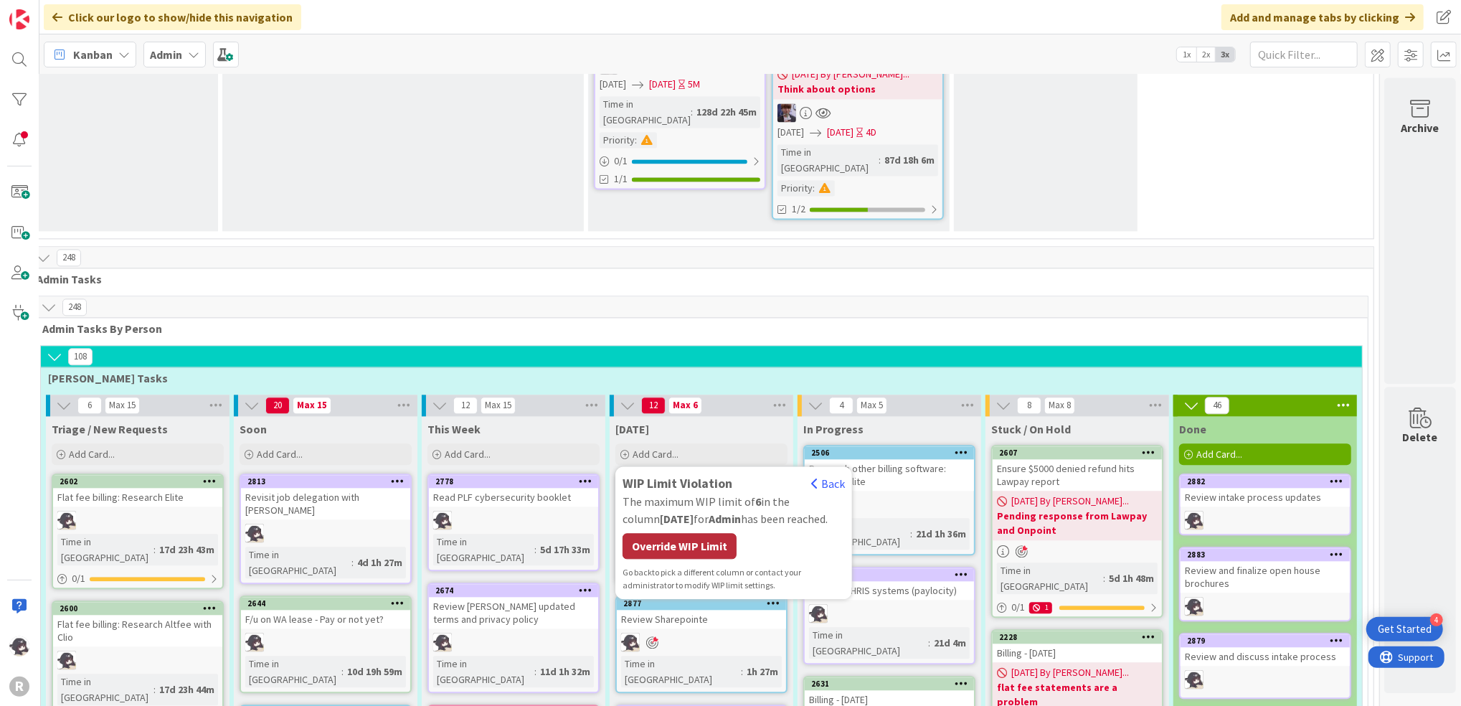
click at [696, 533] on div "Override WIP Limit" at bounding box center [680, 546] width 114 height 26
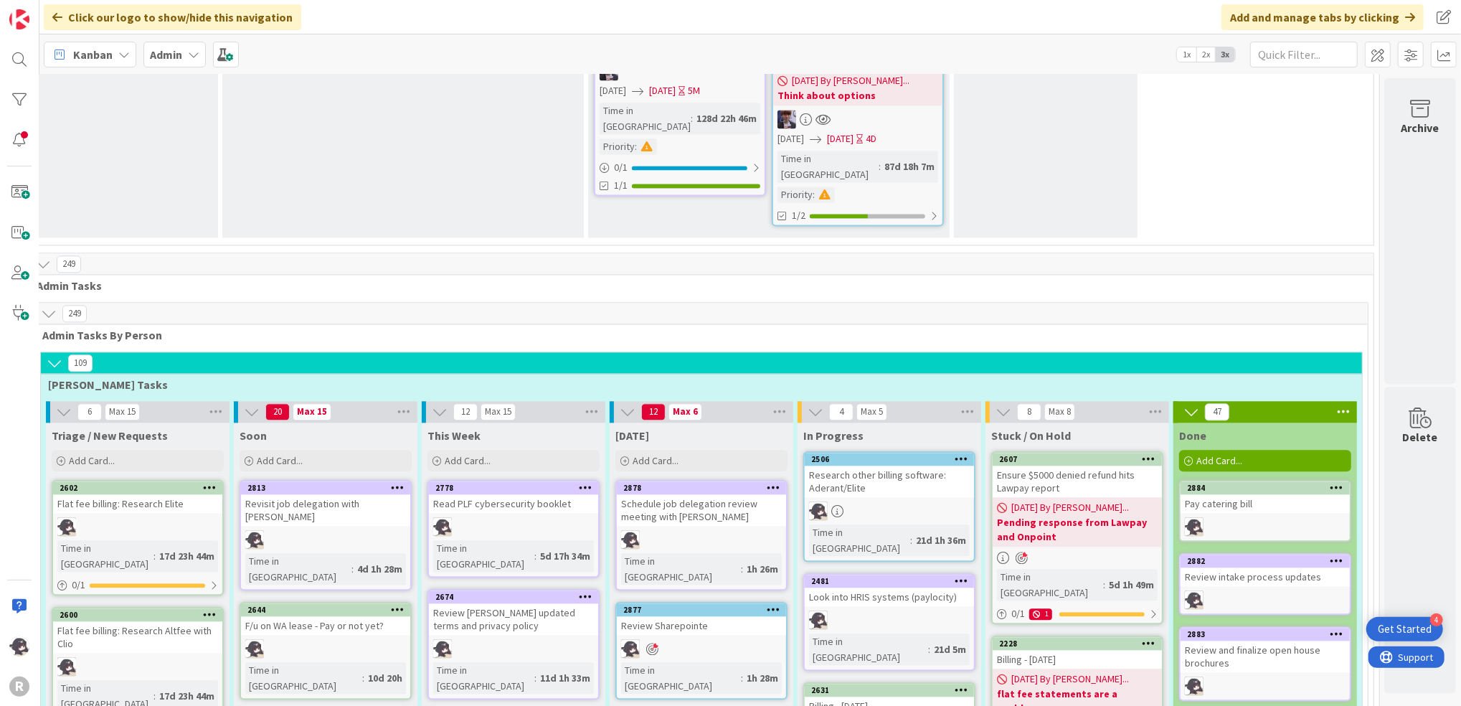
scroll to position [2478, 36]
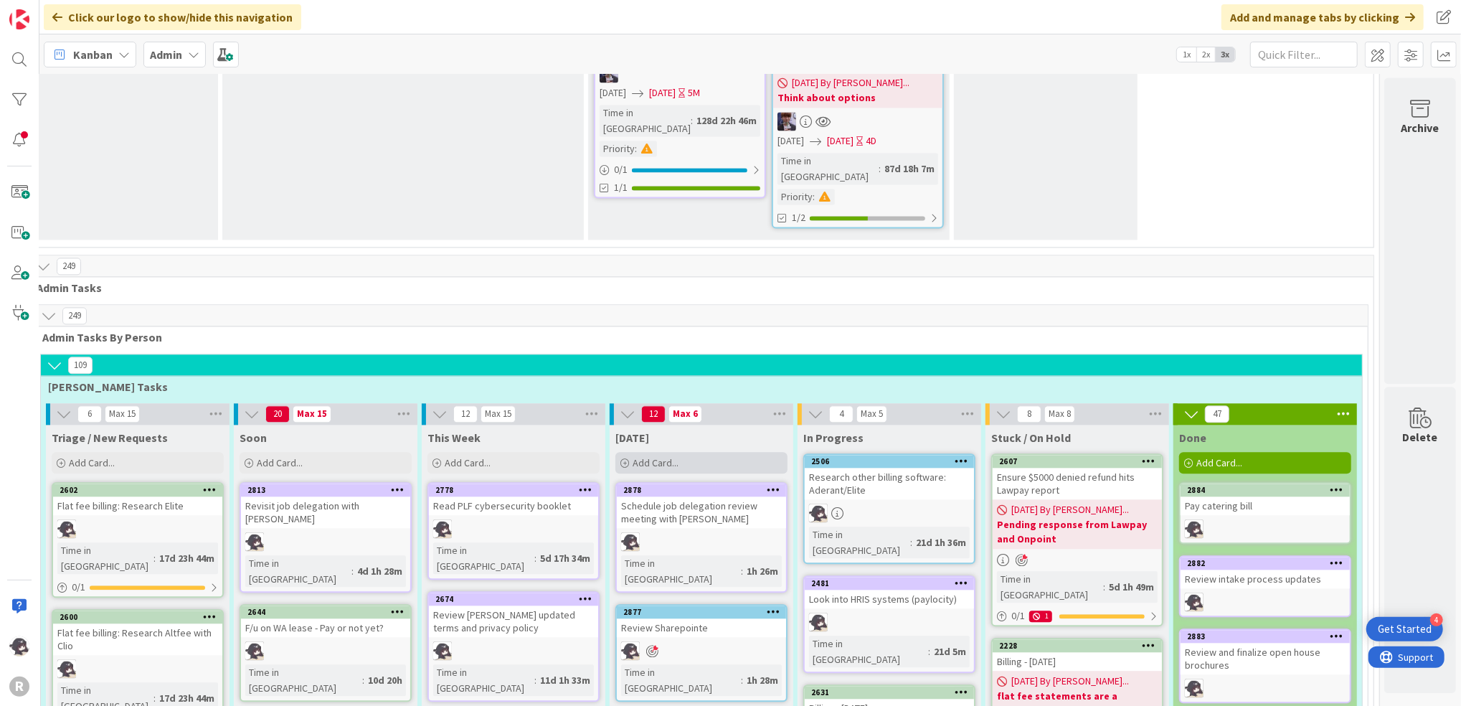
click at [653, 456] on span "Add Card..." at bounding box center [656, 462] width 46 height 13
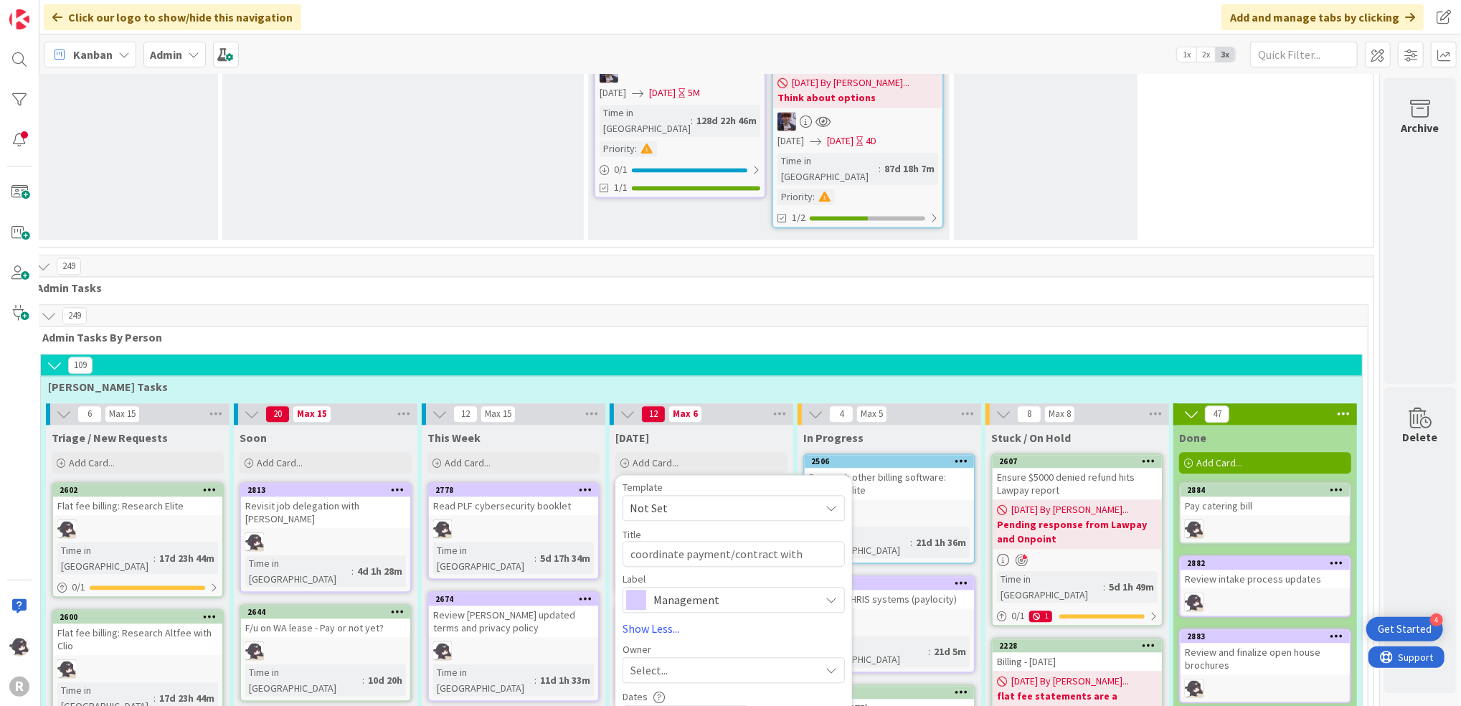
click at [632, 661] on span "Select..." at bounding box center [649, 669] width 37 height 17
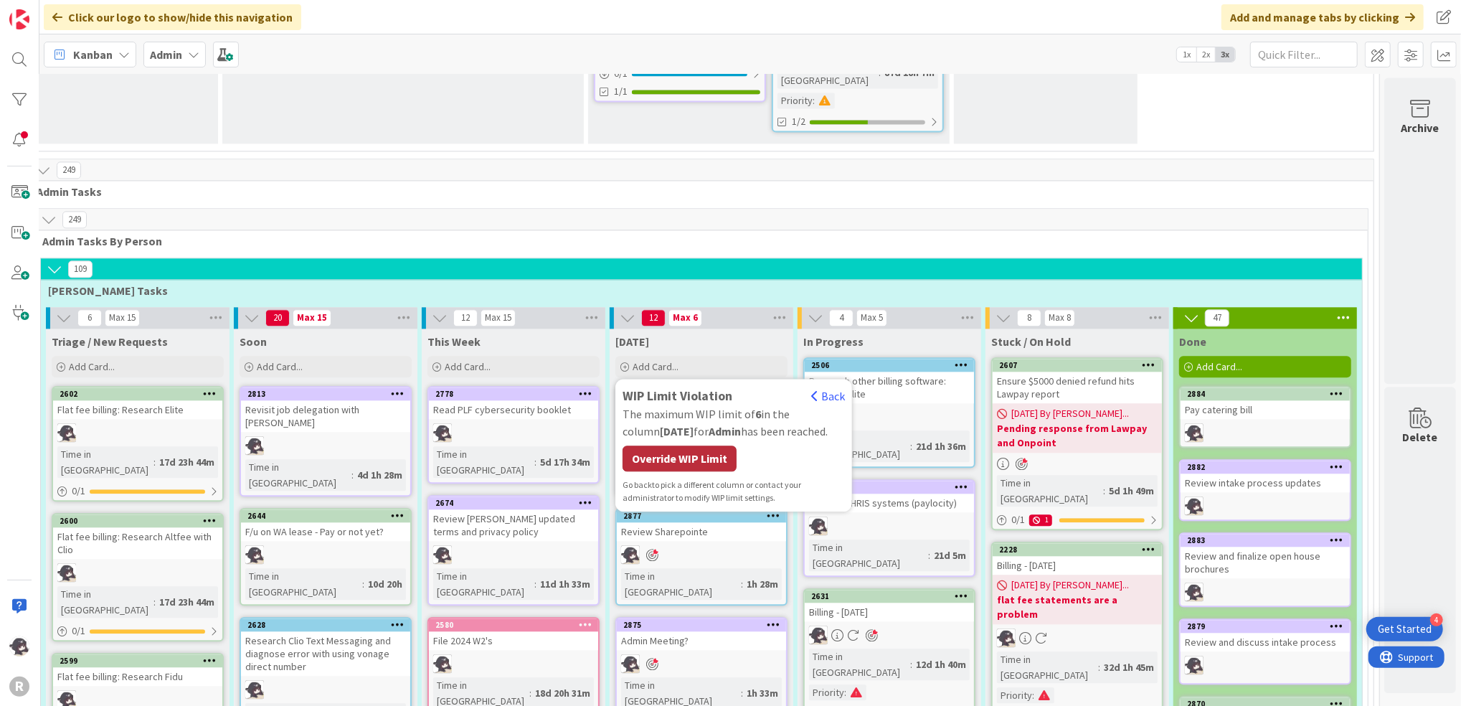
click at [697, 445] on div "Override WIP Limit" at bounding box center [680, 458] width 114 height 26
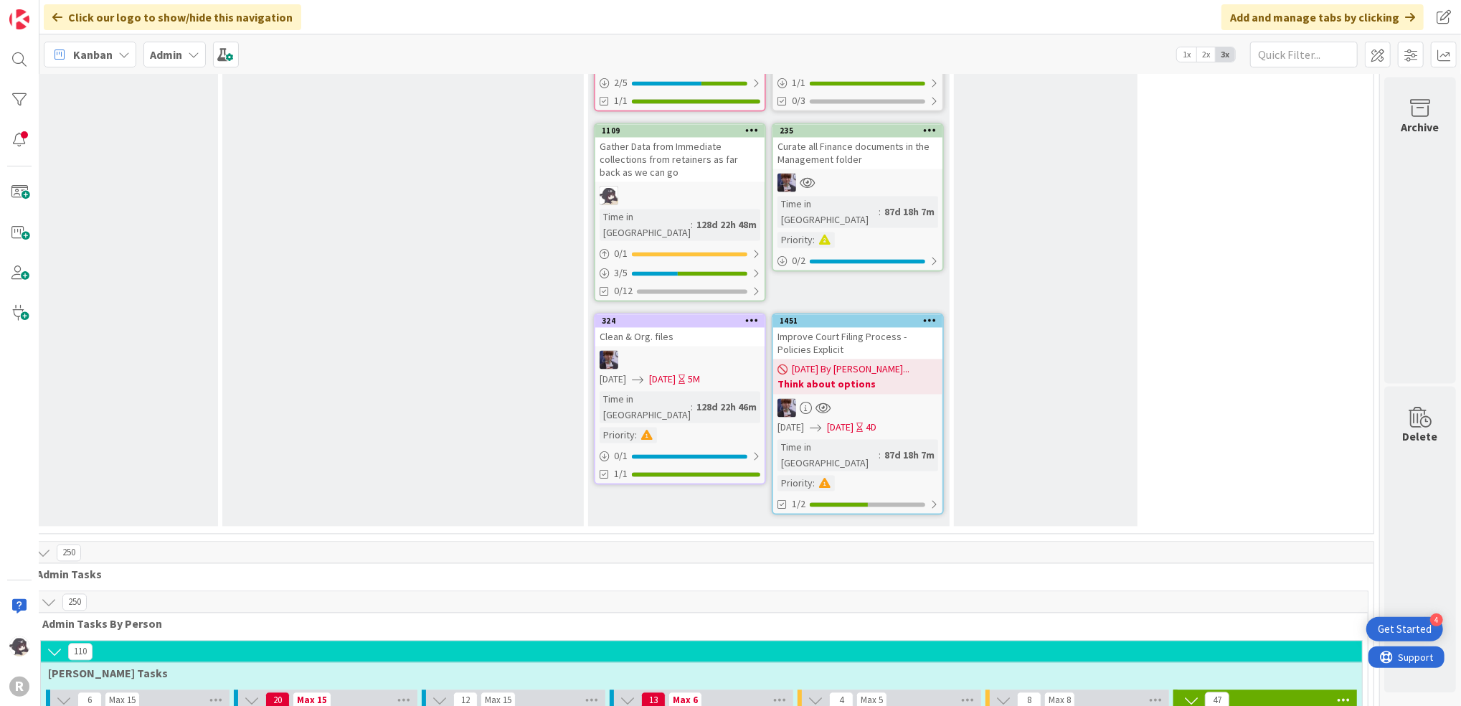
scroll to position [2382, 36]
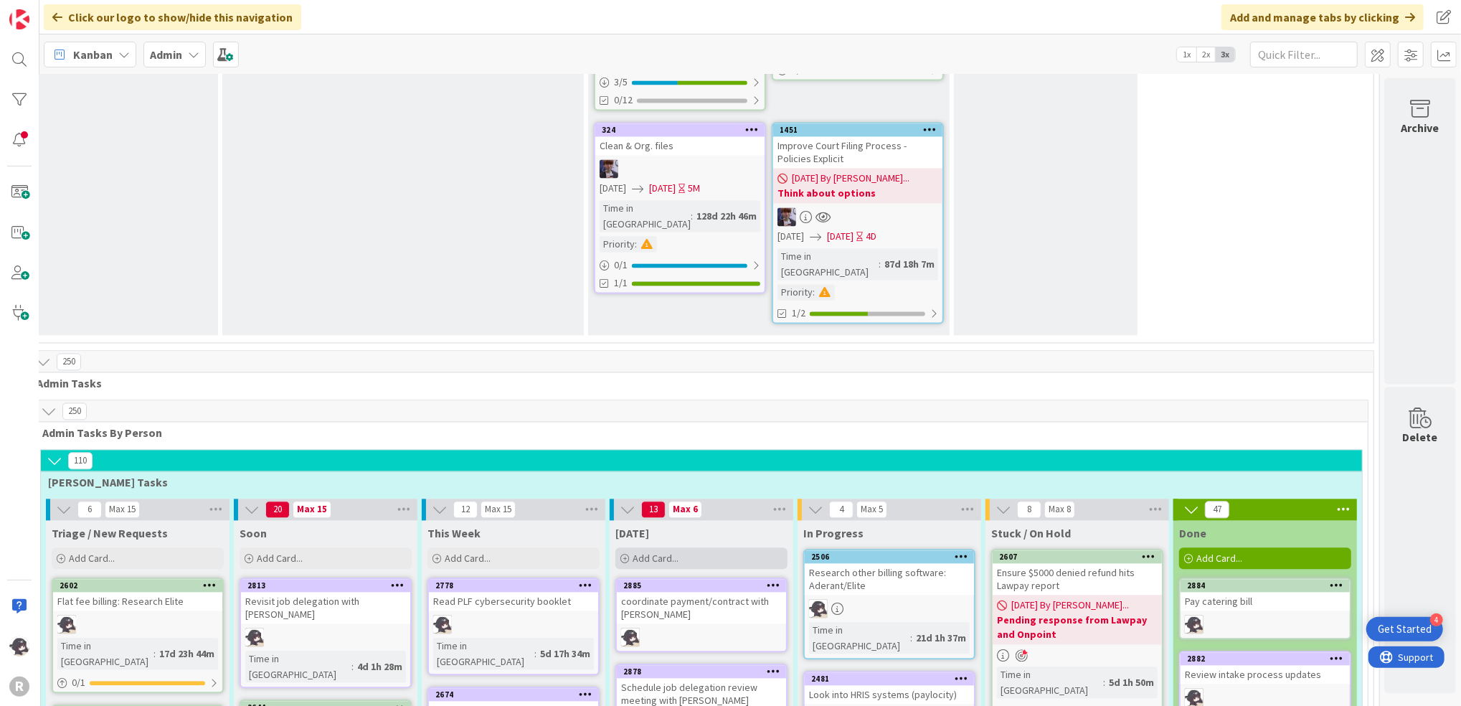
click at [657, 552] on span "Add Card..." at bounding box center [656, 558] width 46 height 13
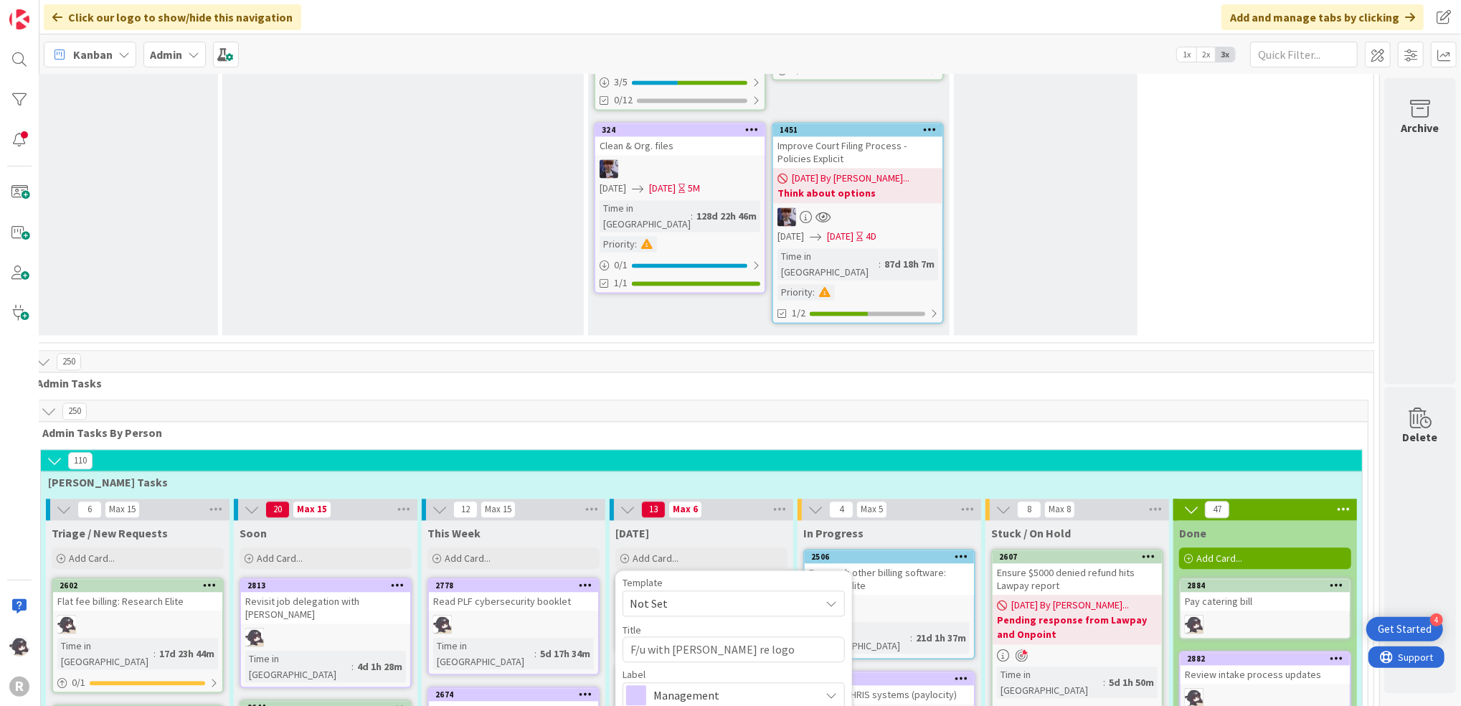
click at [701, 638] on span "[PERSON_NAME]" at bounding box center [713, 649] width 70 height 22
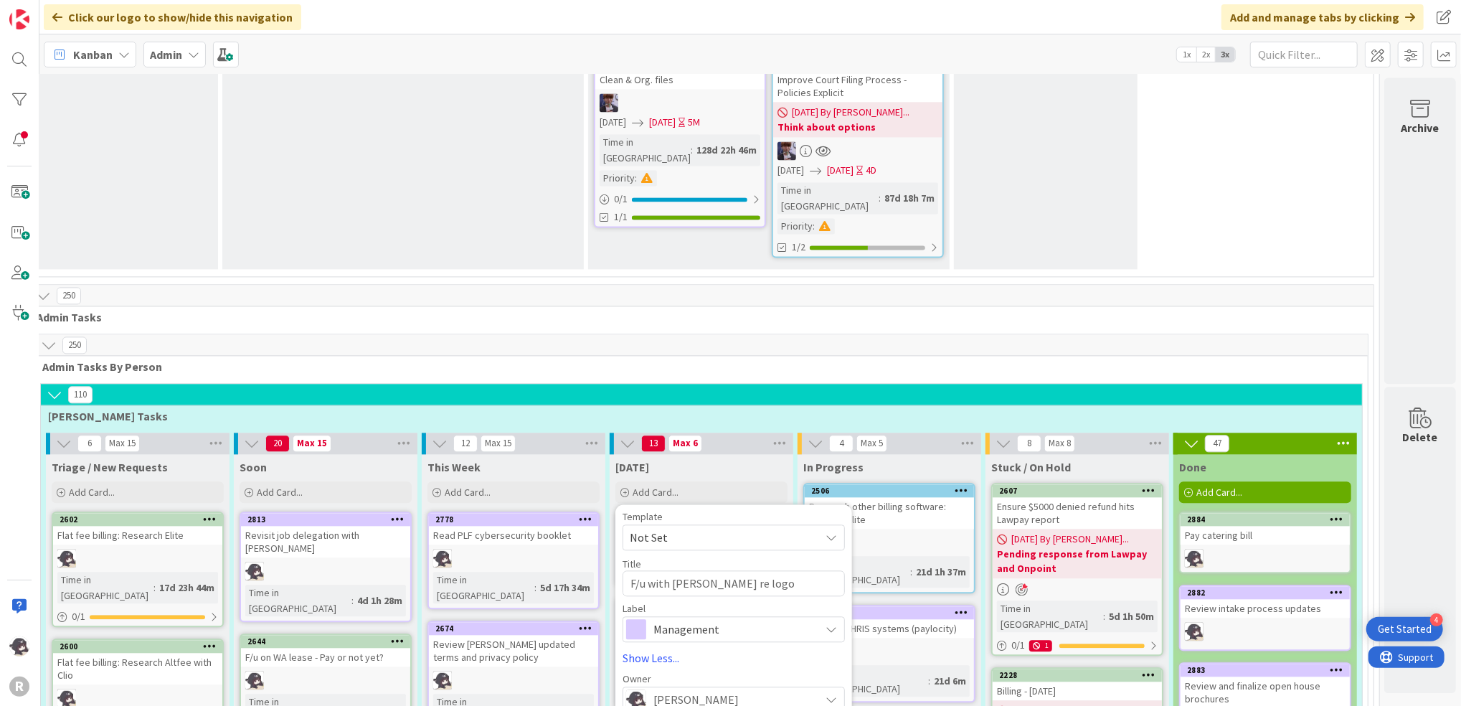
scroll to position [2478, 36]
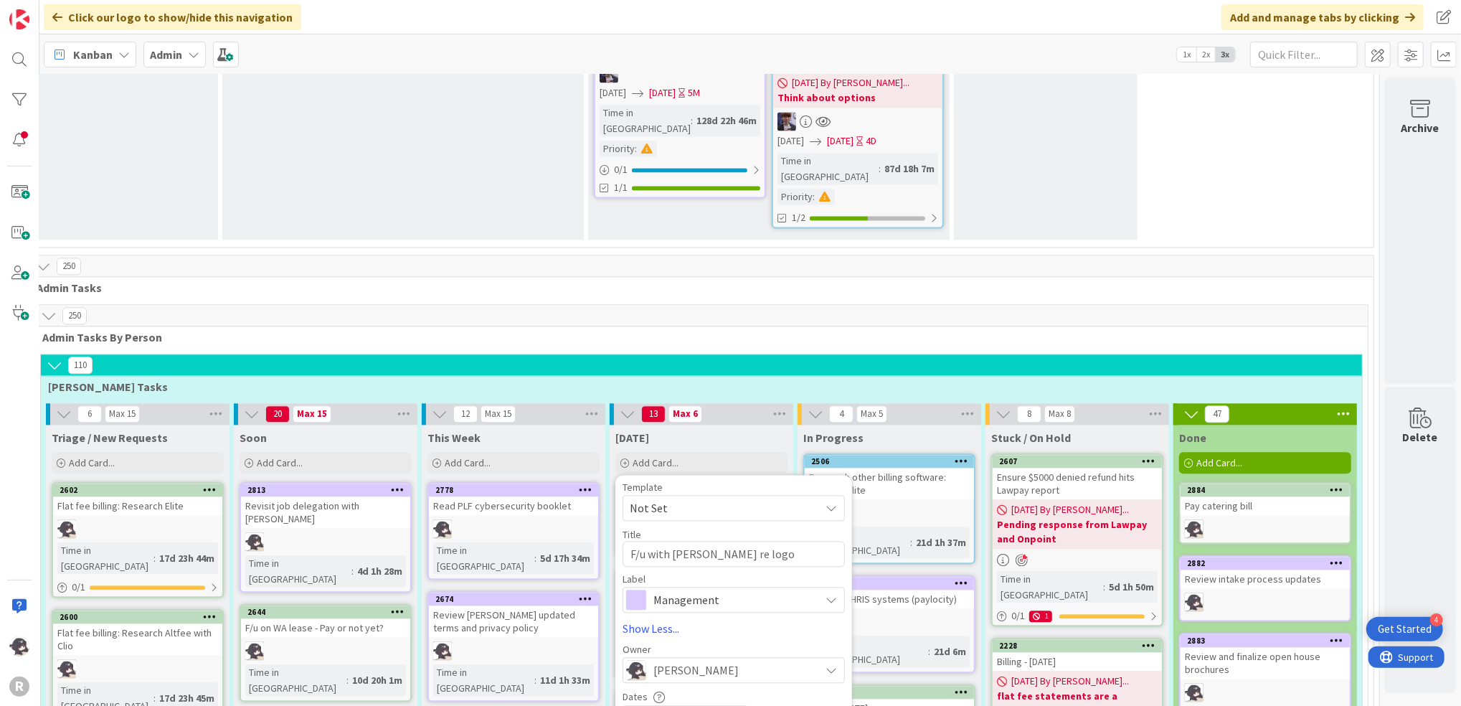
click at [729, 590] on span "Management" at bounding box center [733, 600] width 159 height 20
click at [691, 675] on span "Marketing" at bounding box center [763, 686] width 175 height 22
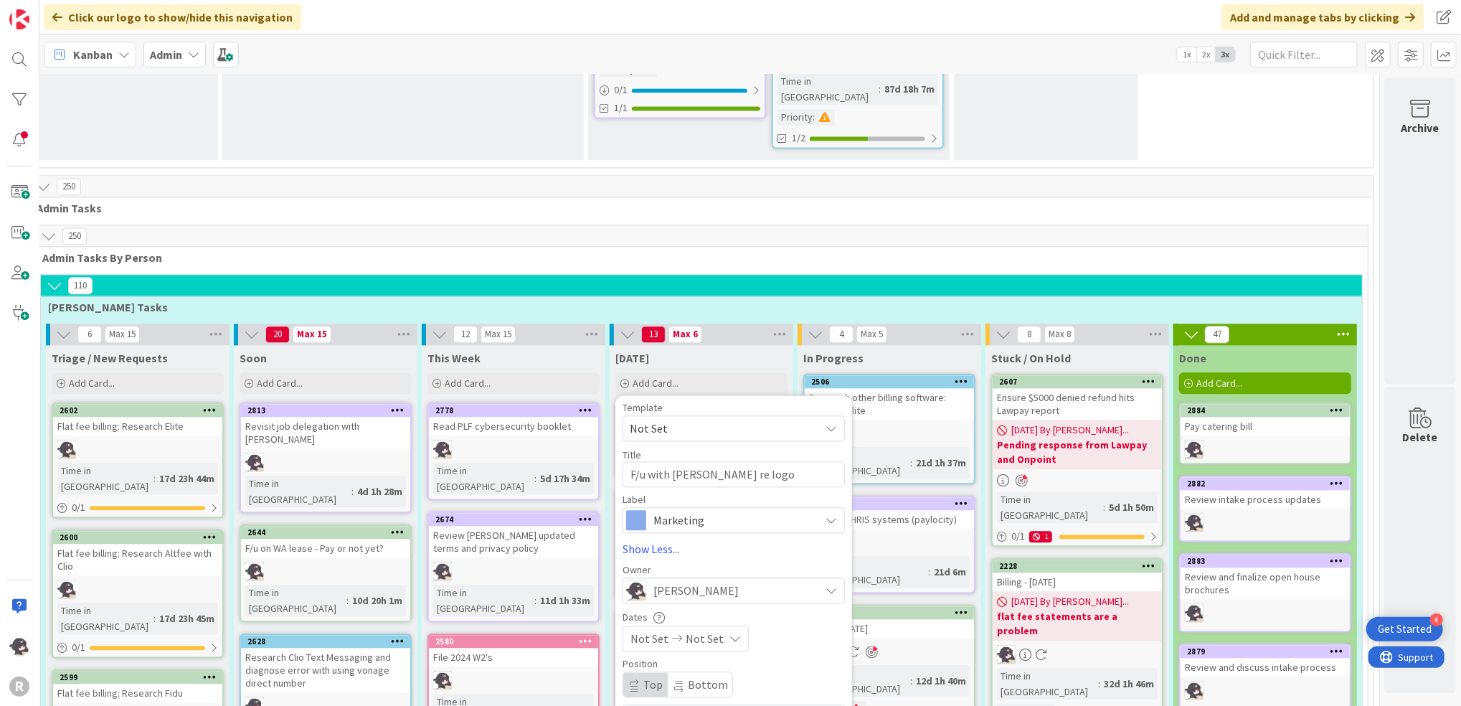
scroll to position [2574, 36]
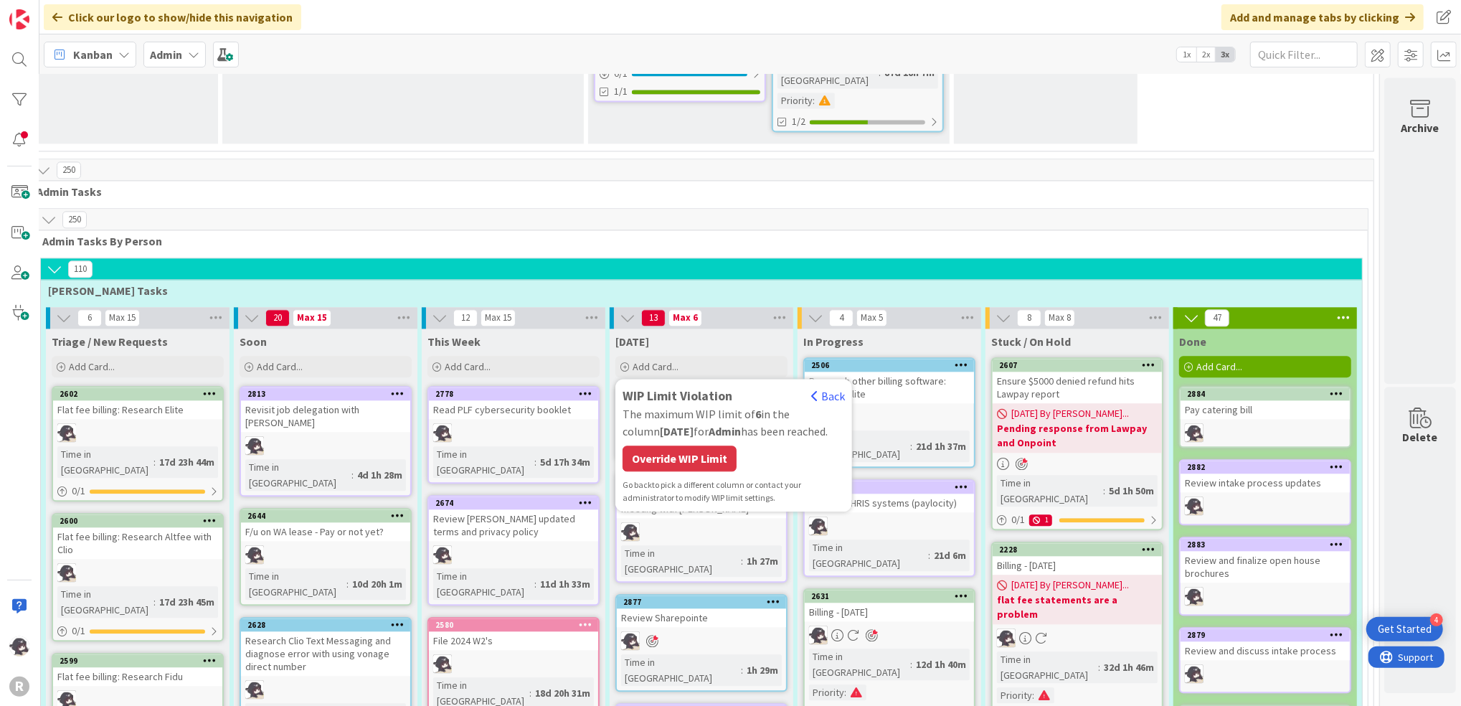
click at [685, 445] on div "Override WIP Limit" at bounding box center [680, 458] width 114 height 26
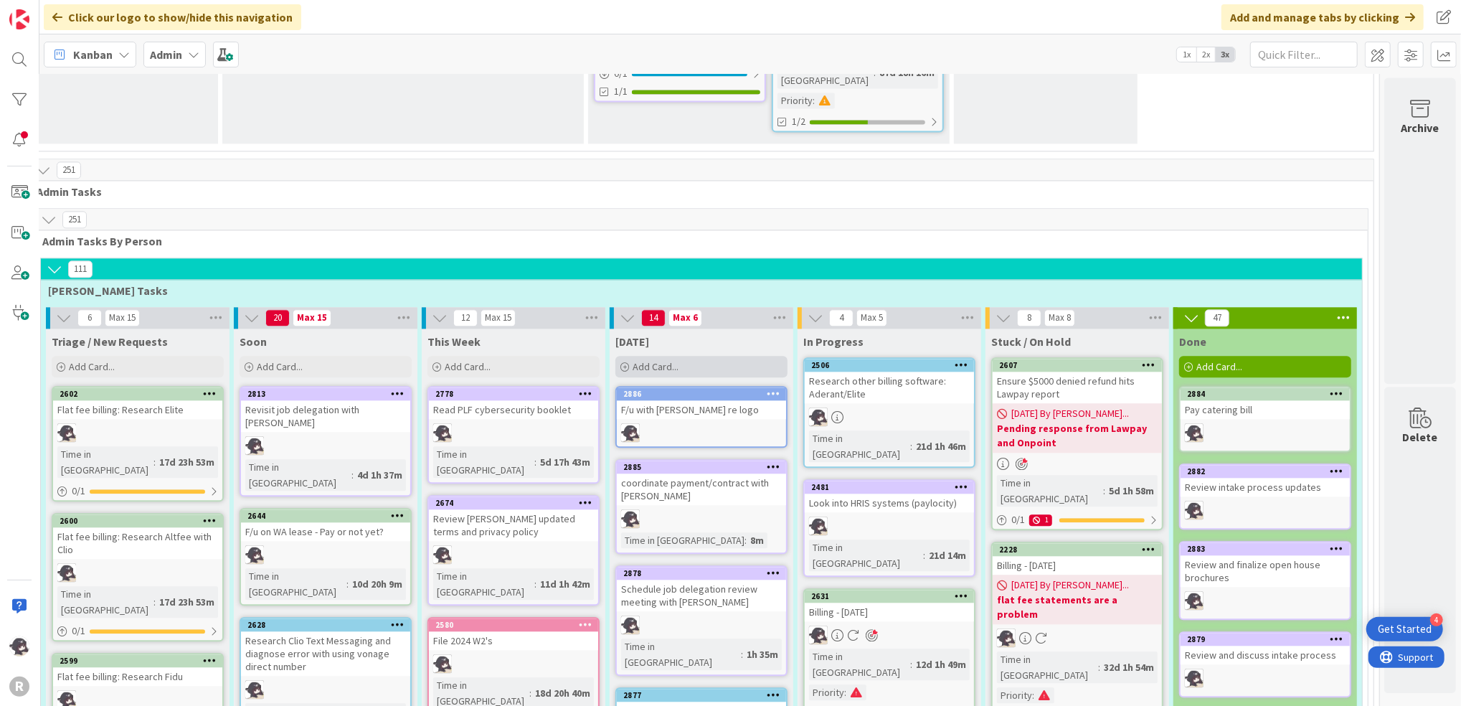
click at [646, 360] on span "Add Card..." at bounding box center [656, 366] width 46 height 13
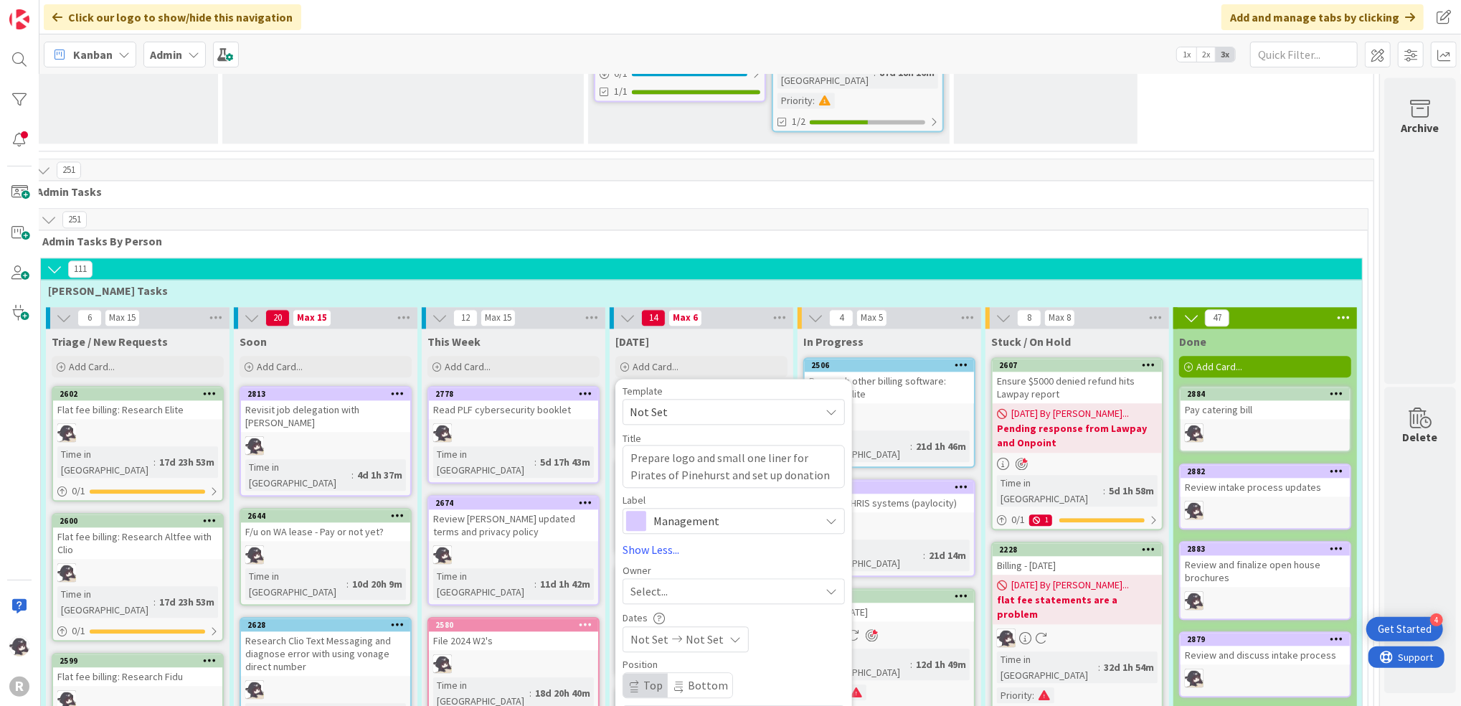
click at [712, 511] on span "Management" at bounding box center [733, 521] width 159 height 20
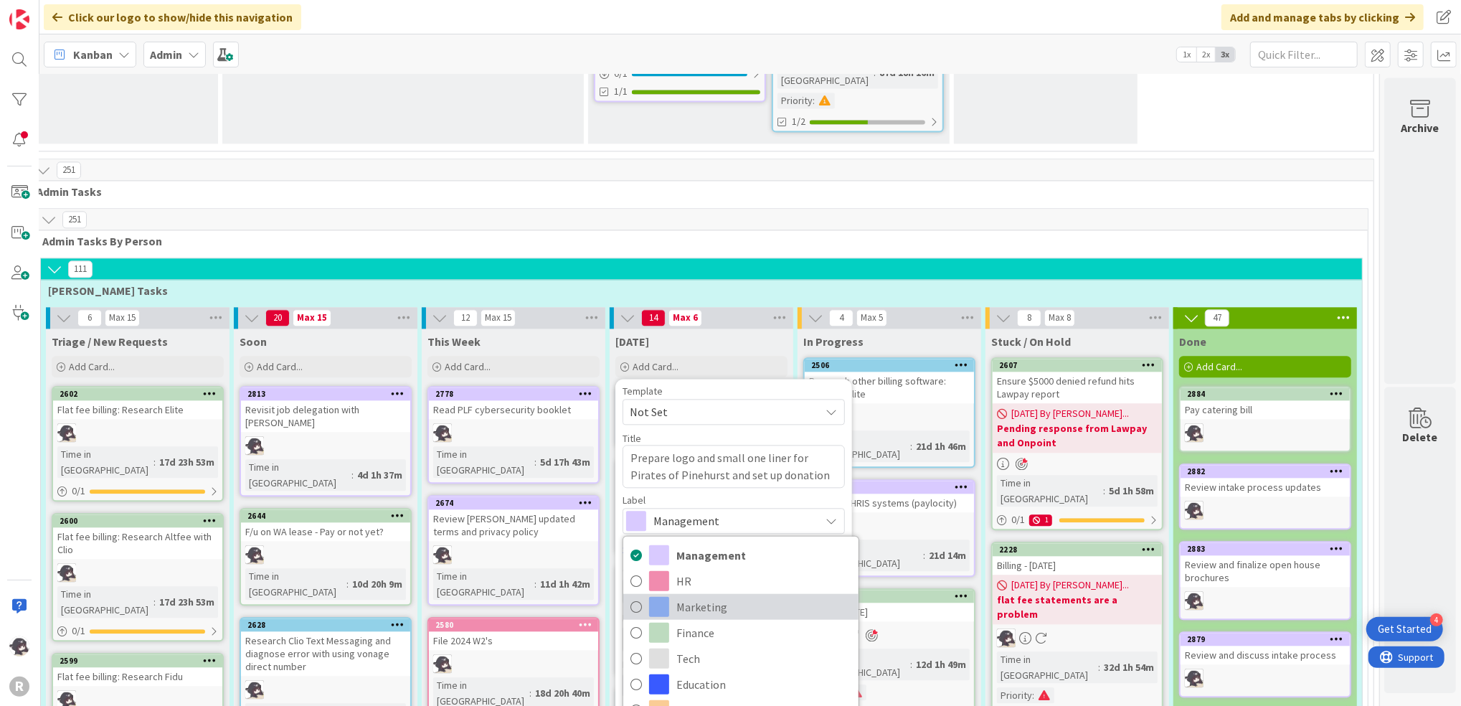
click at [692, 596] on span "Marketing" at bounding box center [763, 607] width 175 height 22
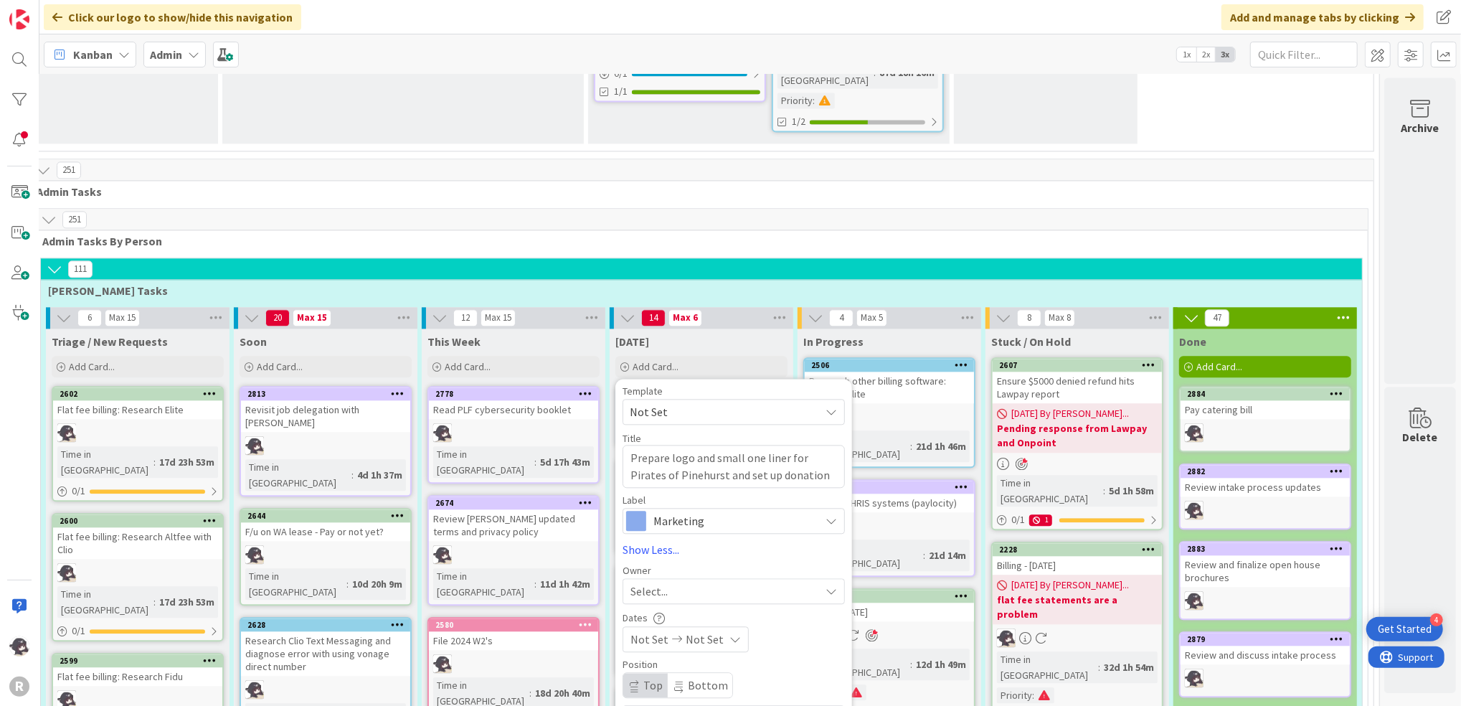
click at [639, 583] on span "Select..." at bounding box center [649, 591] width 37 height 17
drag, startPoint x: 704, startPoint y: 422, endPoint x: 684, endPoint y: 445, distance: 31.0
click at [704, 674] on span "[PERSON_NAME]" at bounding box center [713, 685] width 70 height 22
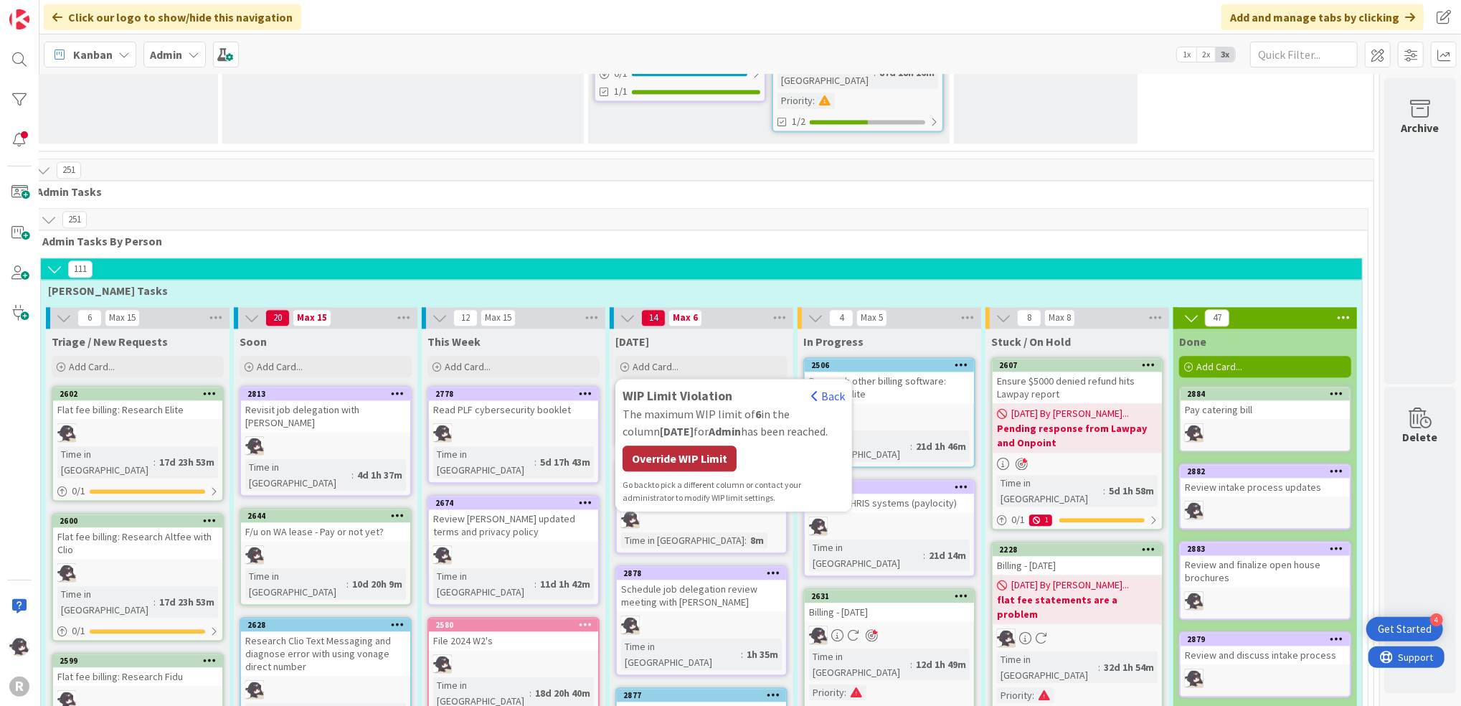
click at [694, 445] on div "Override WIP Limit" at bounding box center [680, 458] width 114 height 26
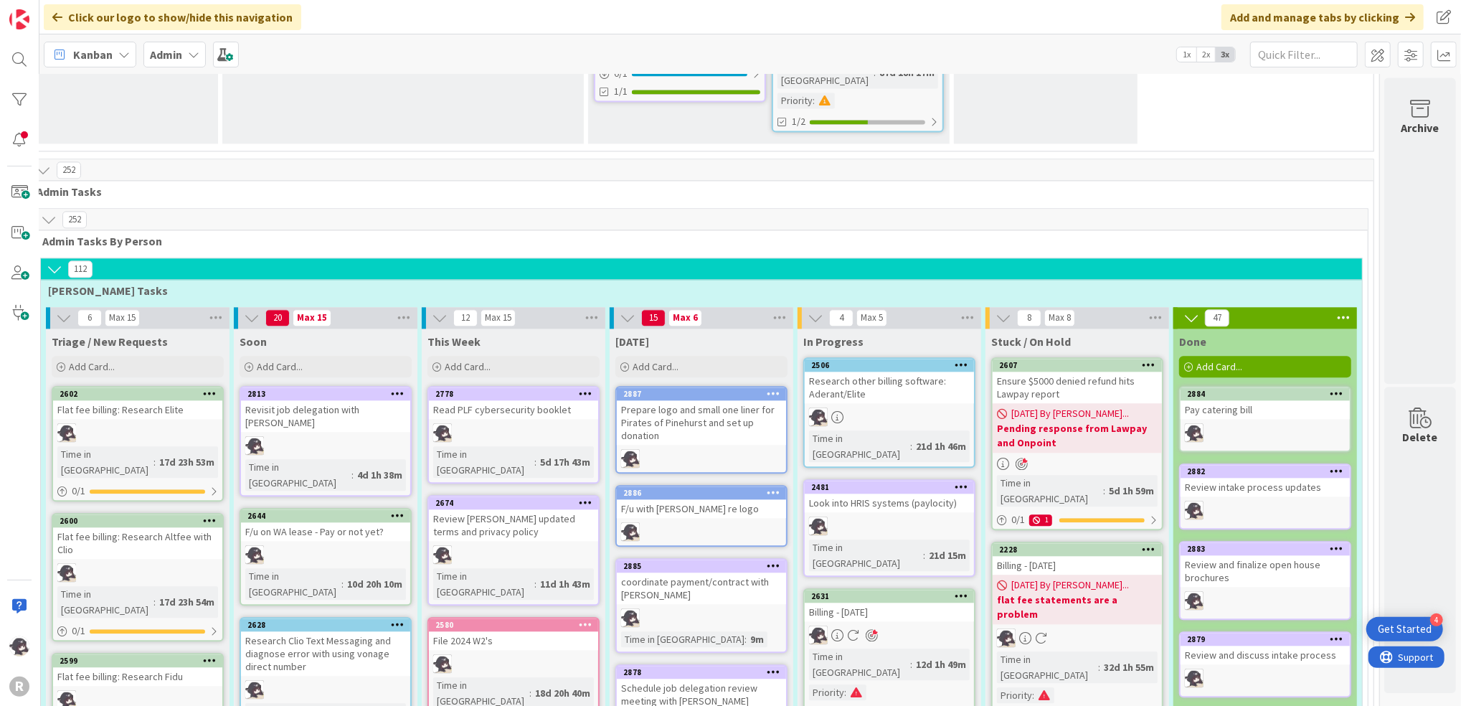
click at [767, 388] on icon at bounding box center [774, 393] width 14 height 10
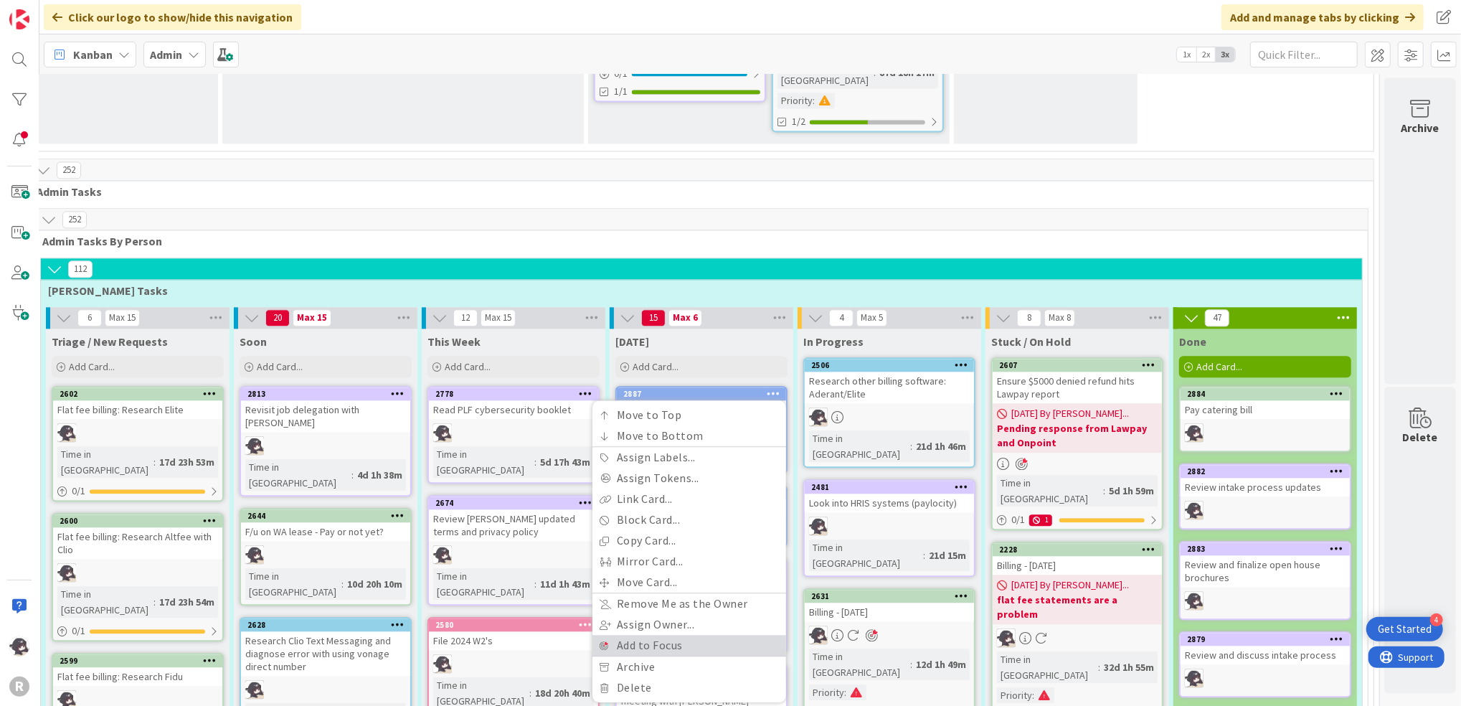
click at [659, 635] on link "Add to Focus" at bounding box center [690, 645] width 194 height 21
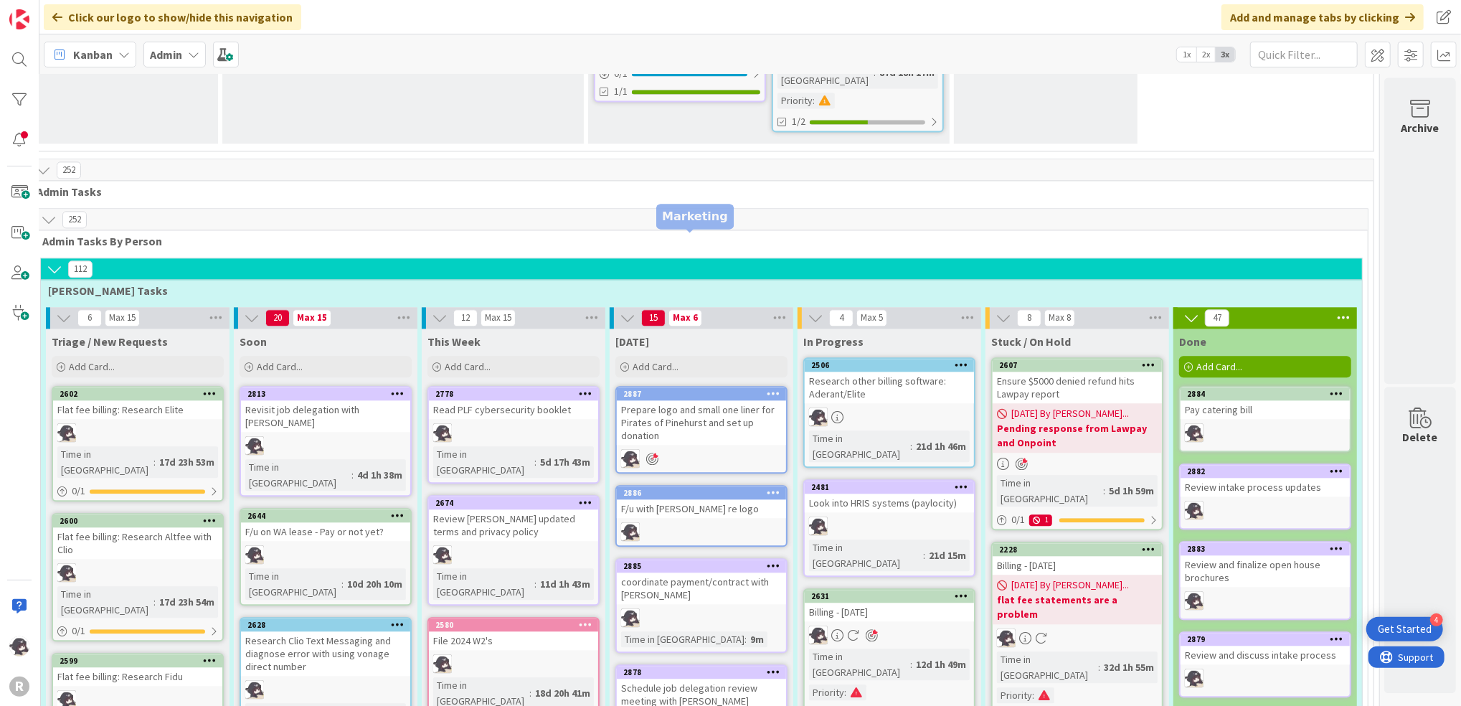
click at [696, 488] on div "2886" at bounding box center [704, 493] width 163 height 10
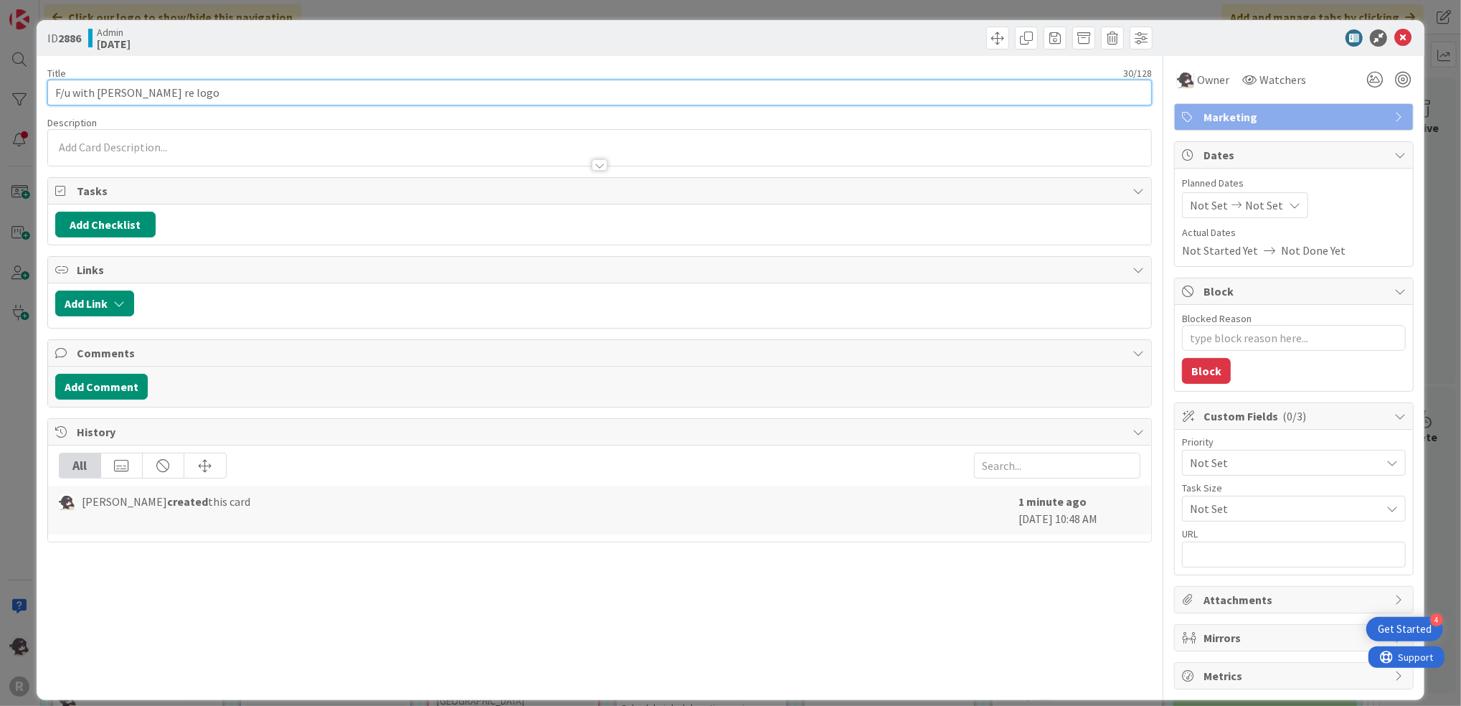
click at [395, 95] on input "F/u with [PERSON_NAME] re logo" at bounding box center [599, 93] width 1105 height 26
click at [1395, 32] on icon at bounding box center [1403, 37] width 17 height 17
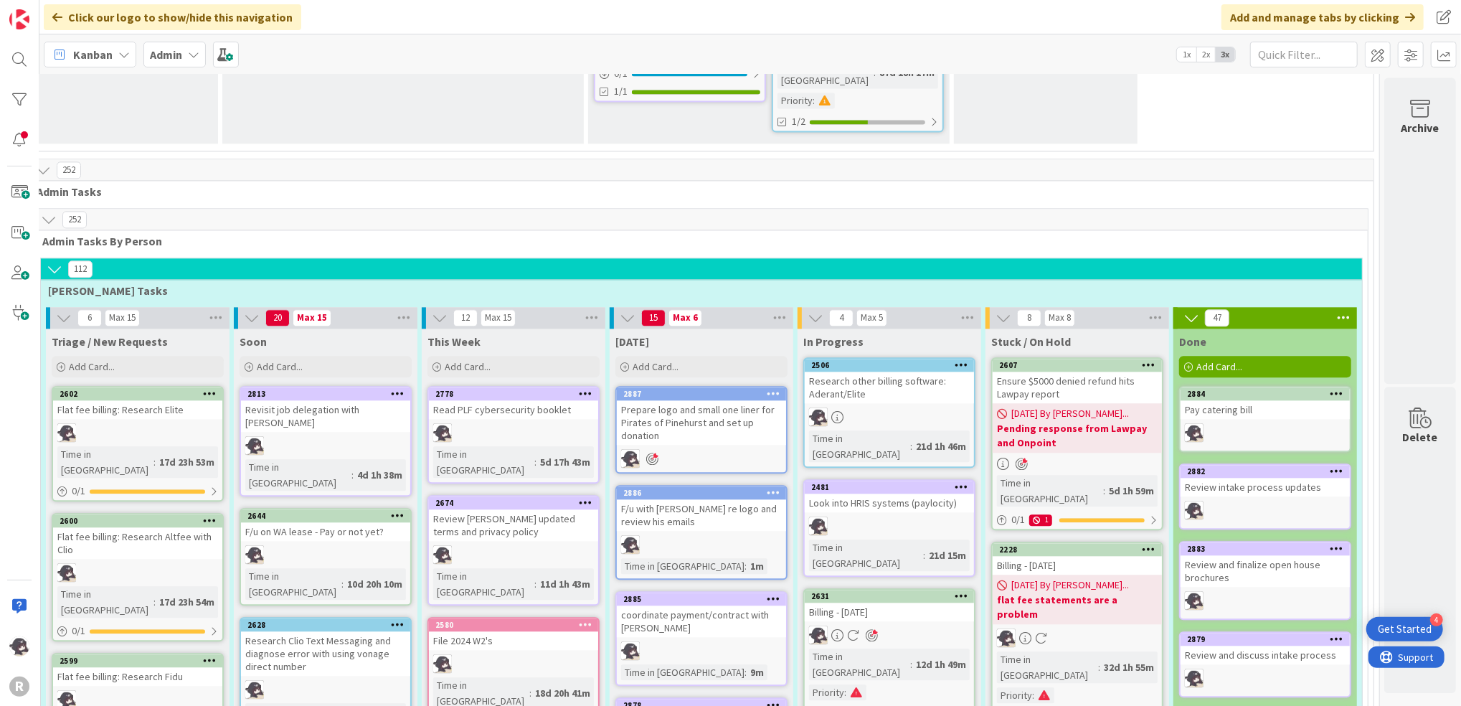
click at [767, 487] on icon at bounding box center [774, 492] width 14 height 10
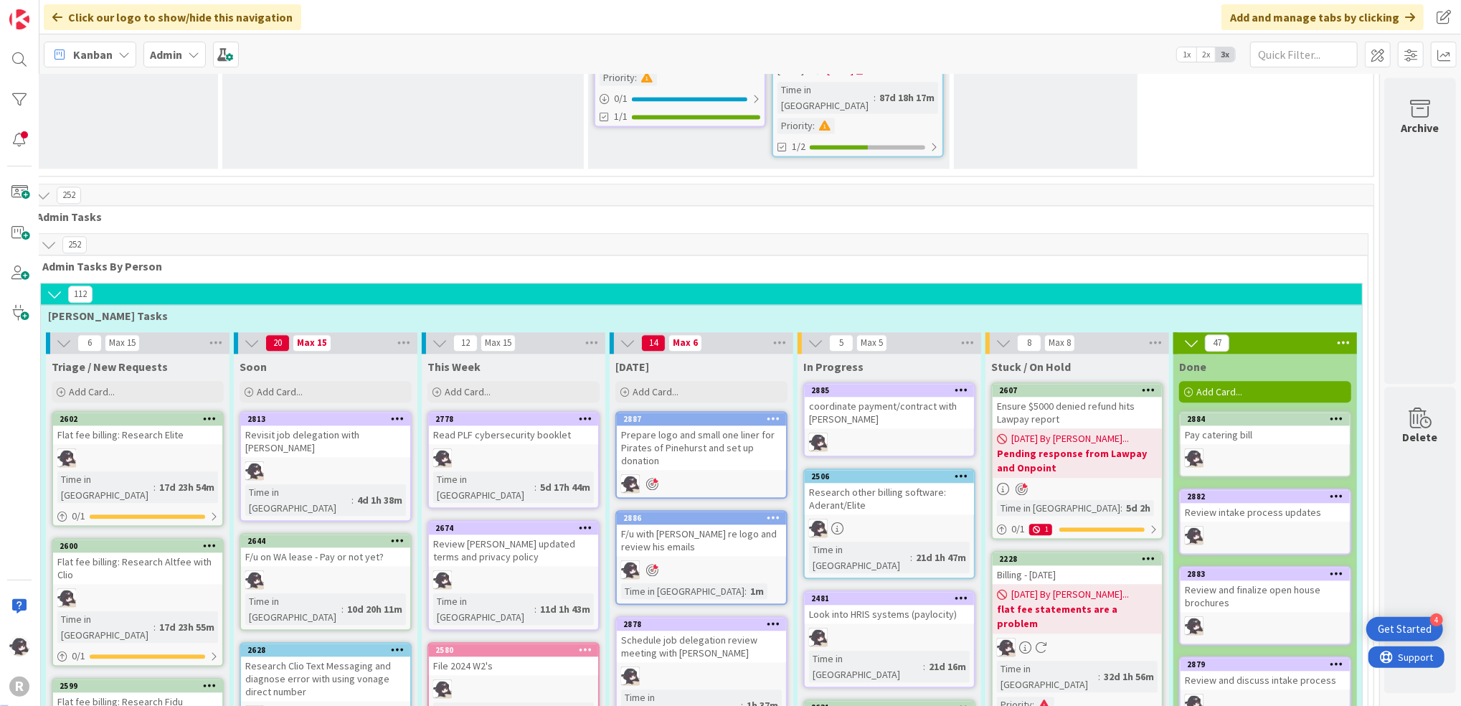
scroll to position [2537, 36]
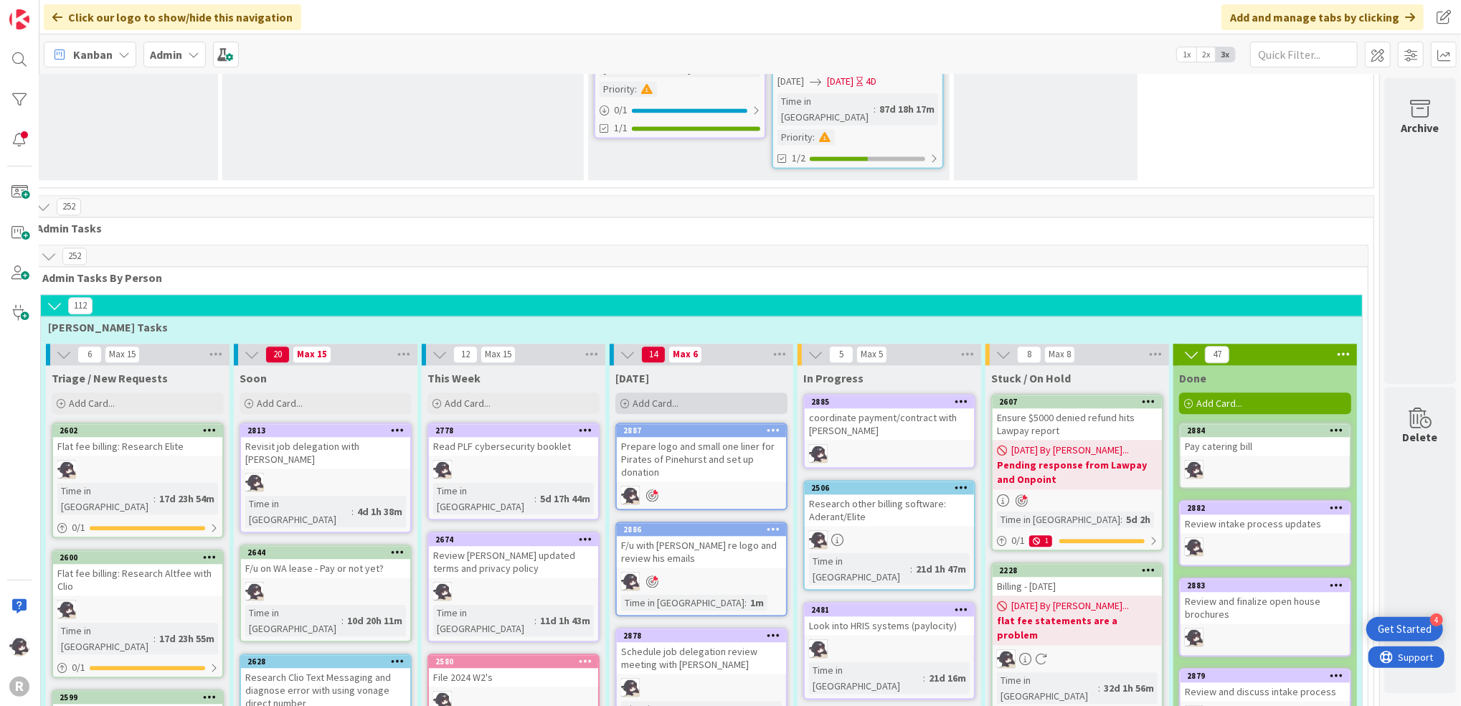
click at [681, 392] on div "Add Card..." at bounding box center [702, 403] width 172 height 22
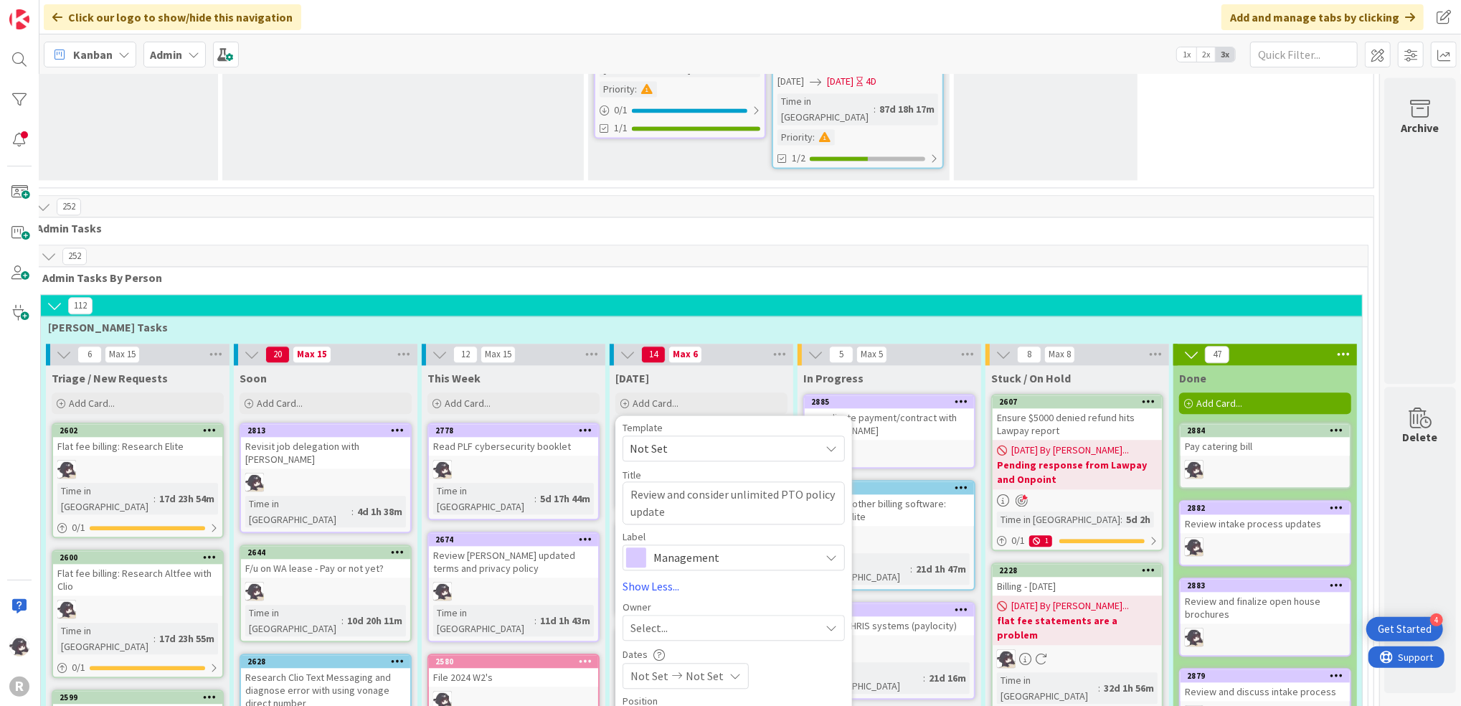
click at [631, 619] on span "Select..." at bounding box center [649, 627] width 37 height 17
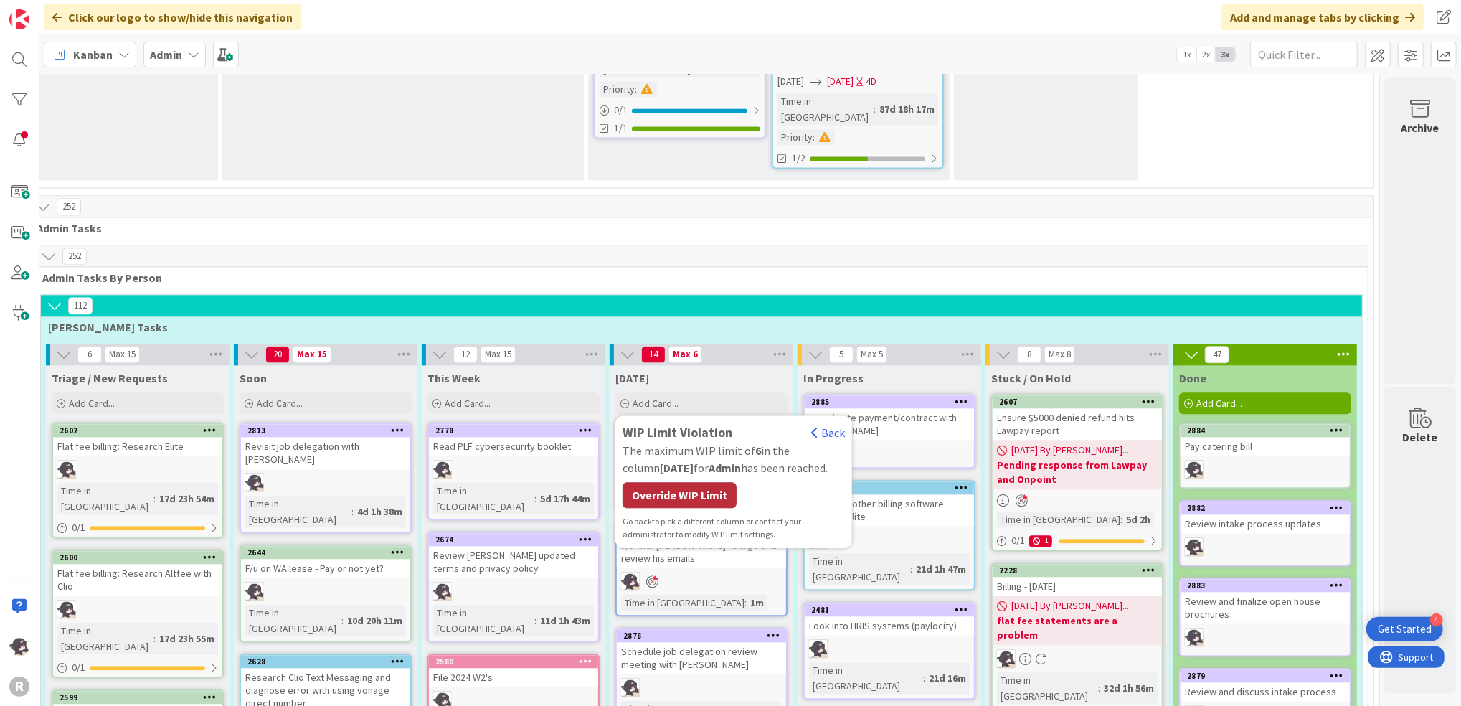
click at [673, 482] on div "Override WIP Limit" at bounding box center [680, 495] width 114 height 26
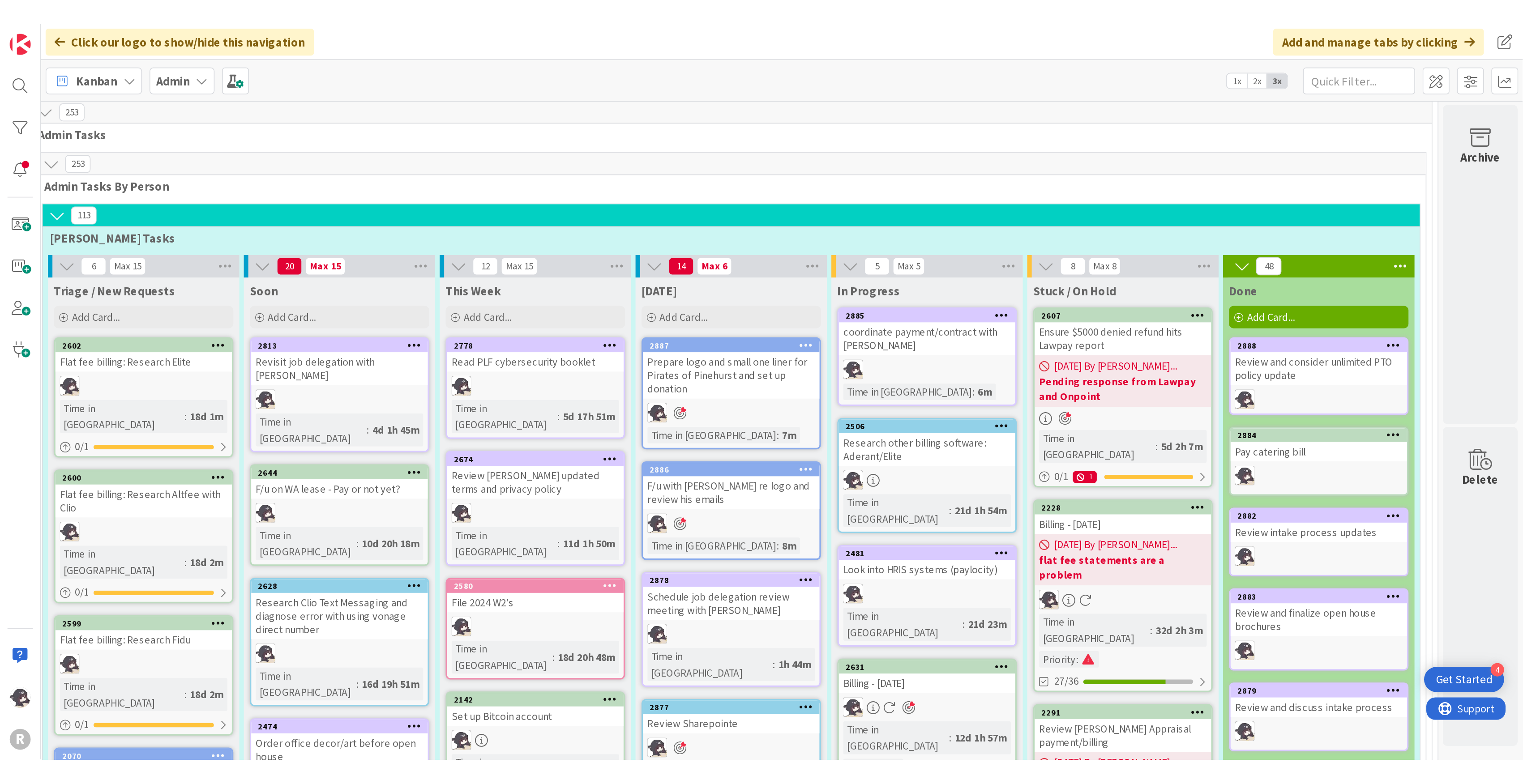
scroll to position [1659, 0]
